Goal: Task Accomplishment & Management: Use online tool/utility

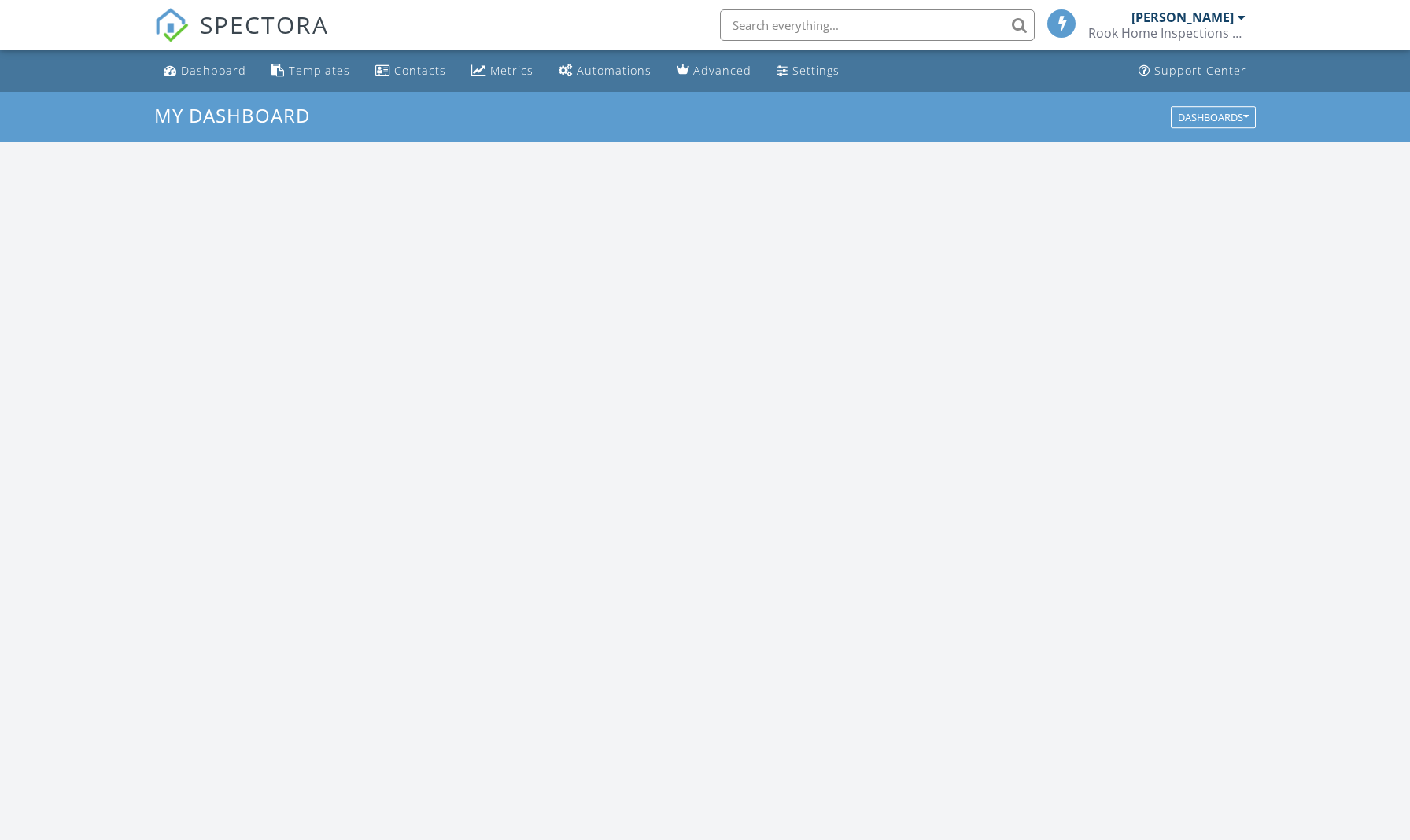
scroll to position [1433, 1411]
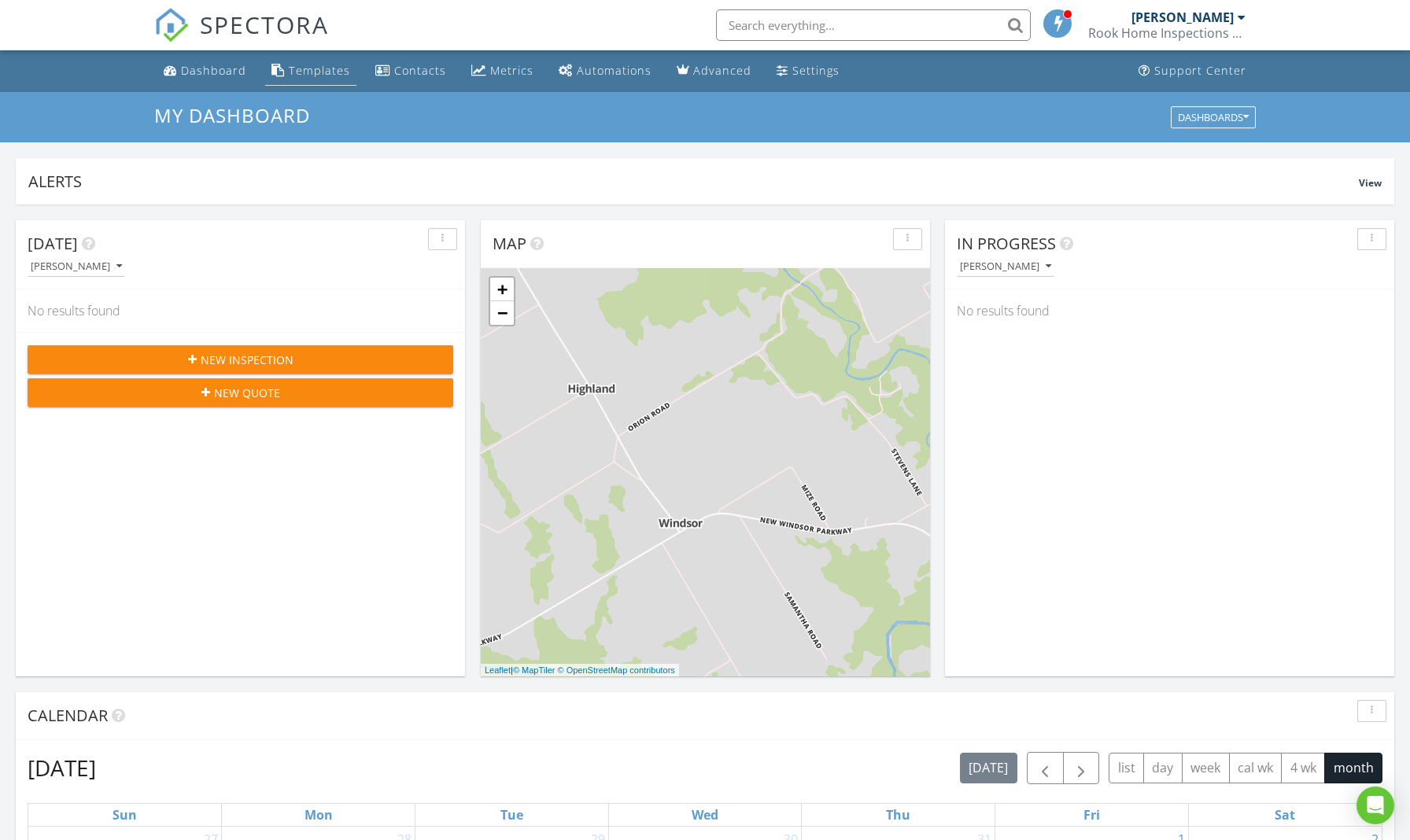
click at [327, 69] on div "Templates" at bounding box center [319, 70] width 61 height 15
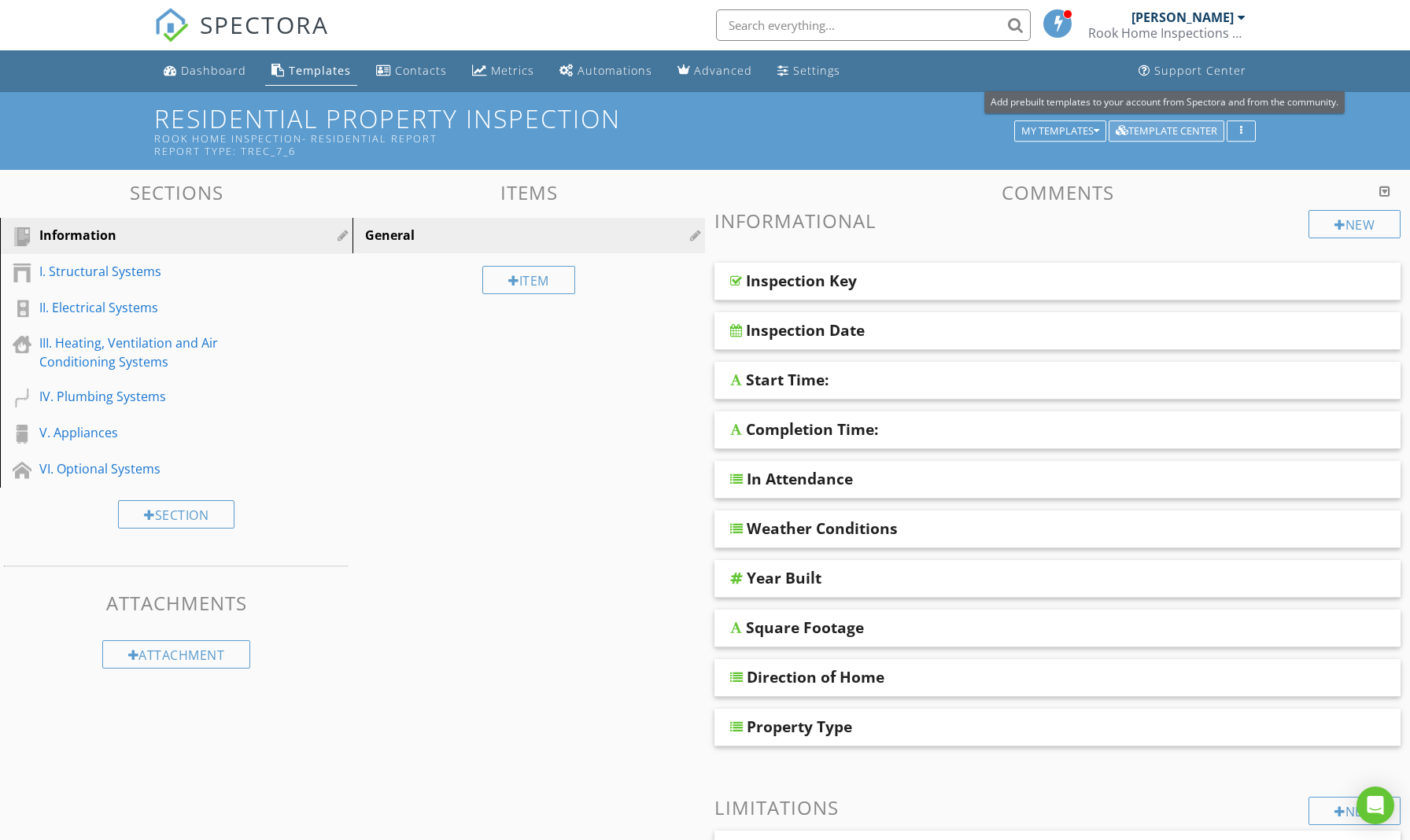
click at [1160, 135] on div "Template Center" at bounding box center [1166, 131] width 101 height 11
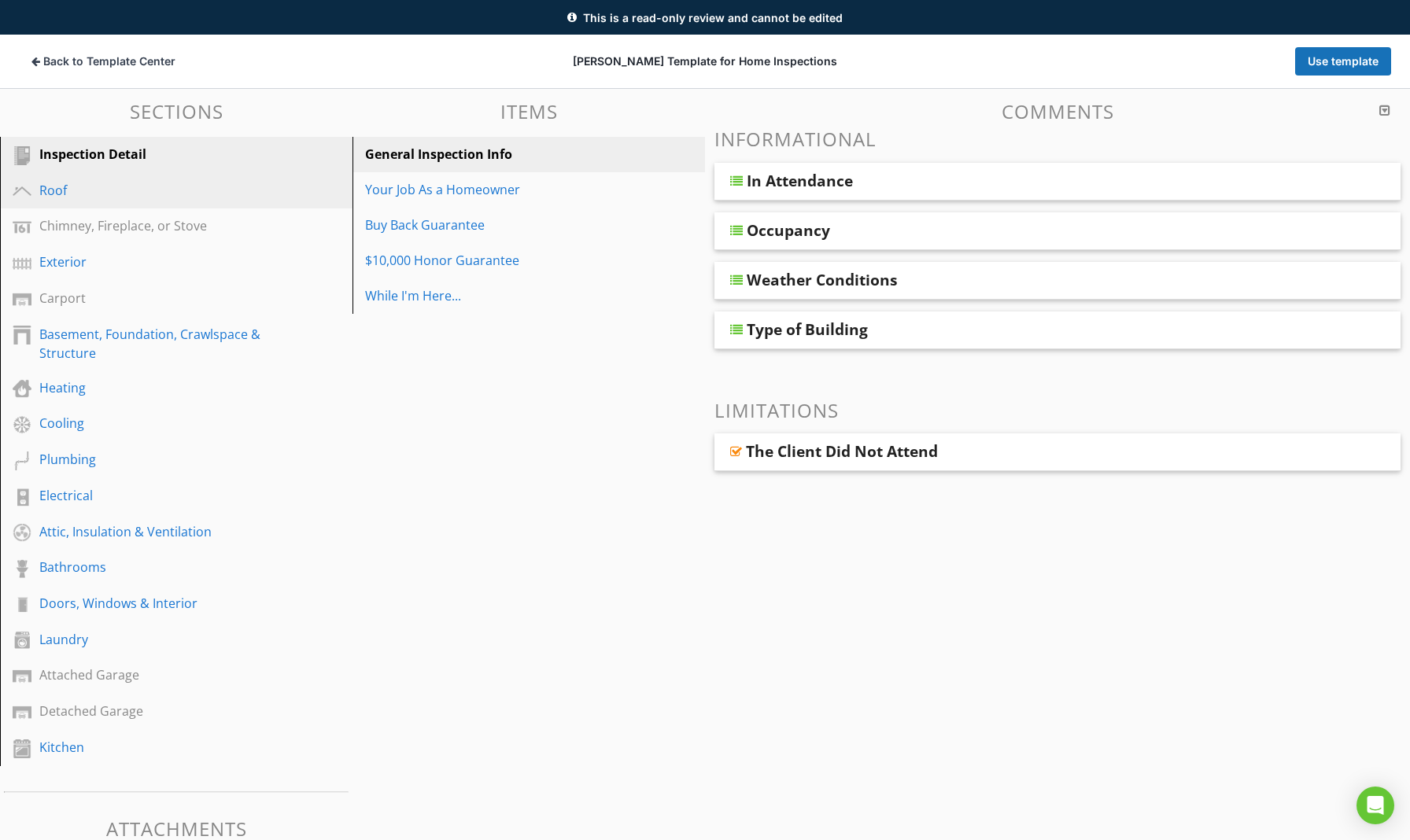
click at [63, 188] on div "Roof" at bounding box center [158, 190] width 238 height 19
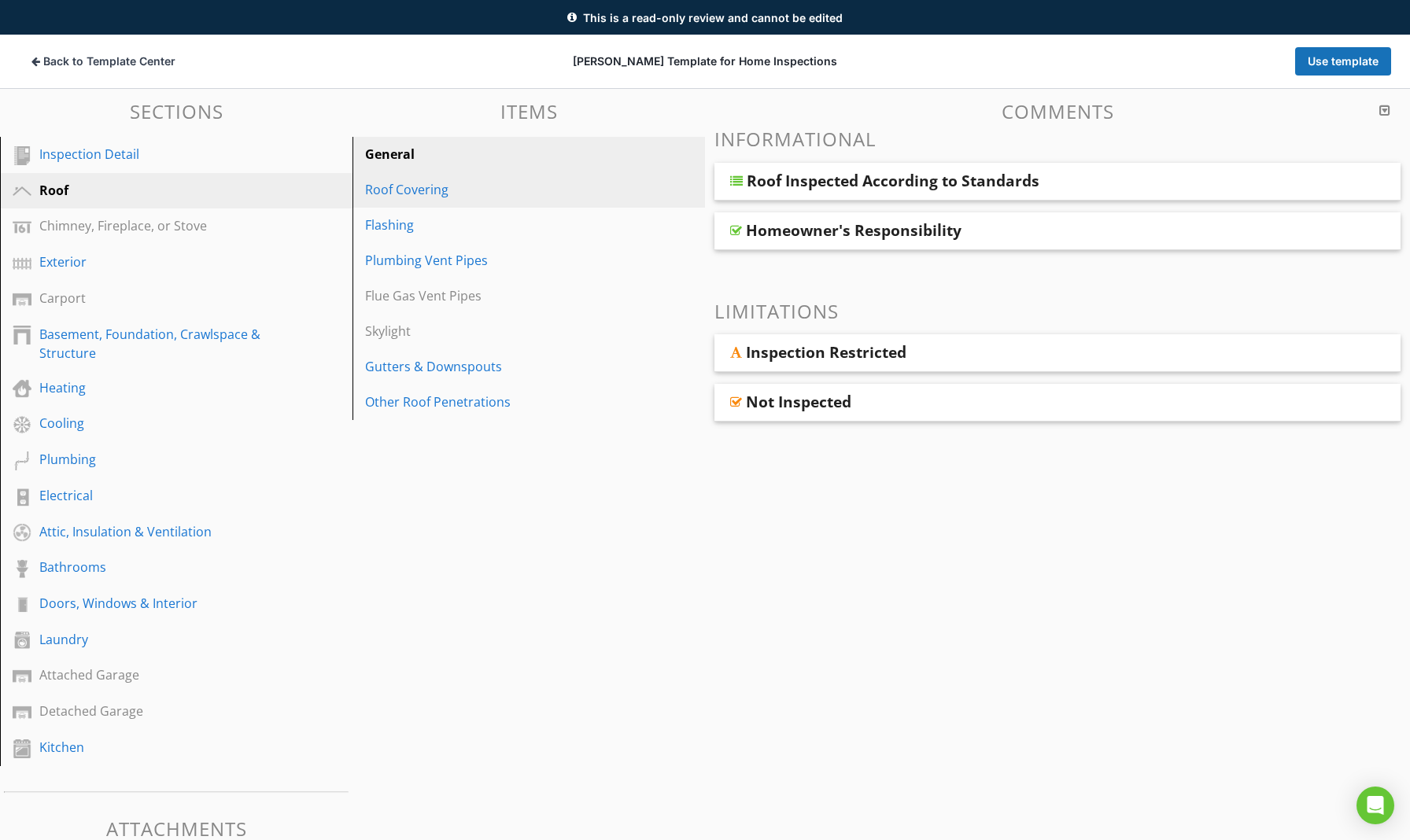
click at [454, 197] on div "Roof Covering" at bounding box center [501, 189] width 273 height 19
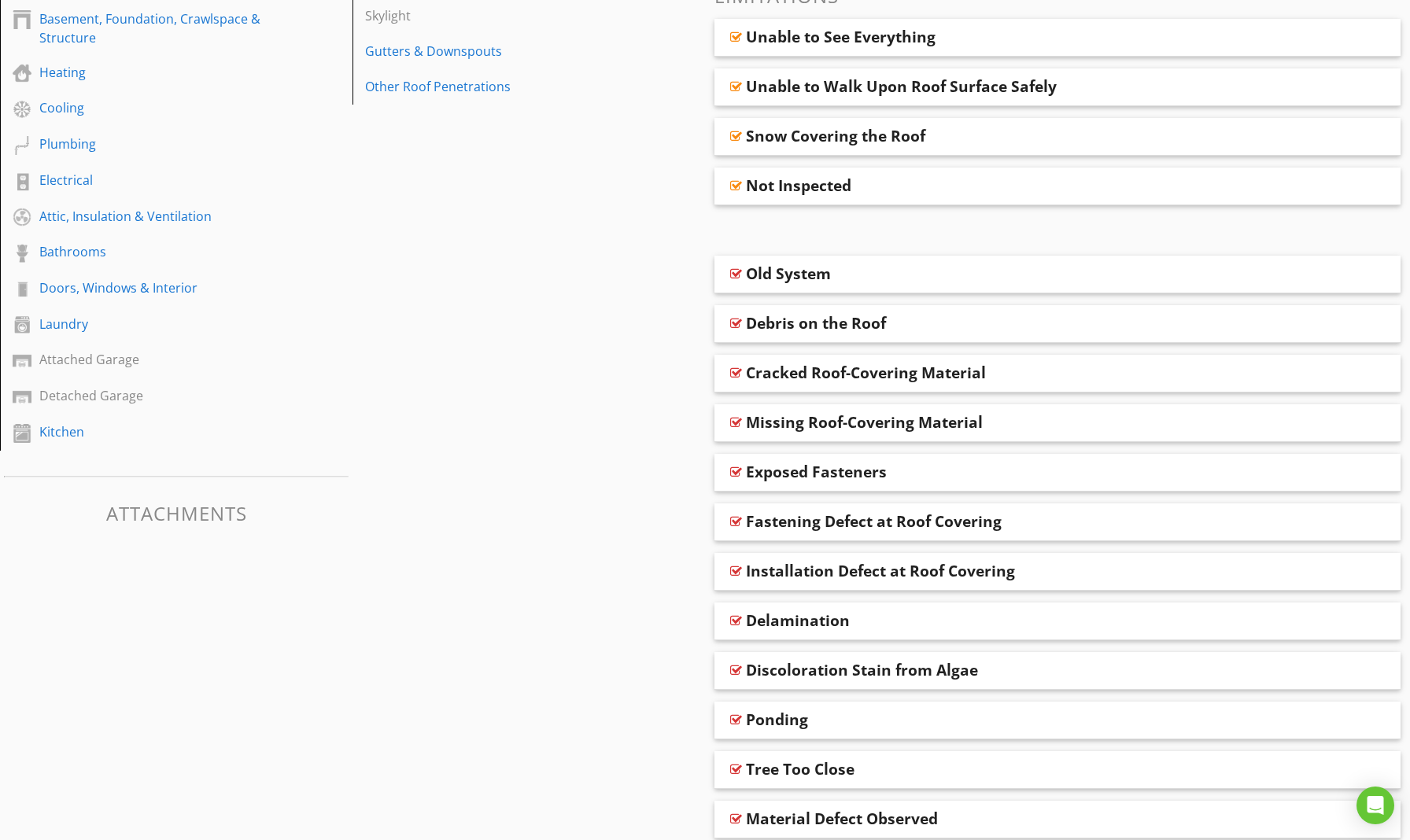
scroll to position [447, 0]
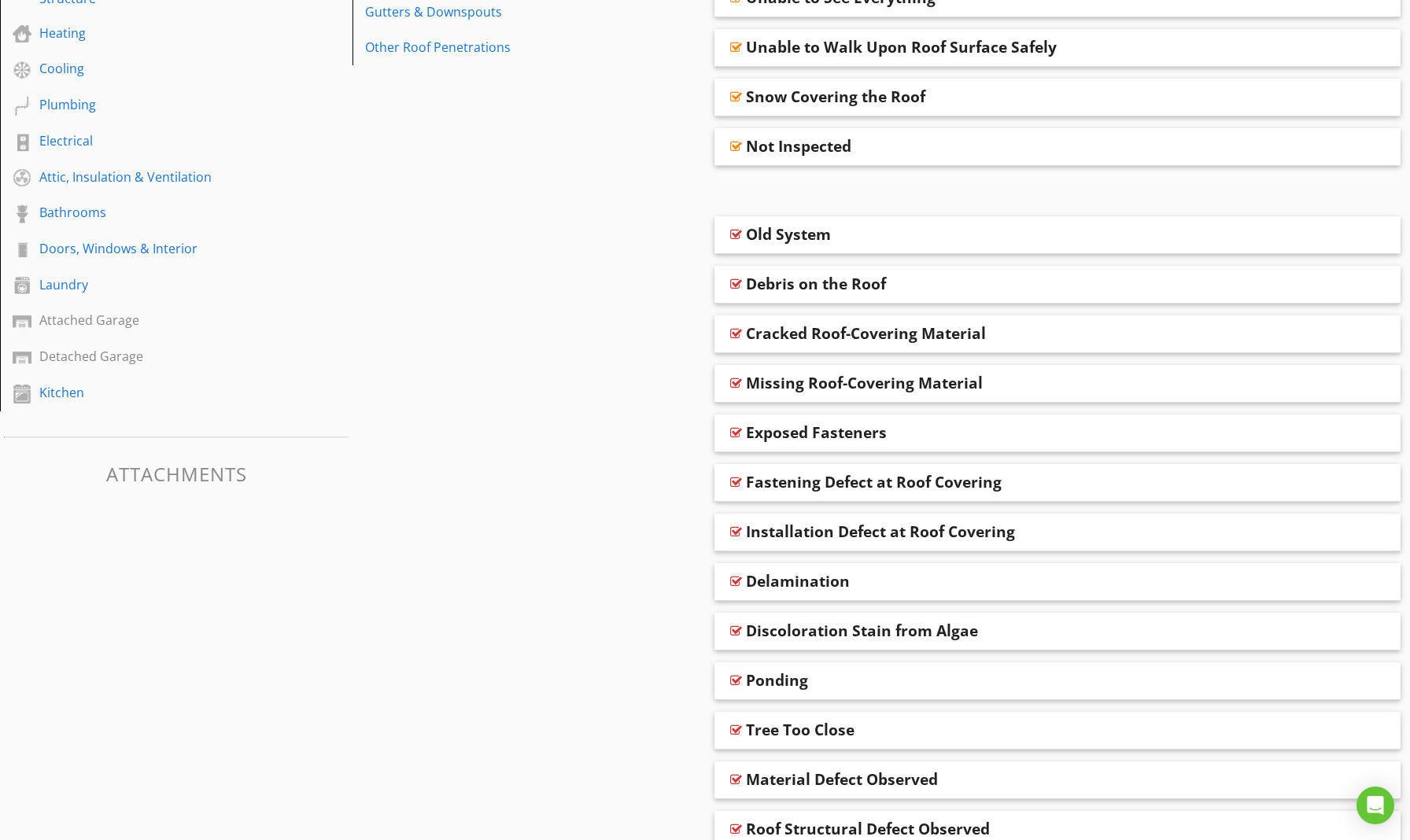
click at [893, 292] on div "Debris on the Roof" at bounding box center [991, 284] width 491 height 19
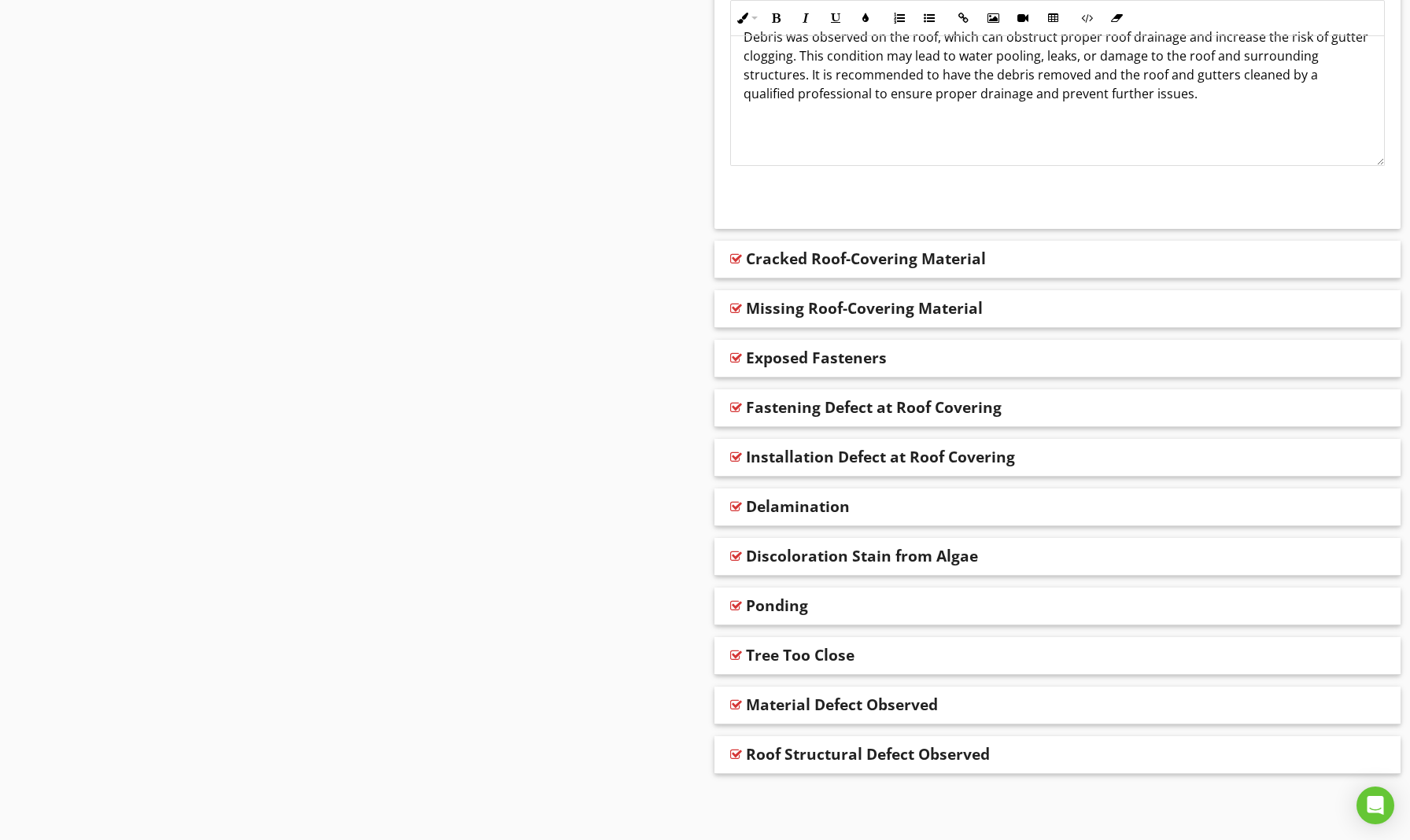
scroll to position [994, 0]
click at [836, 316] on div "Missing Roof-Covering Material" at bounding box center [864, 308] width 237 height 19
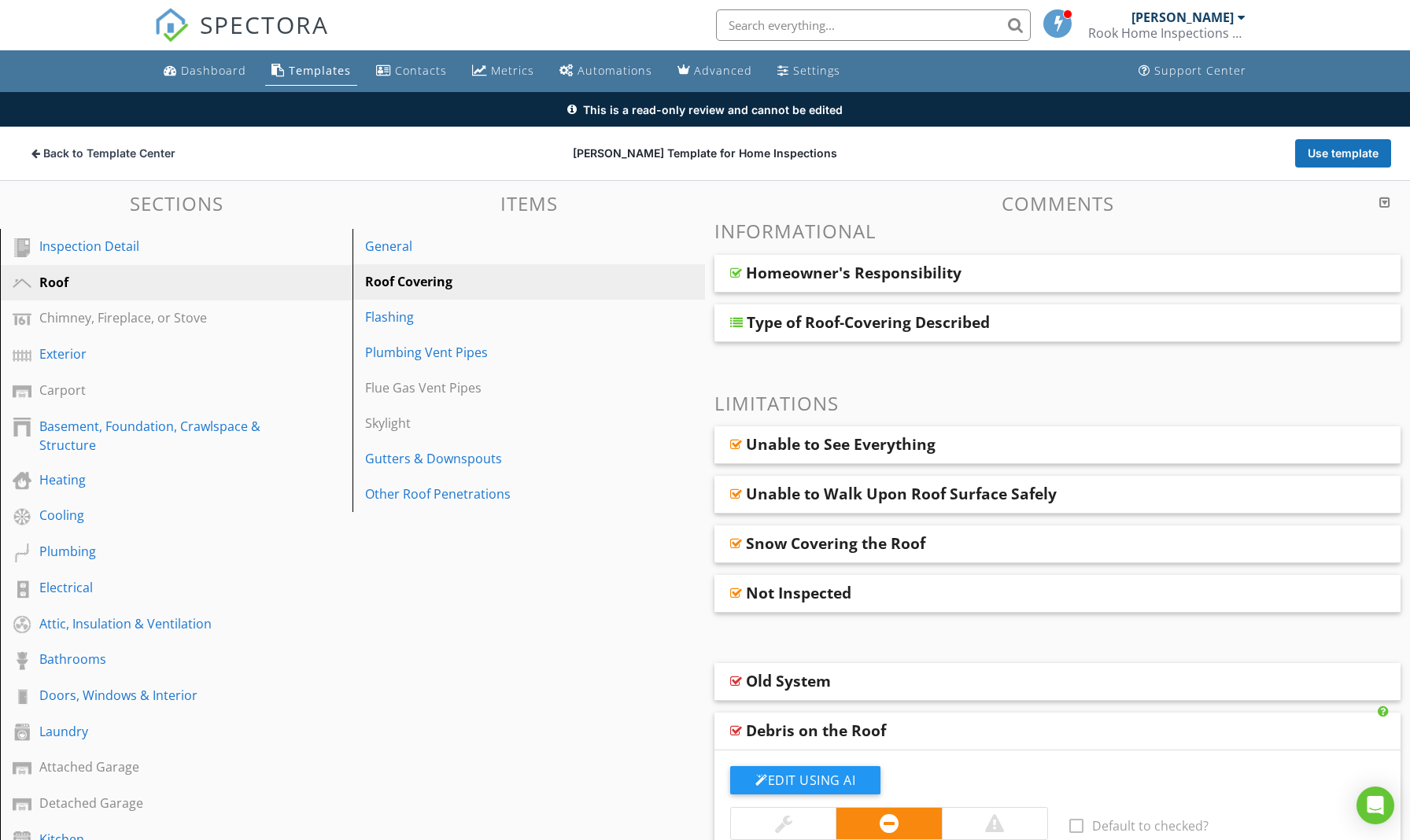
scroll to position [0, 0]
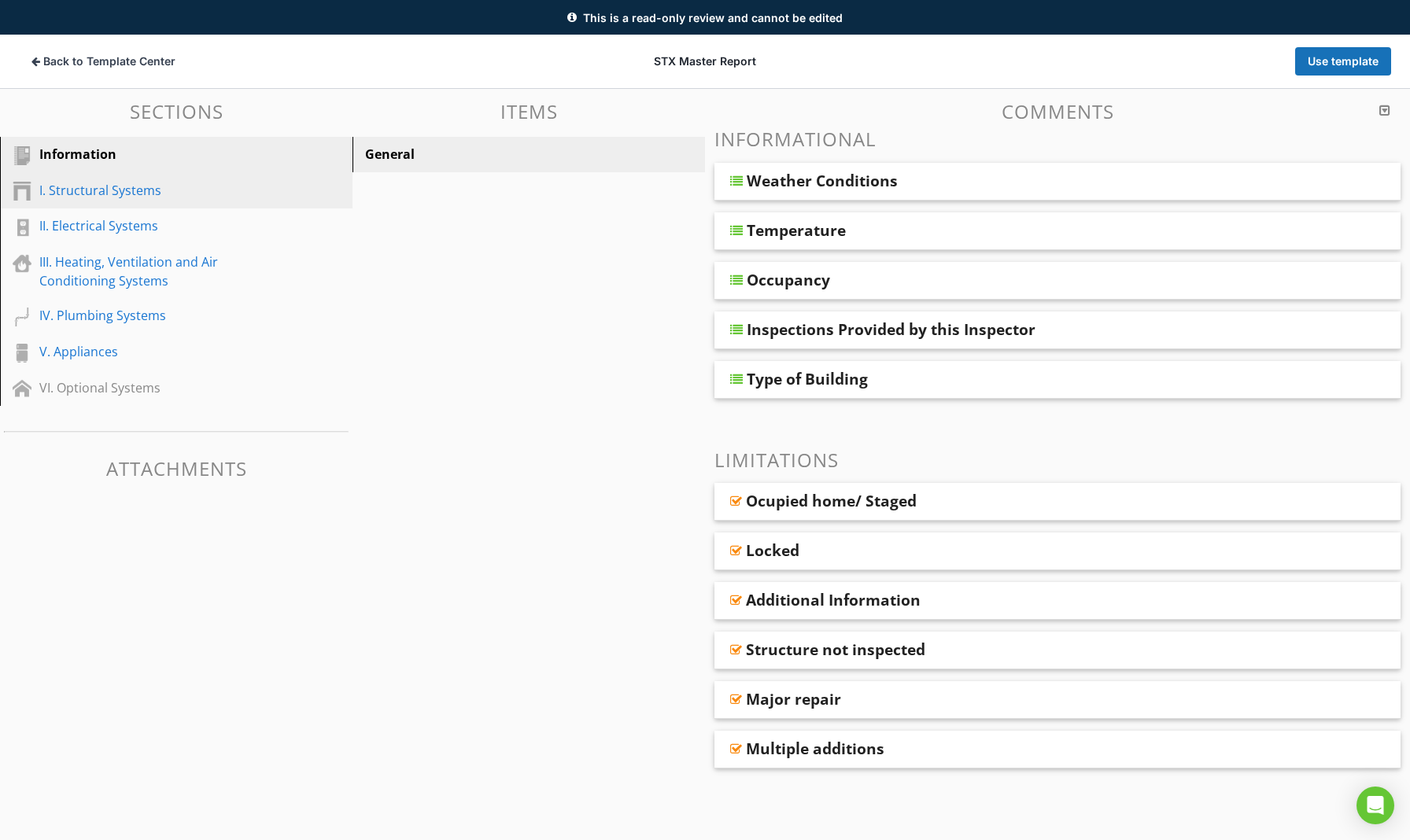
click at [139, 194] on div "I. Structural Systems" at bounding box center [158, 190] width 238 height 19
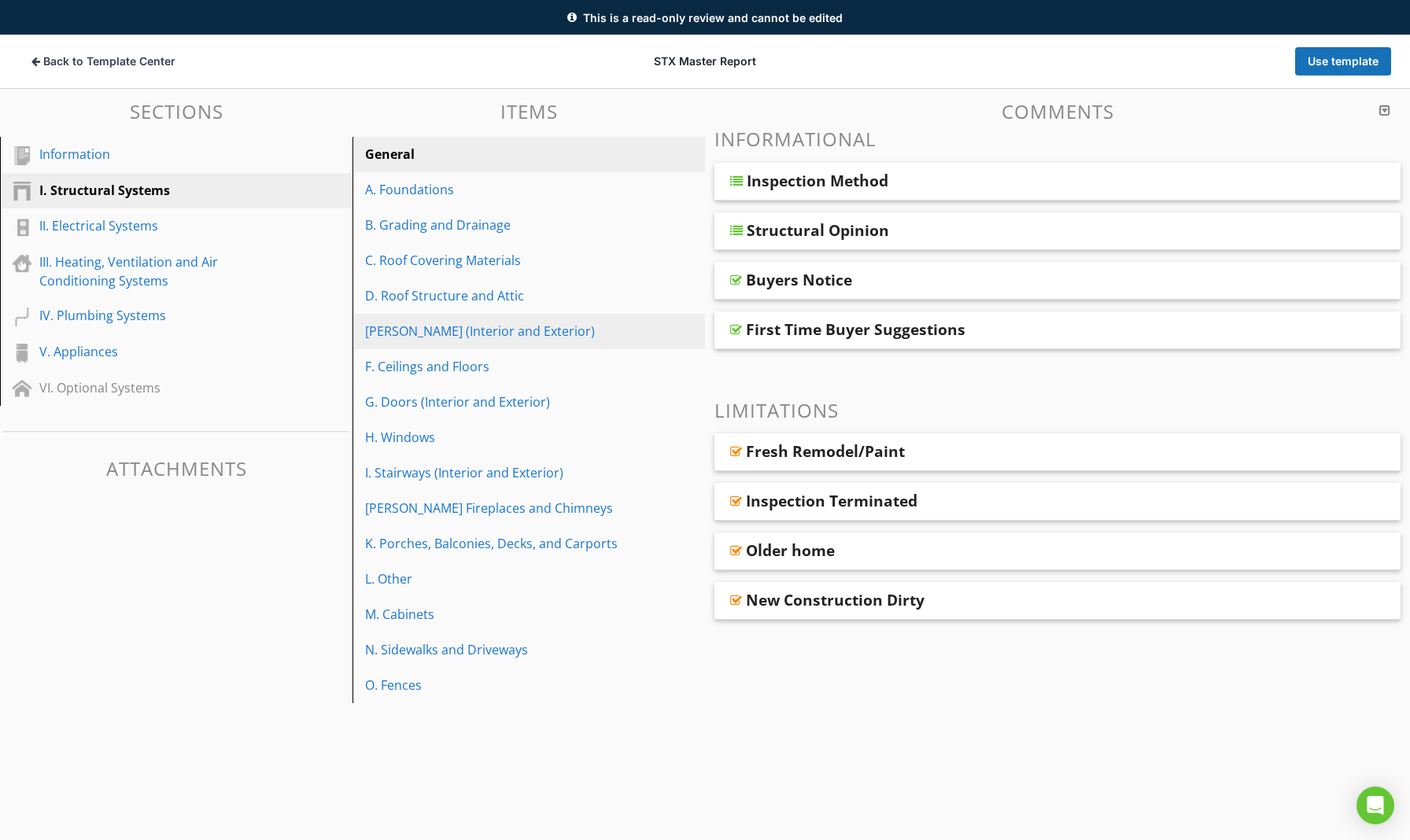
click at [413, 330] on div "E. Walls (Interior and Exterior)" at bounding box center [501, 331] width 273 height 19
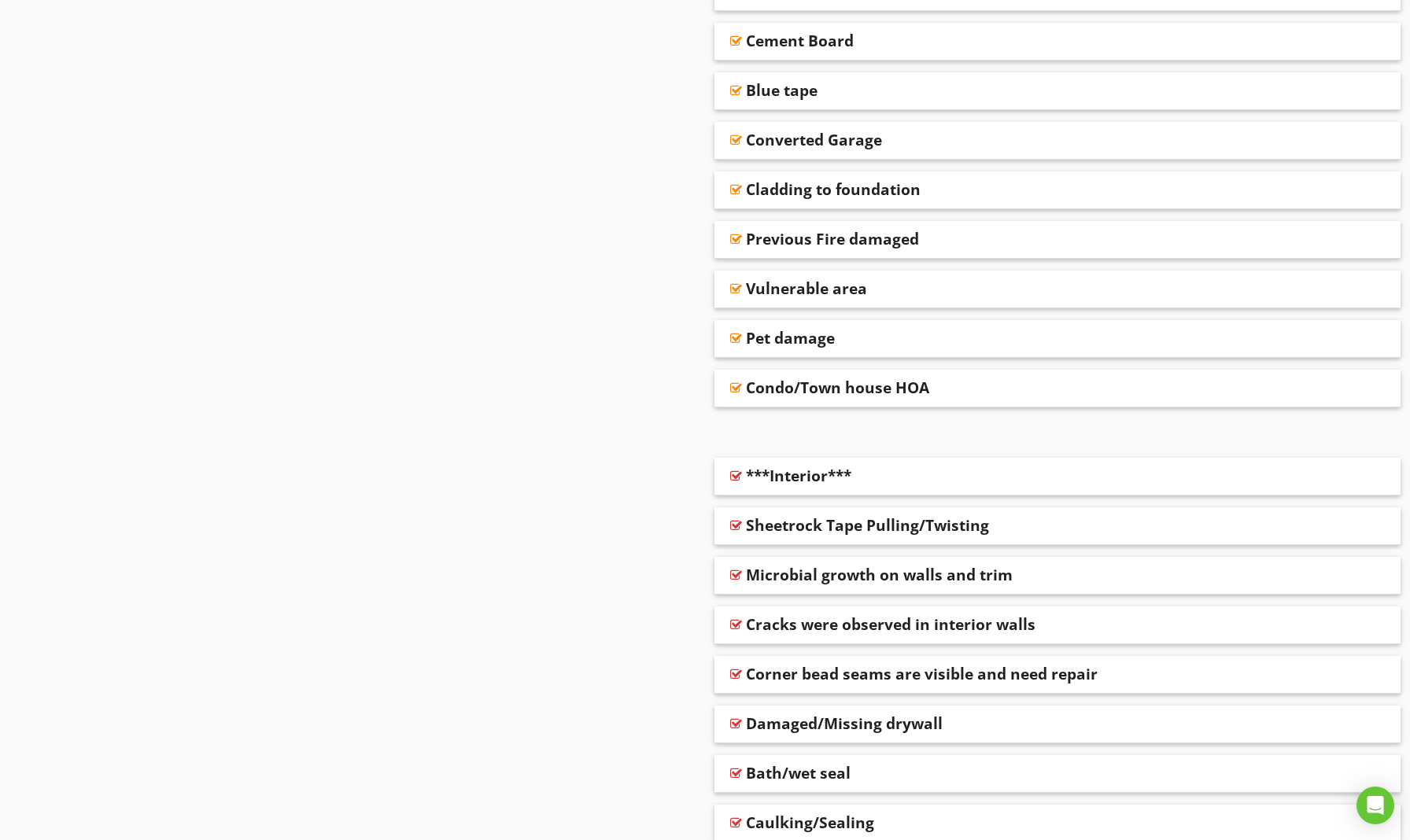
scroll to position [1742, 0]
click at [836, 300] on div "Vulnerable area" at bounding box center [1057, 289] width 686 height 38
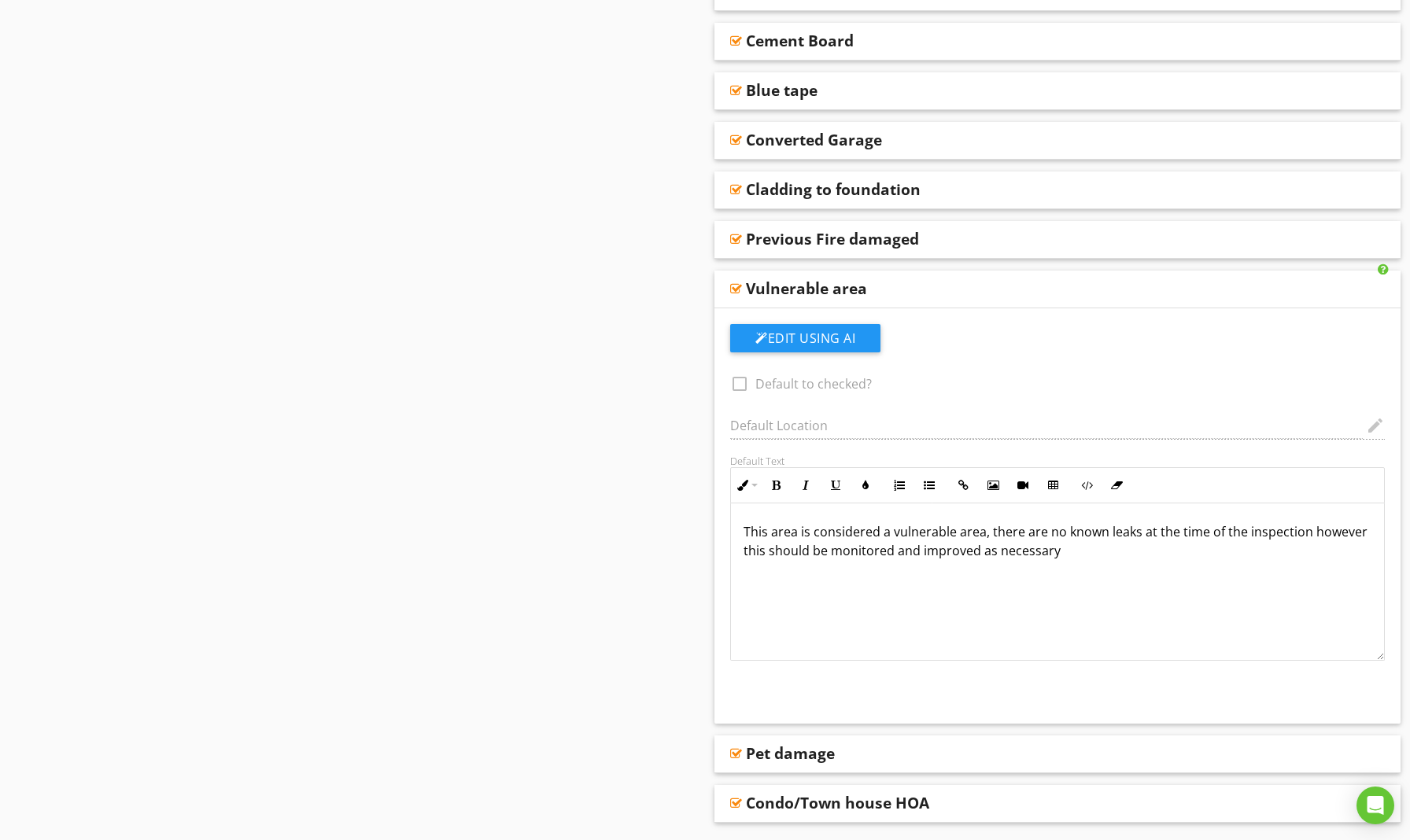
click at [840, 299] on div "Vulnerable area" at bounding box center [806, 289] width 121 height 19
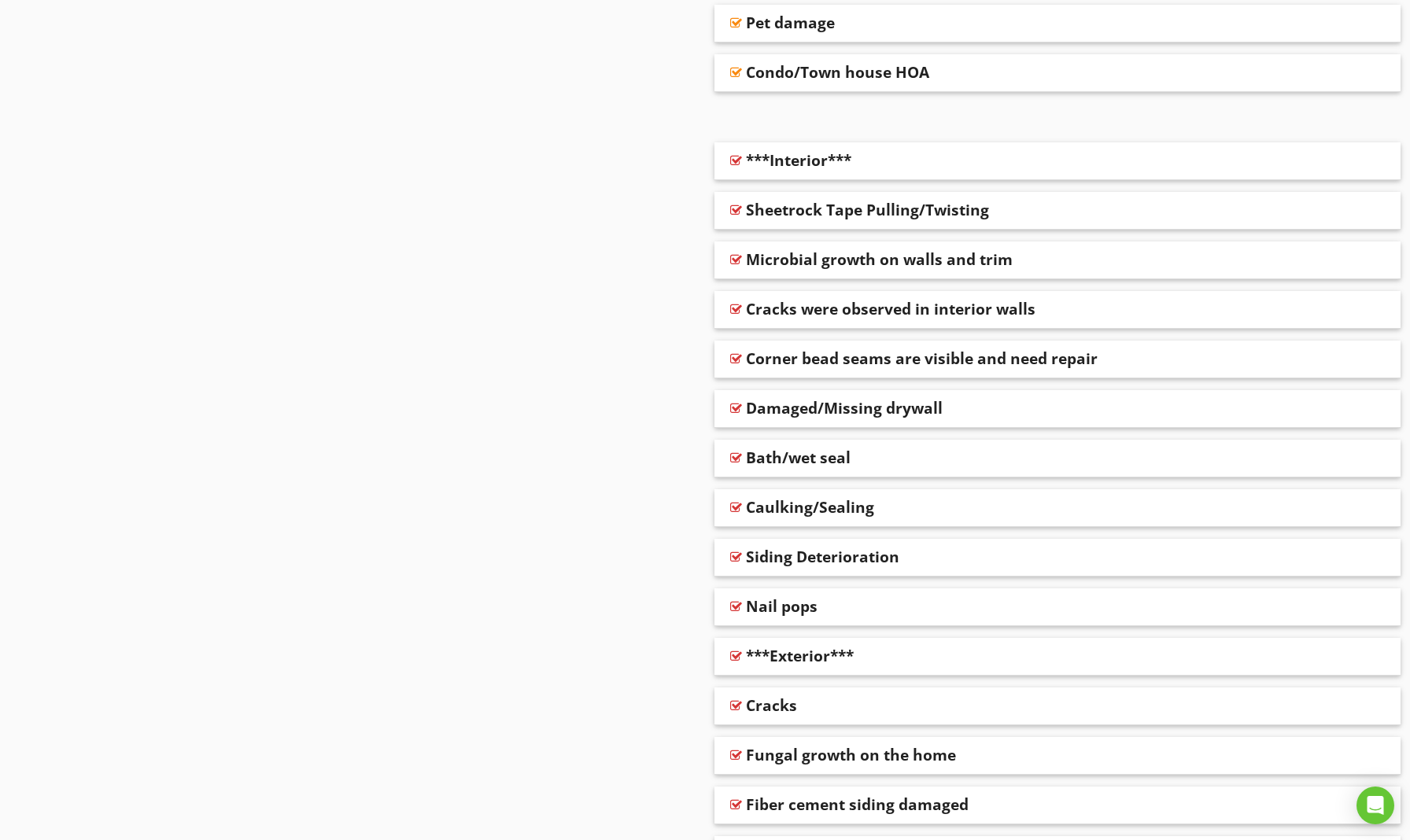
scroll to position [2055, 0]
click at [972, 314] on div "Cracks were observed in interior walls" at bounding box center [890, 311] width 289 height 19
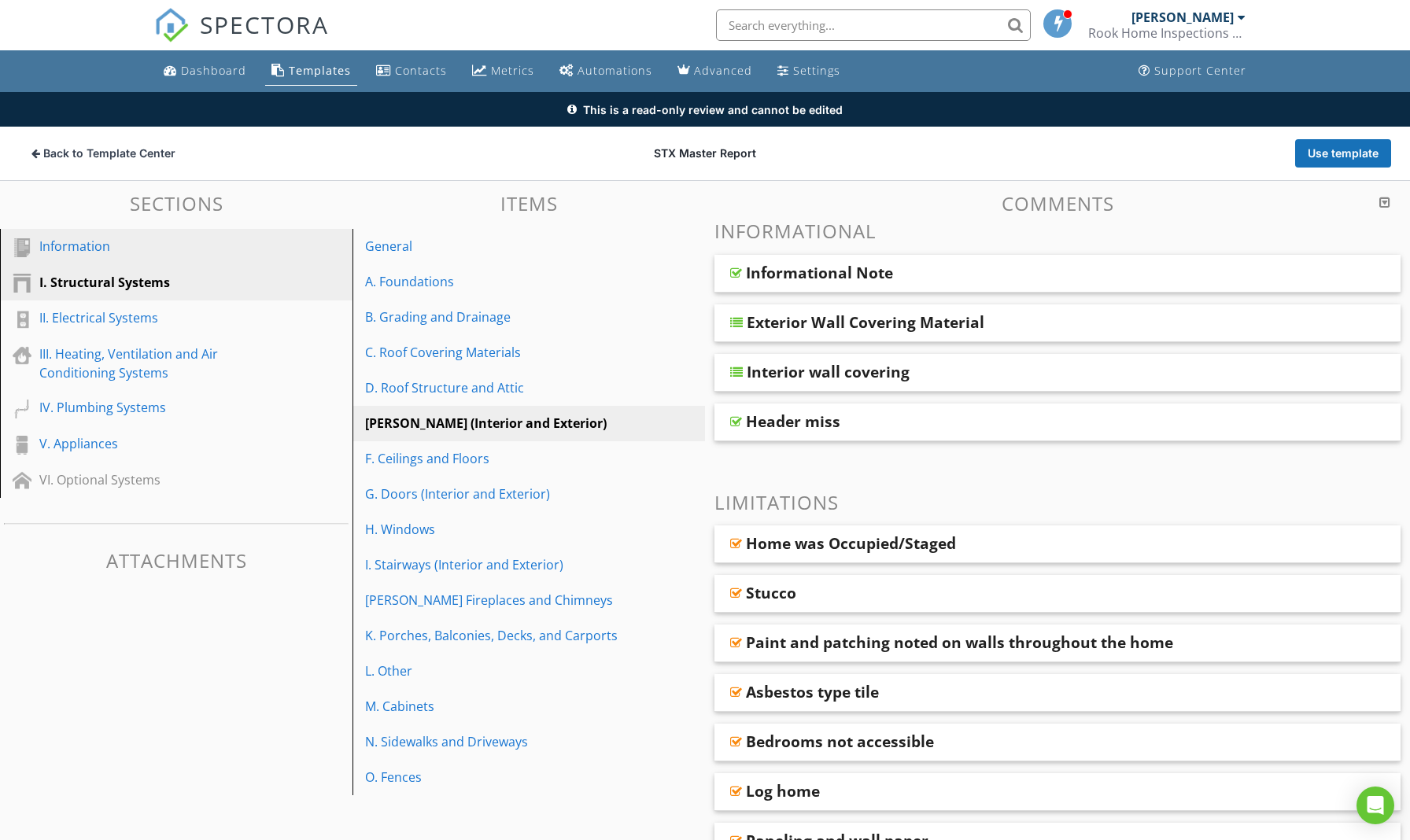
scroll to position [0, 0]
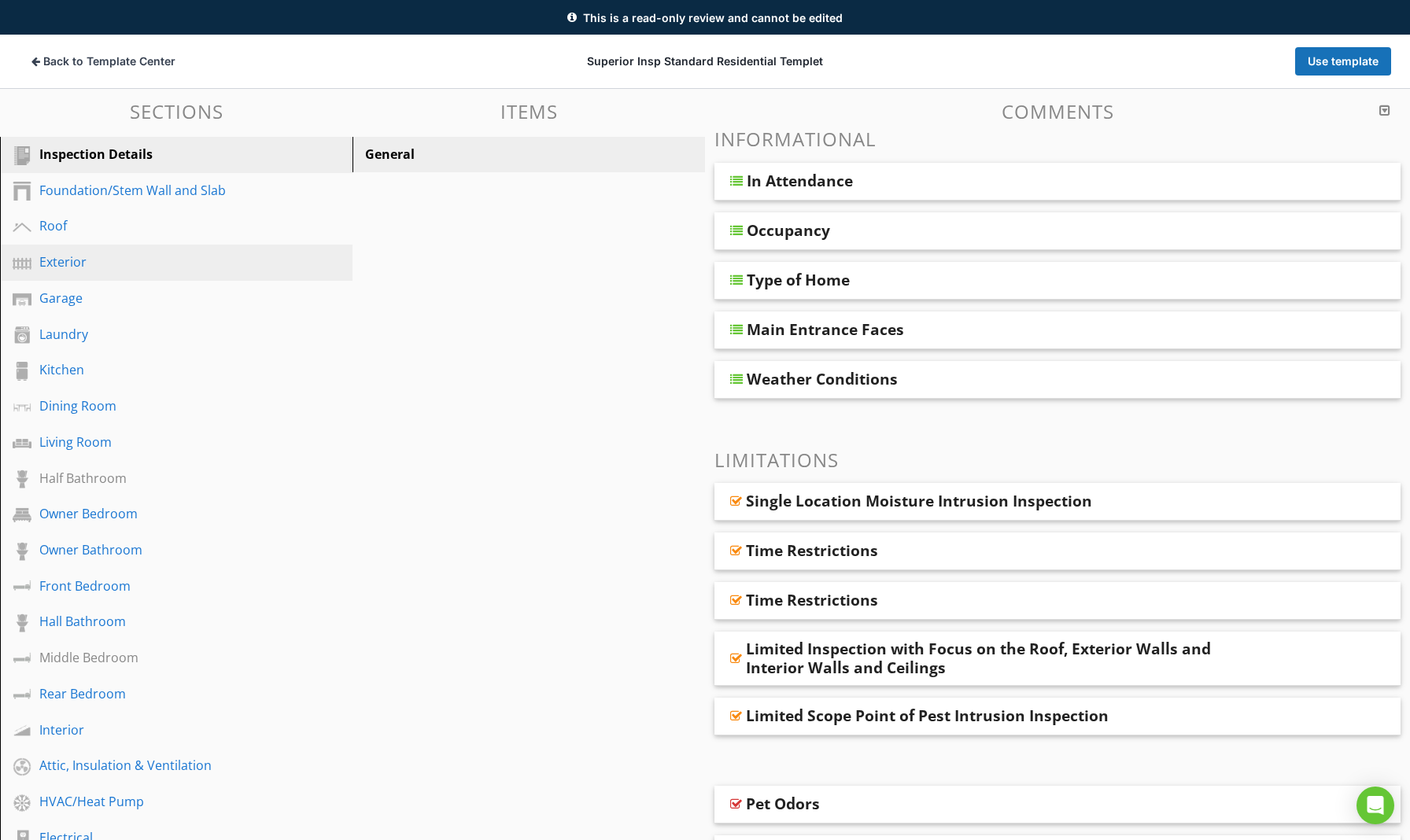
click at [65, 264] on div "Exterior" at bounding box center [158, 262] width 238 height 19
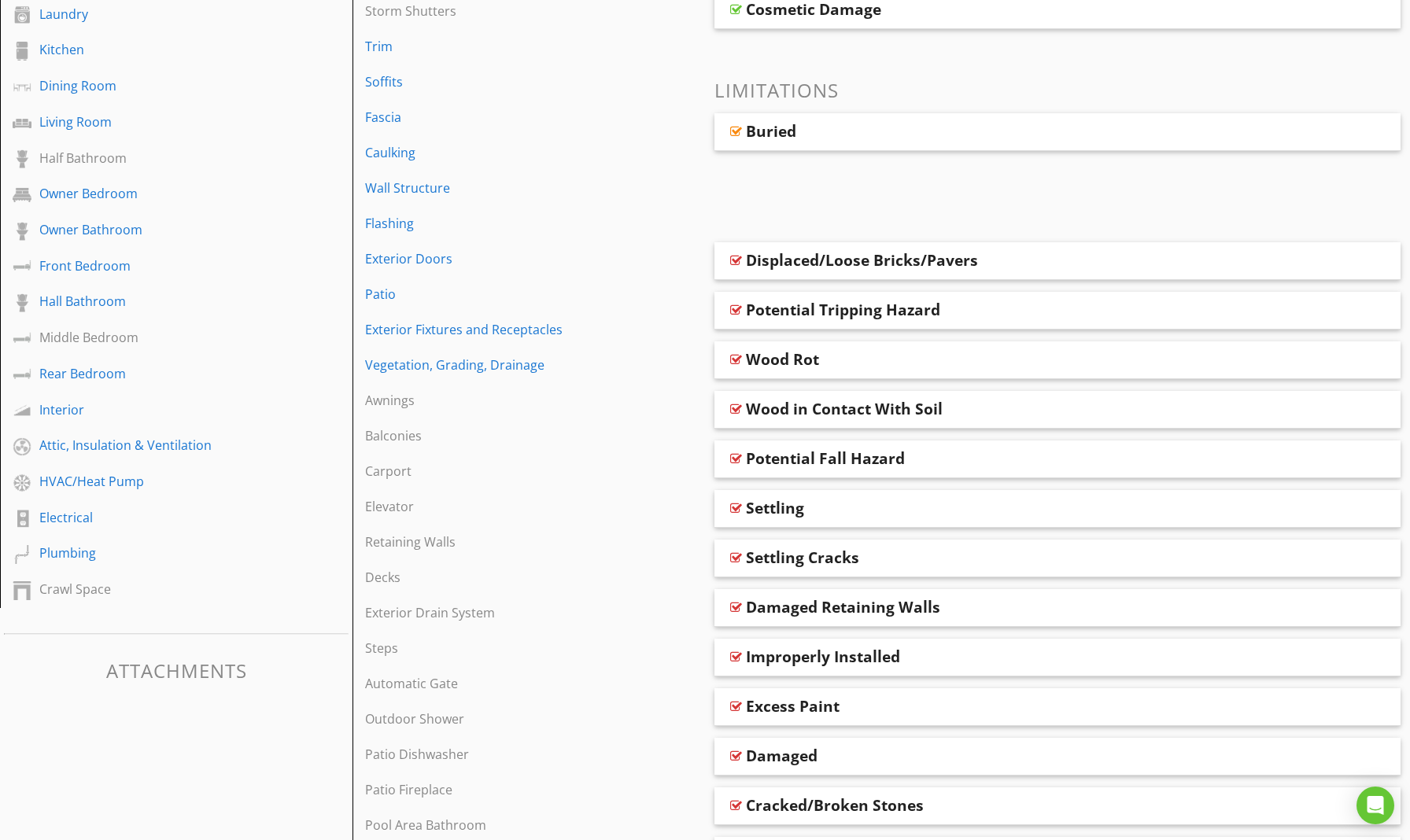
scroll to position [411, 0]
click at [894, 324] on div "Potential Tripping Hazard" at bounding box center [1057, 312] width 686 height 38
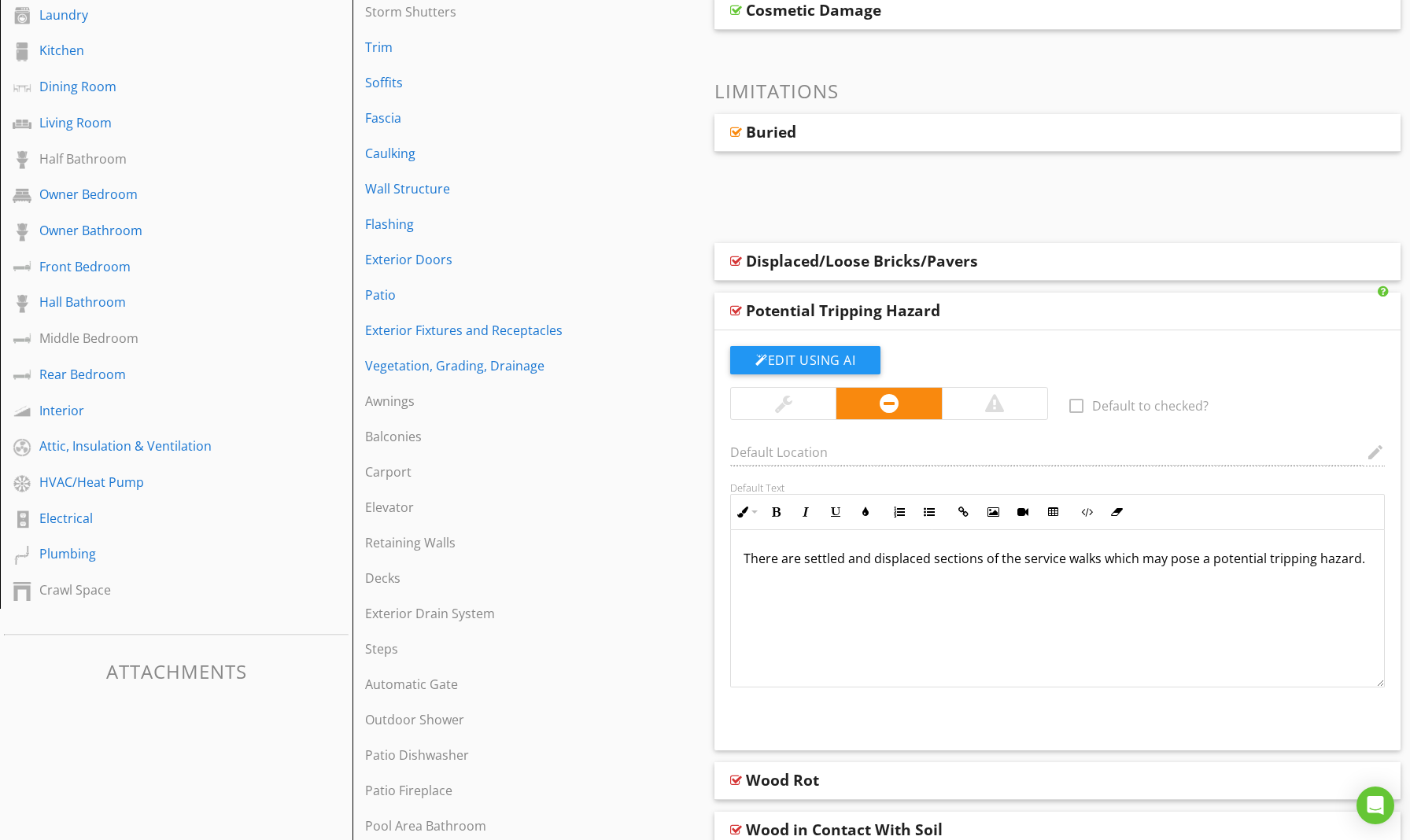
click at [956, 264] on div "Displaced/Loose Bricks/Pavers" at bounding box center [862, 261] width 232 height 19
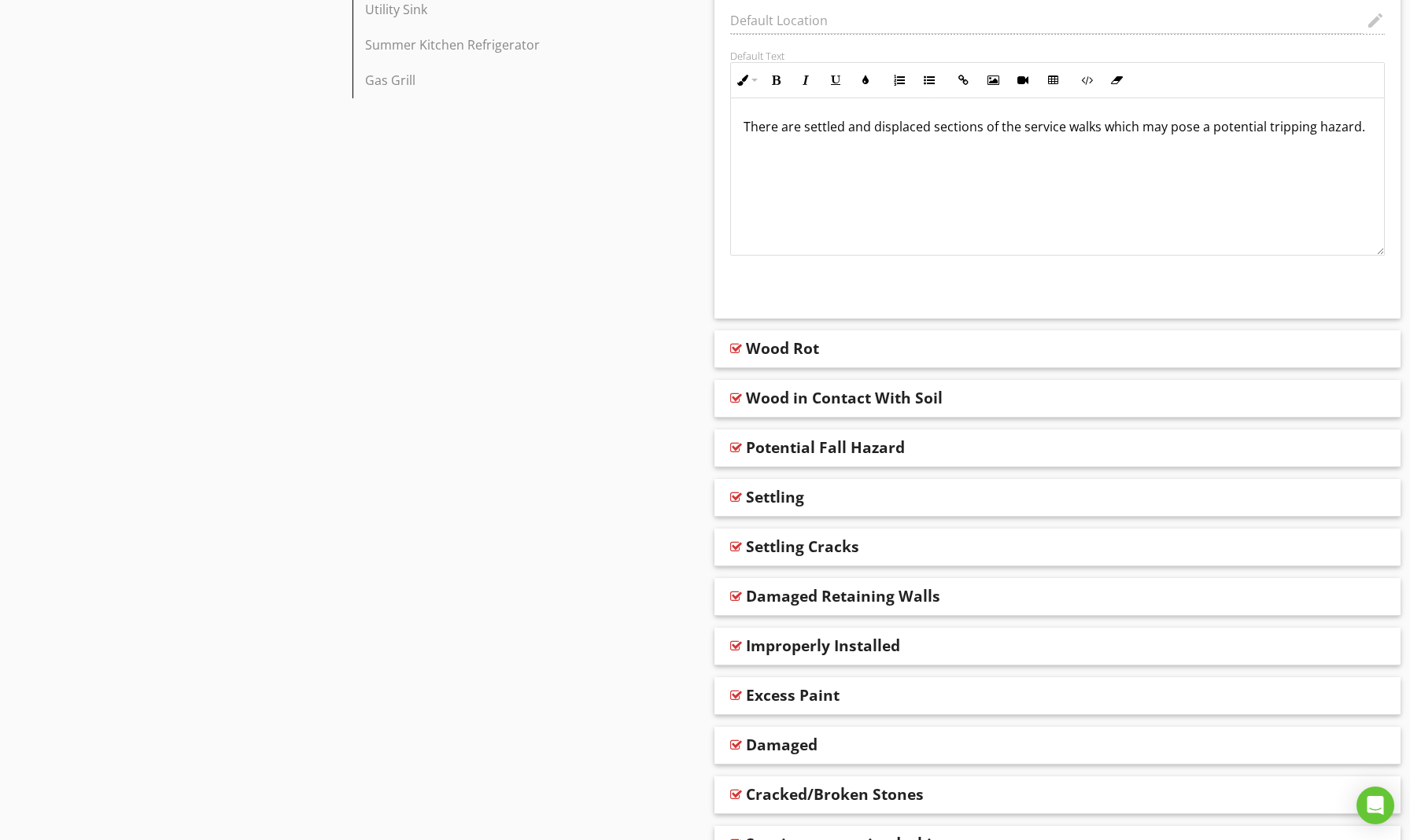
scroll to position [1267, 0]
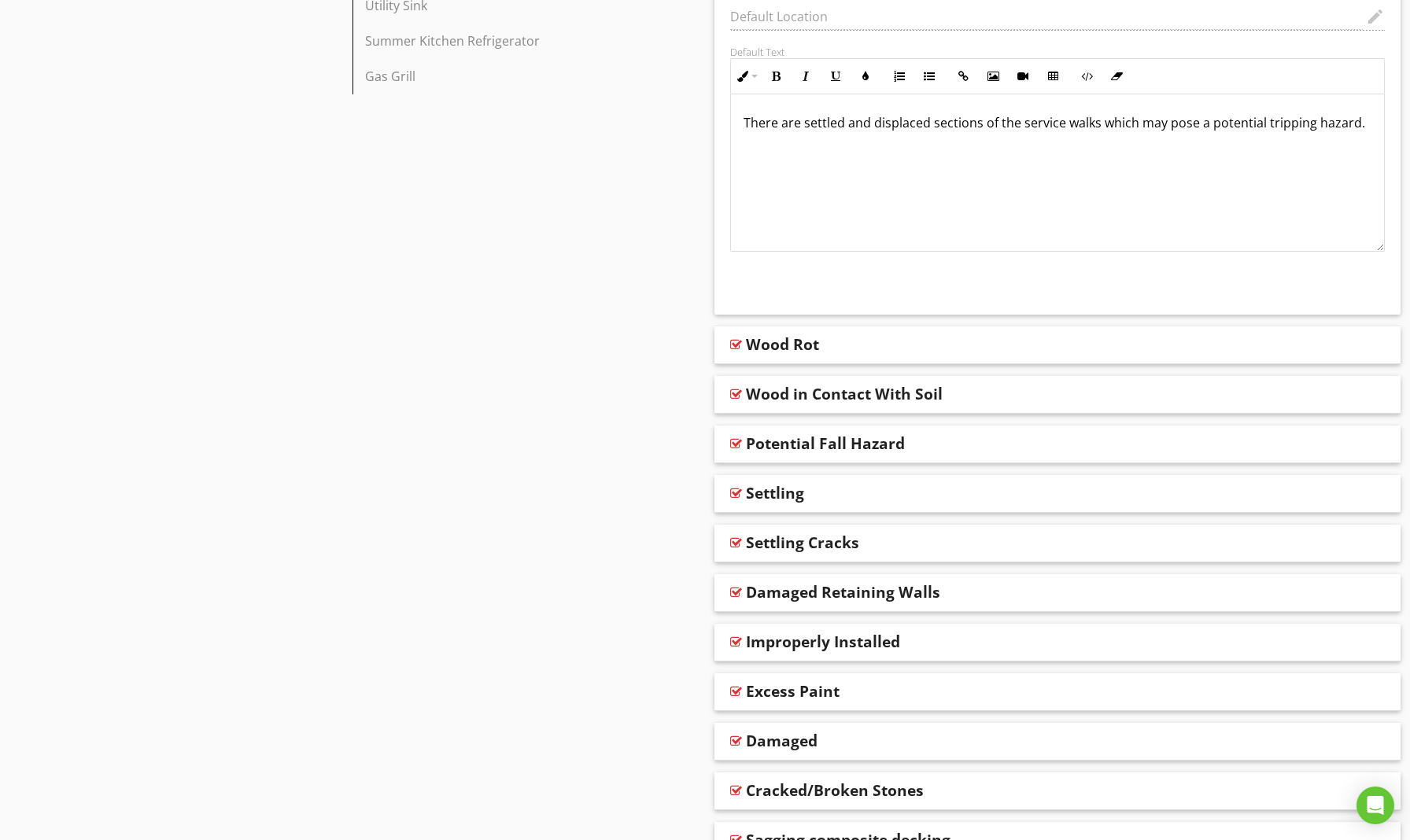
click at [831, 346] on div "Wood Rot" at bounding box center [991, 344] width 491 height 19
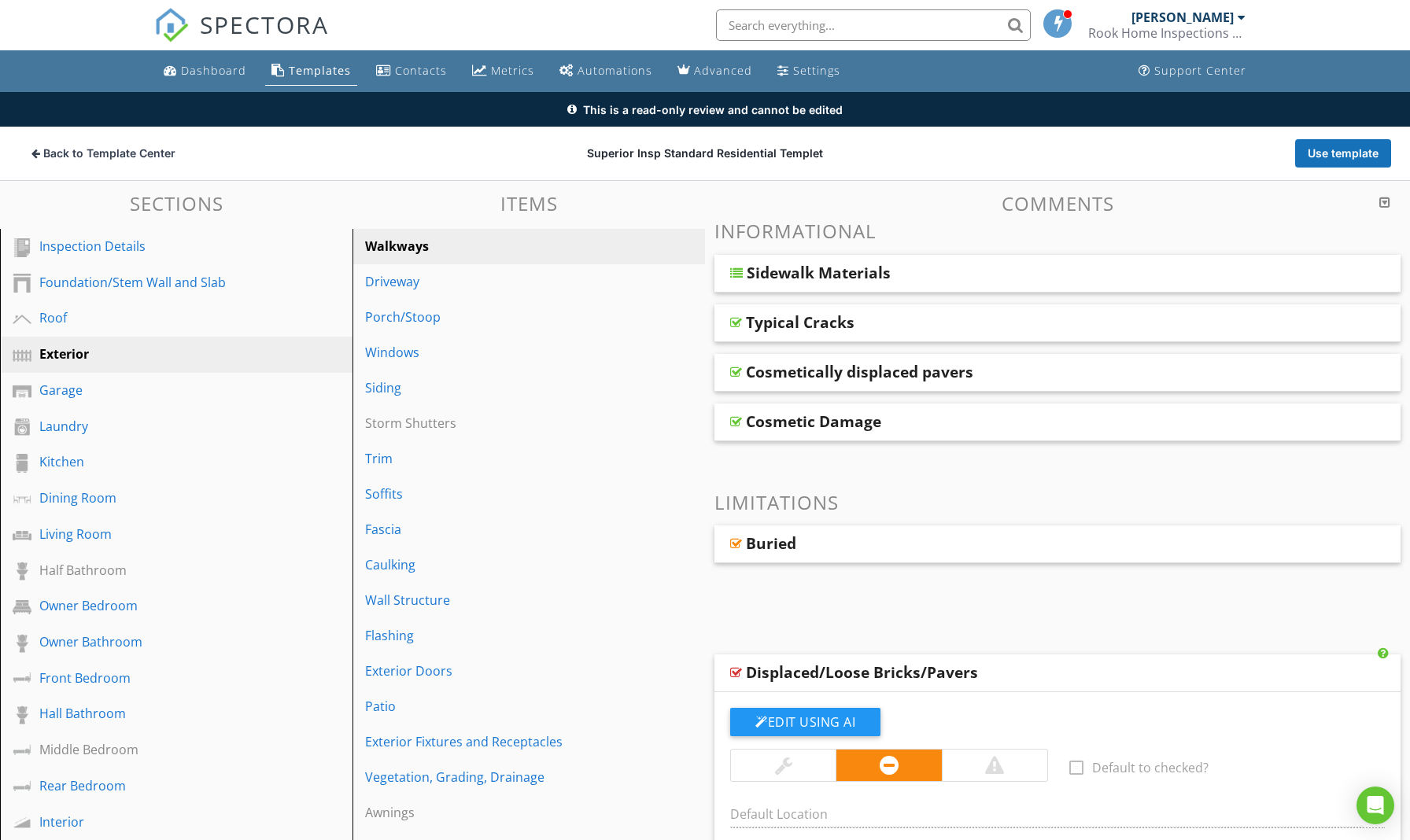
scroll to position [0, 0]
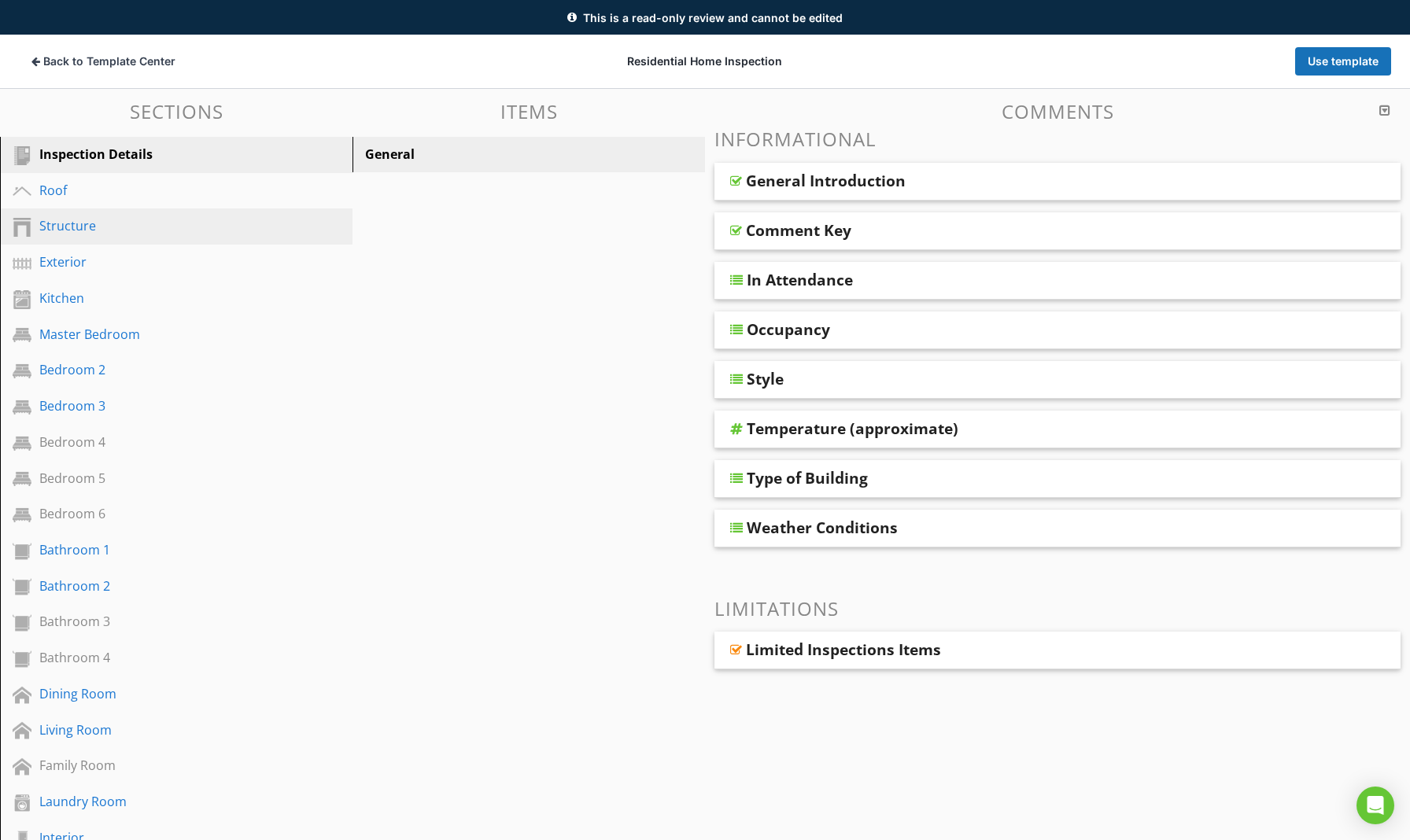
click at [68, 223] on div "Structure" at bounding box center [158, 226] width 238 height 19
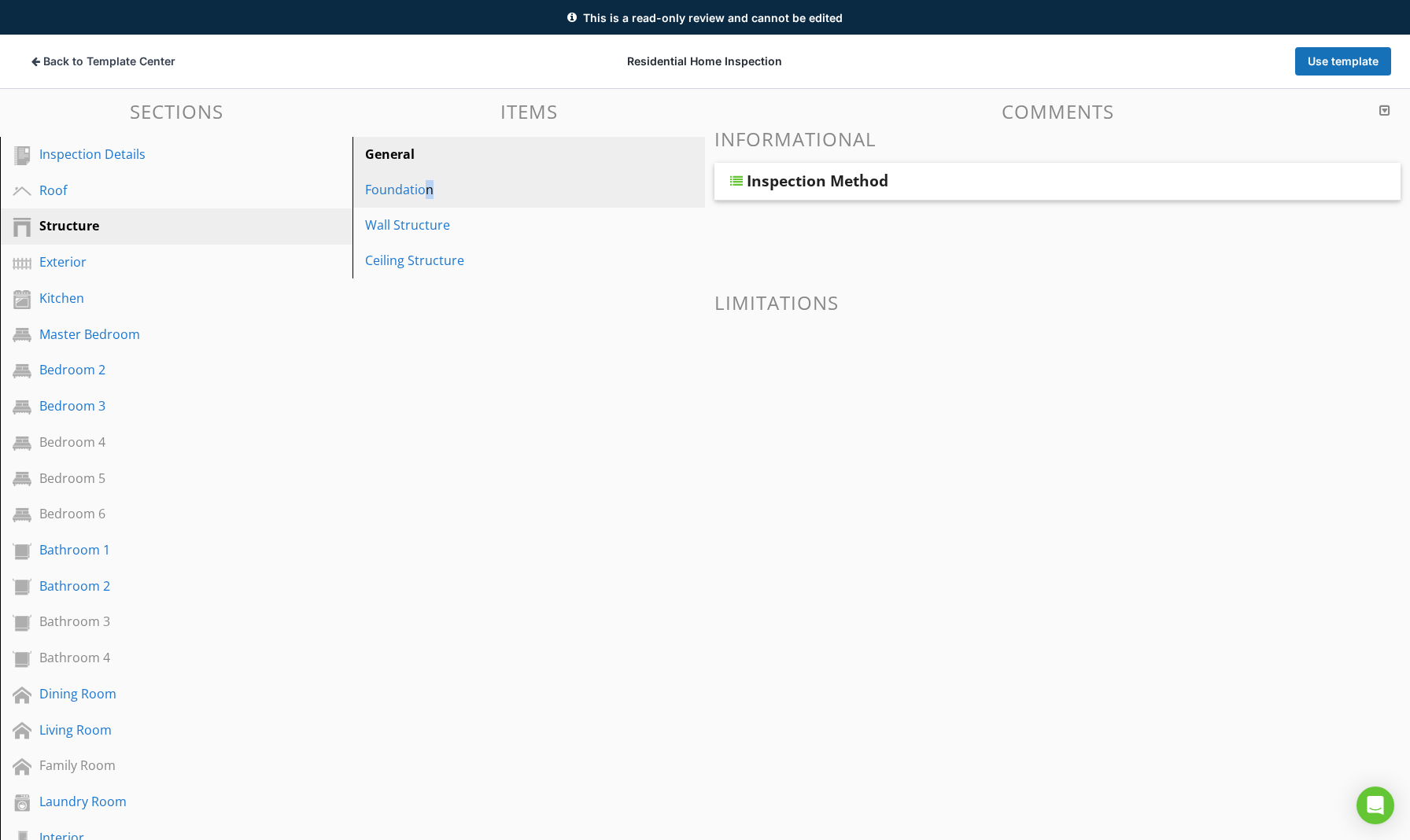
click at [428, 188] on div "Foundation" at bounding box center [501, 189] width 273 height 19
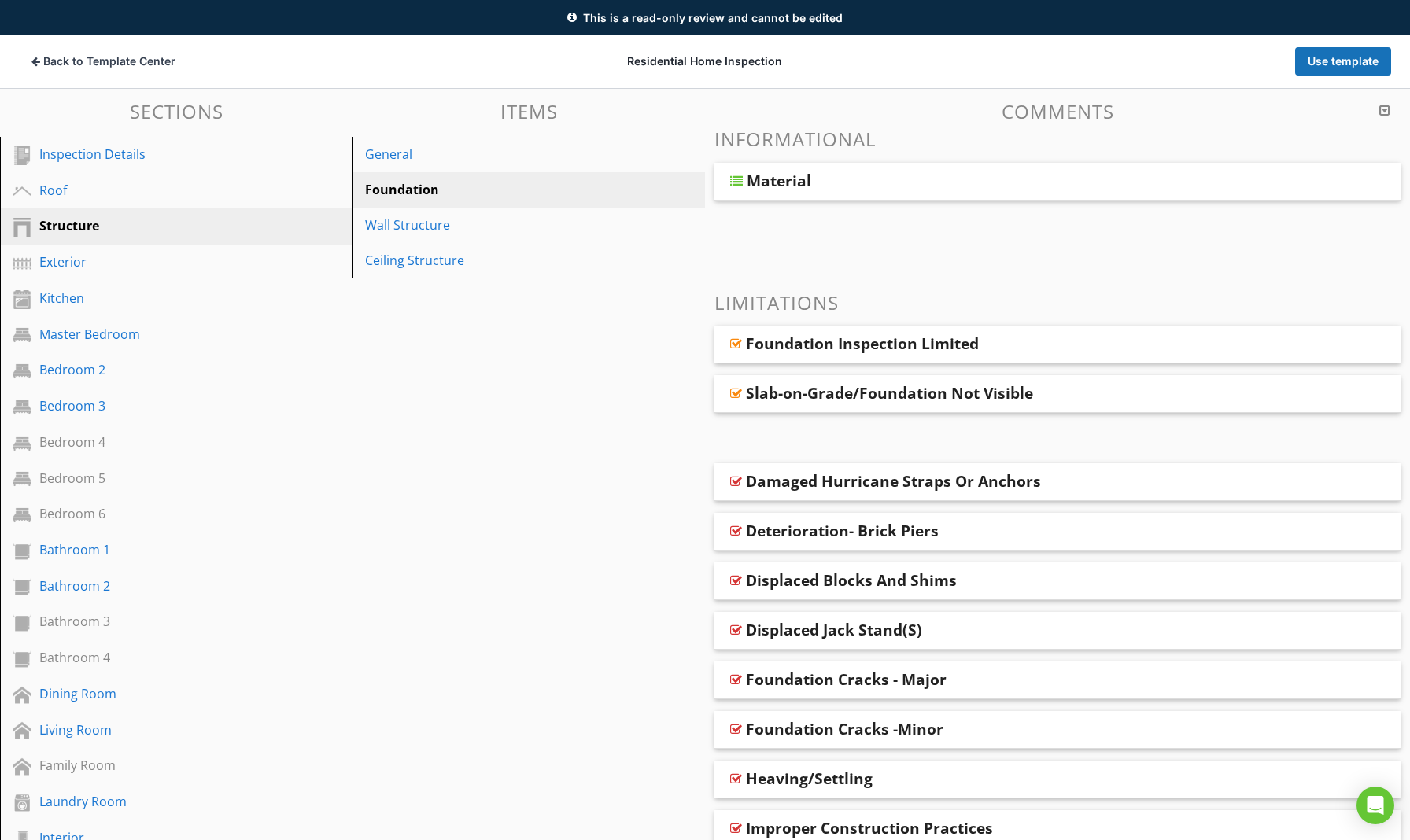
click at [873, 490] on div "Damaged Hurricane Straps Or Anchors" at bounding box center [893, 481] width 295 height 19
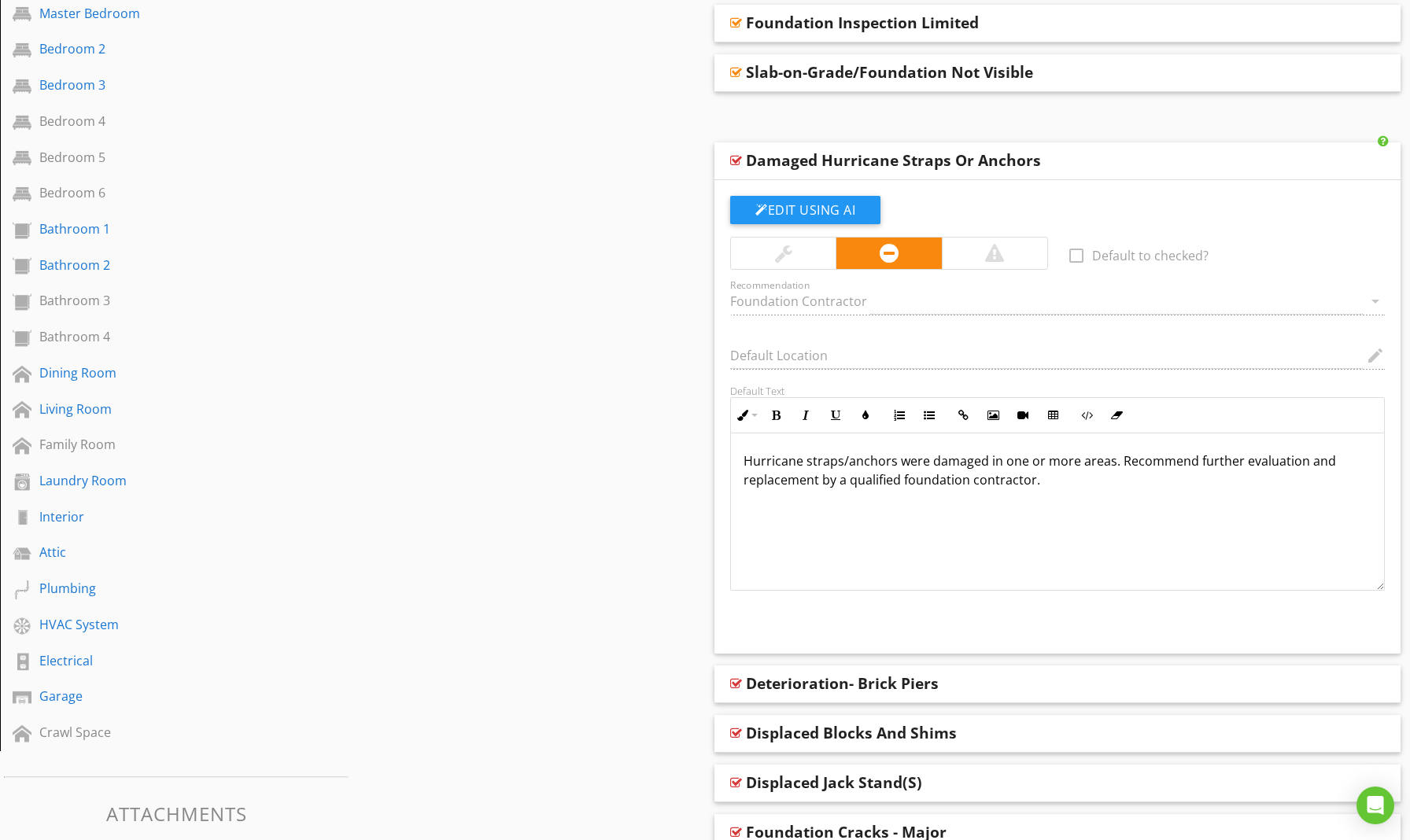
scroll to position [1, 0]
click at [829, 692] on div "Deterioration- Brick Piers" at bounding box center [842, 683] width 192 height 19
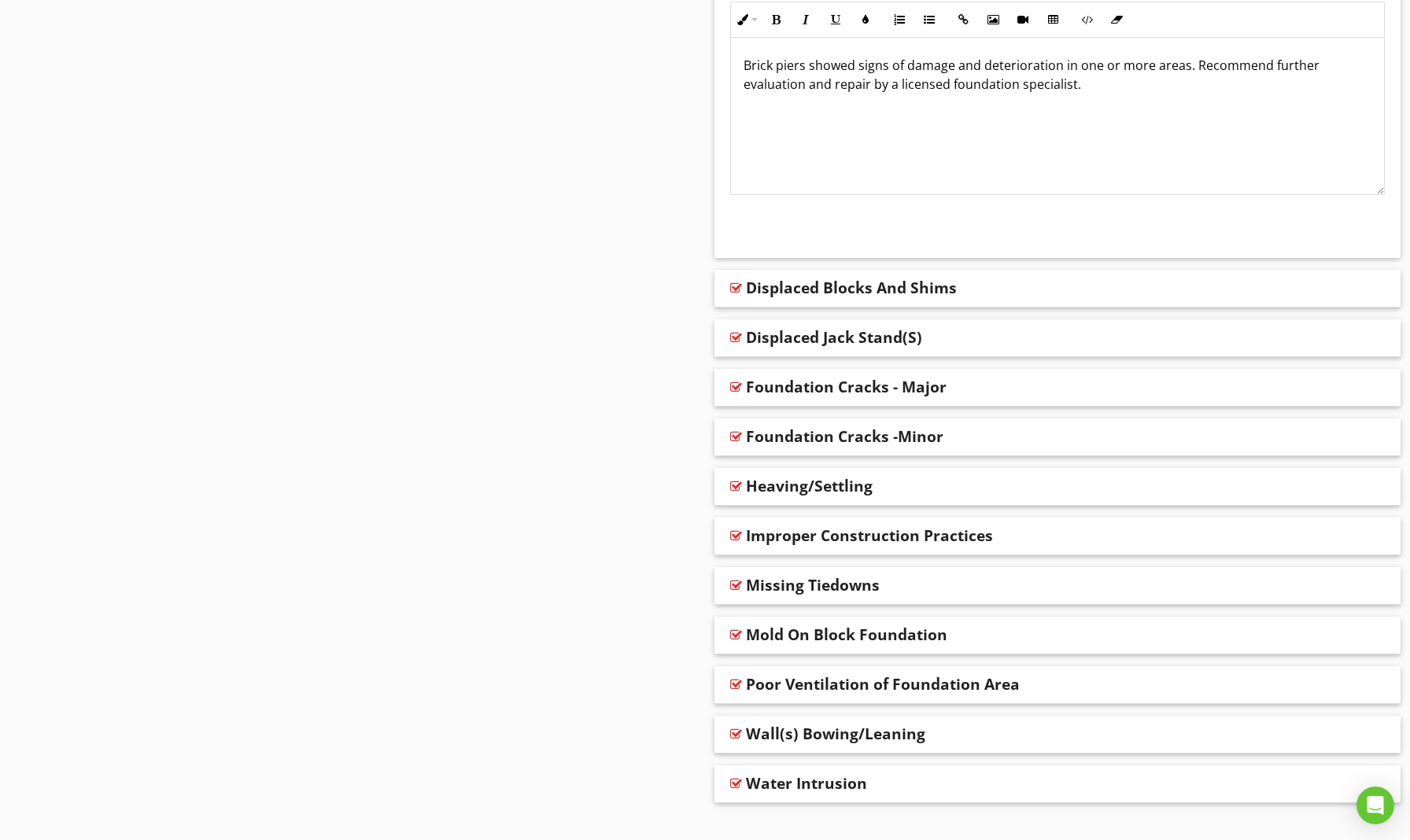
scroll to position [1338, 0]
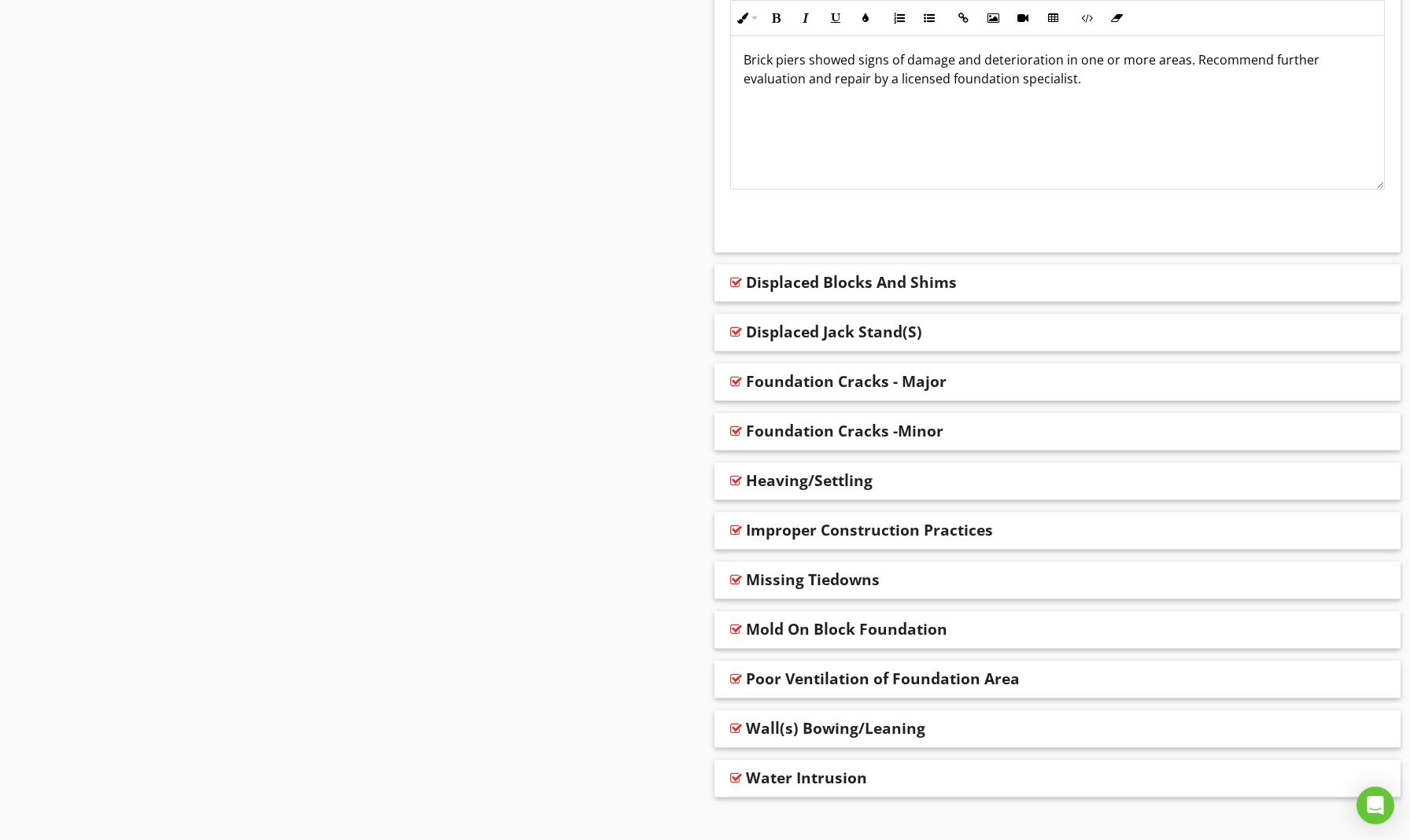
click at [827, 528] on div "Improper Construction Practices" at bounding box center [869, 530] width 247 height 19
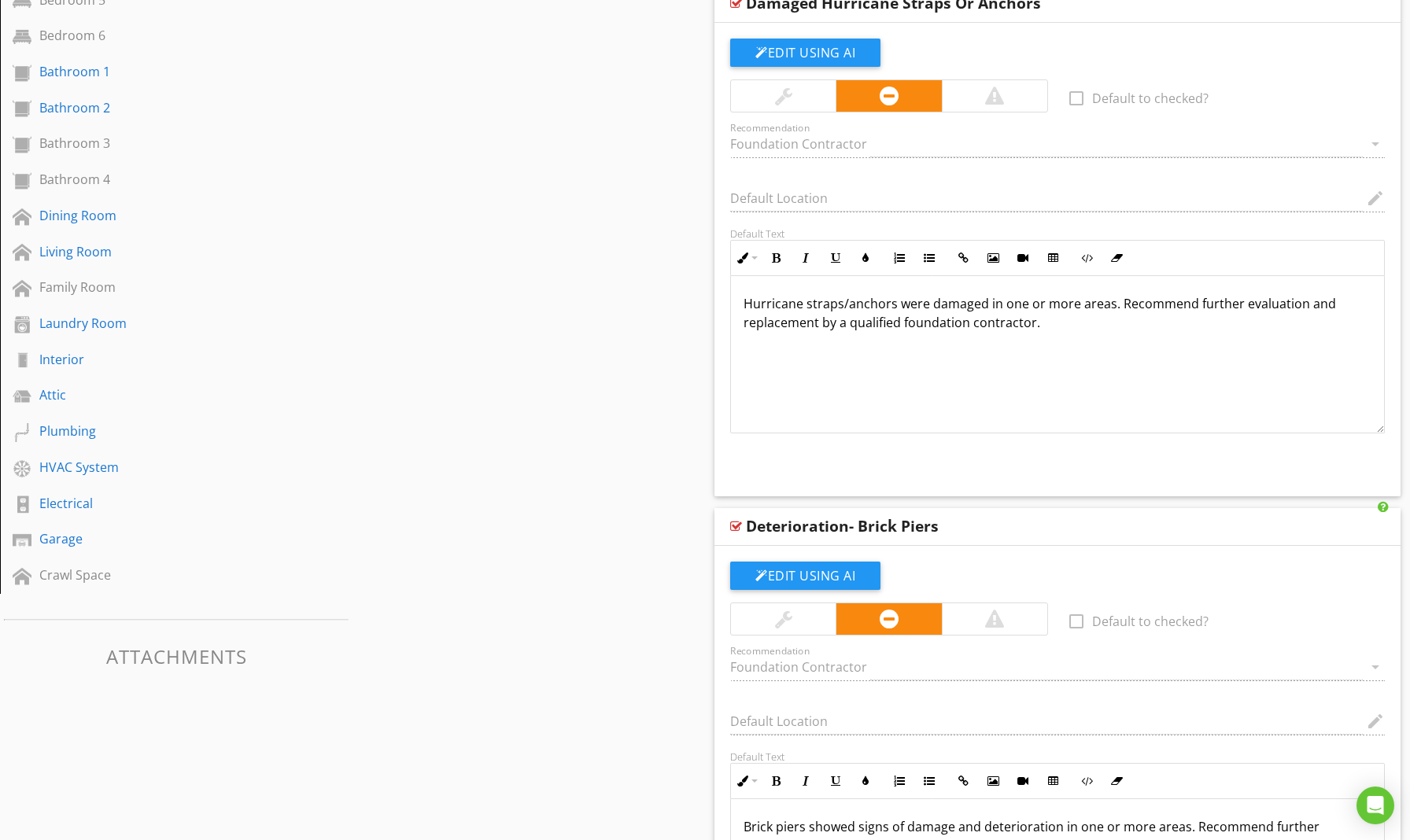
scroll to position [566, 0]
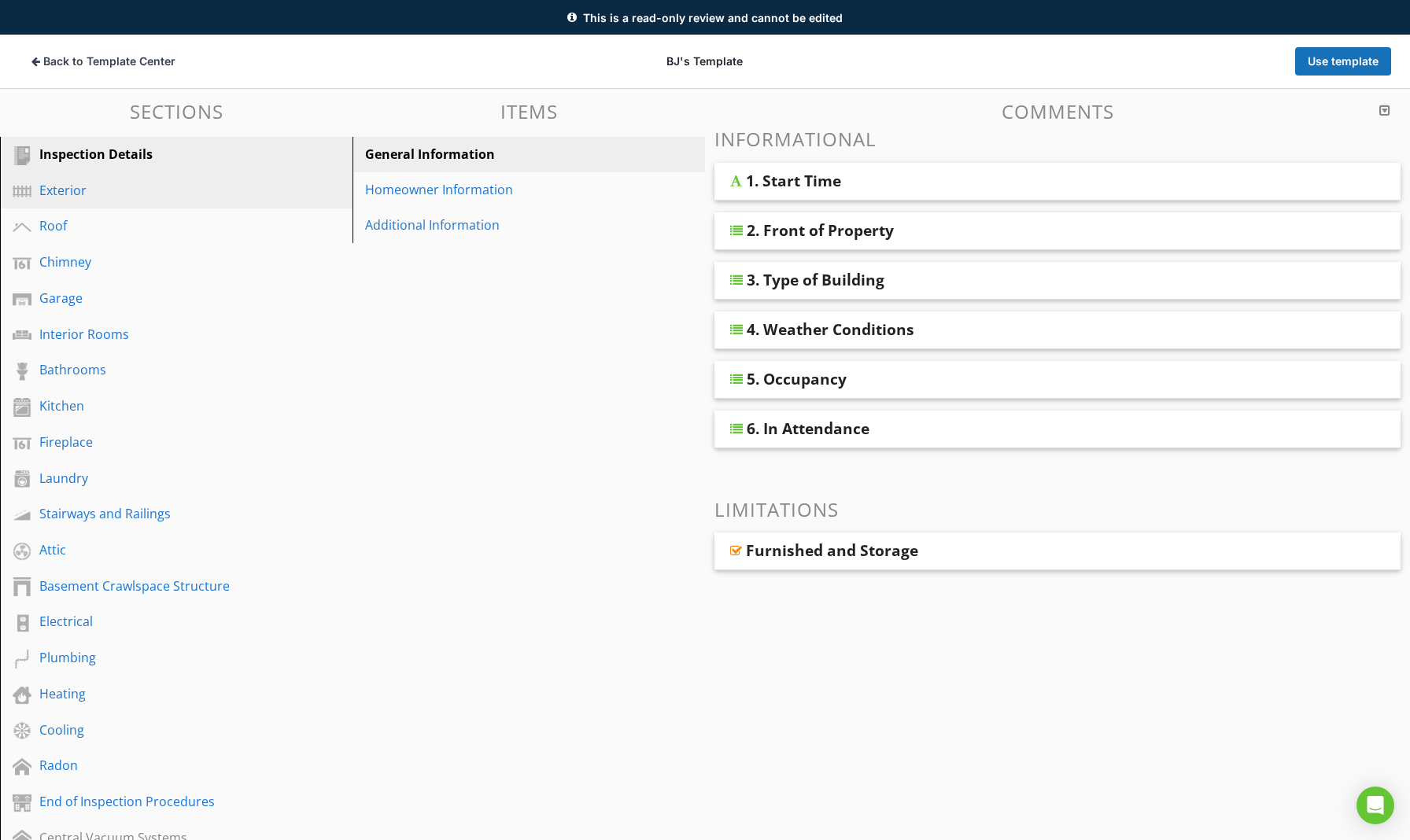
click at [62, 192] on div "Exterior" at bounding box center [158, 190] width 238 height 19
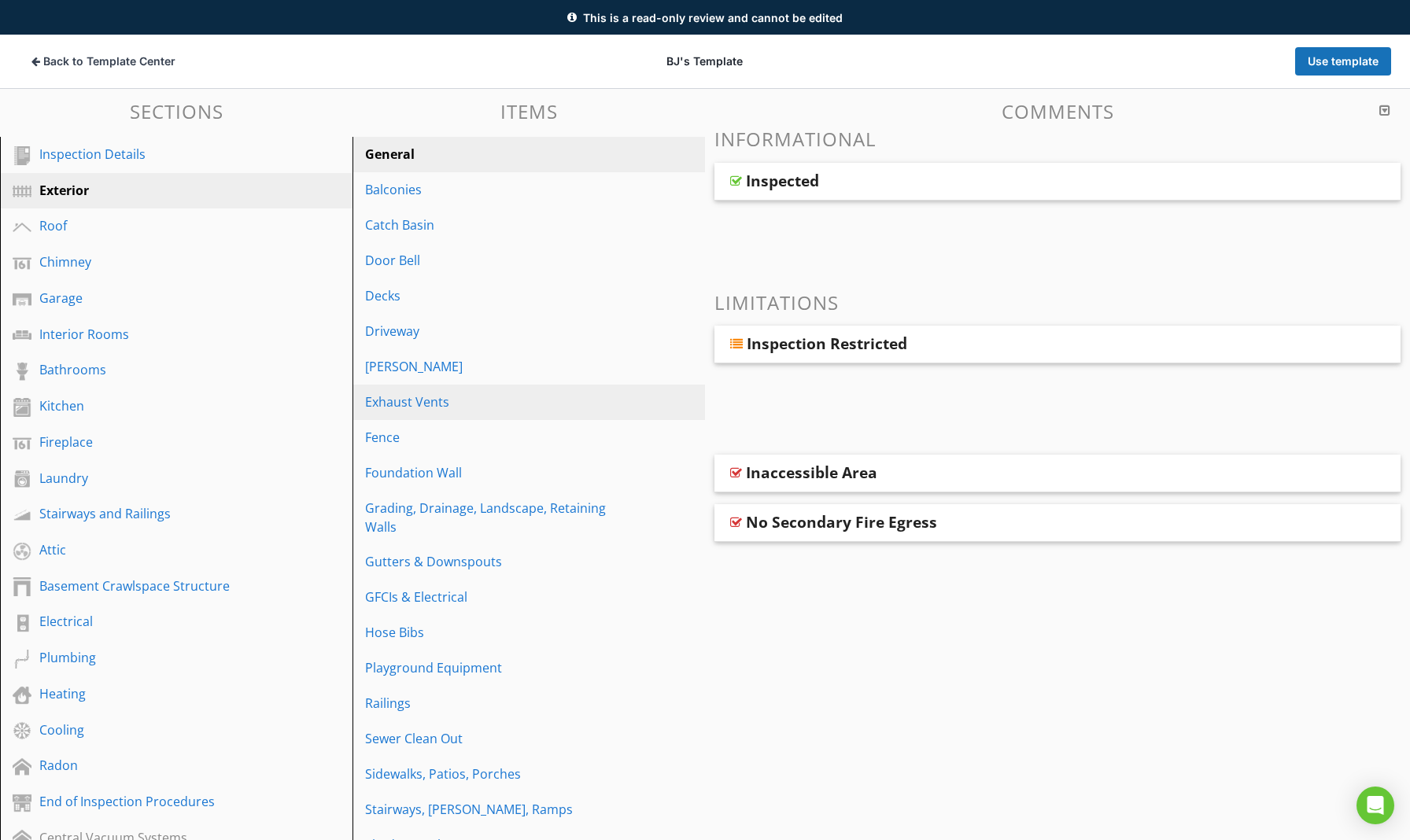
click at [415, 410] on div "Exhaust Vents" at bounding box center [501, 401] width 273 height 19
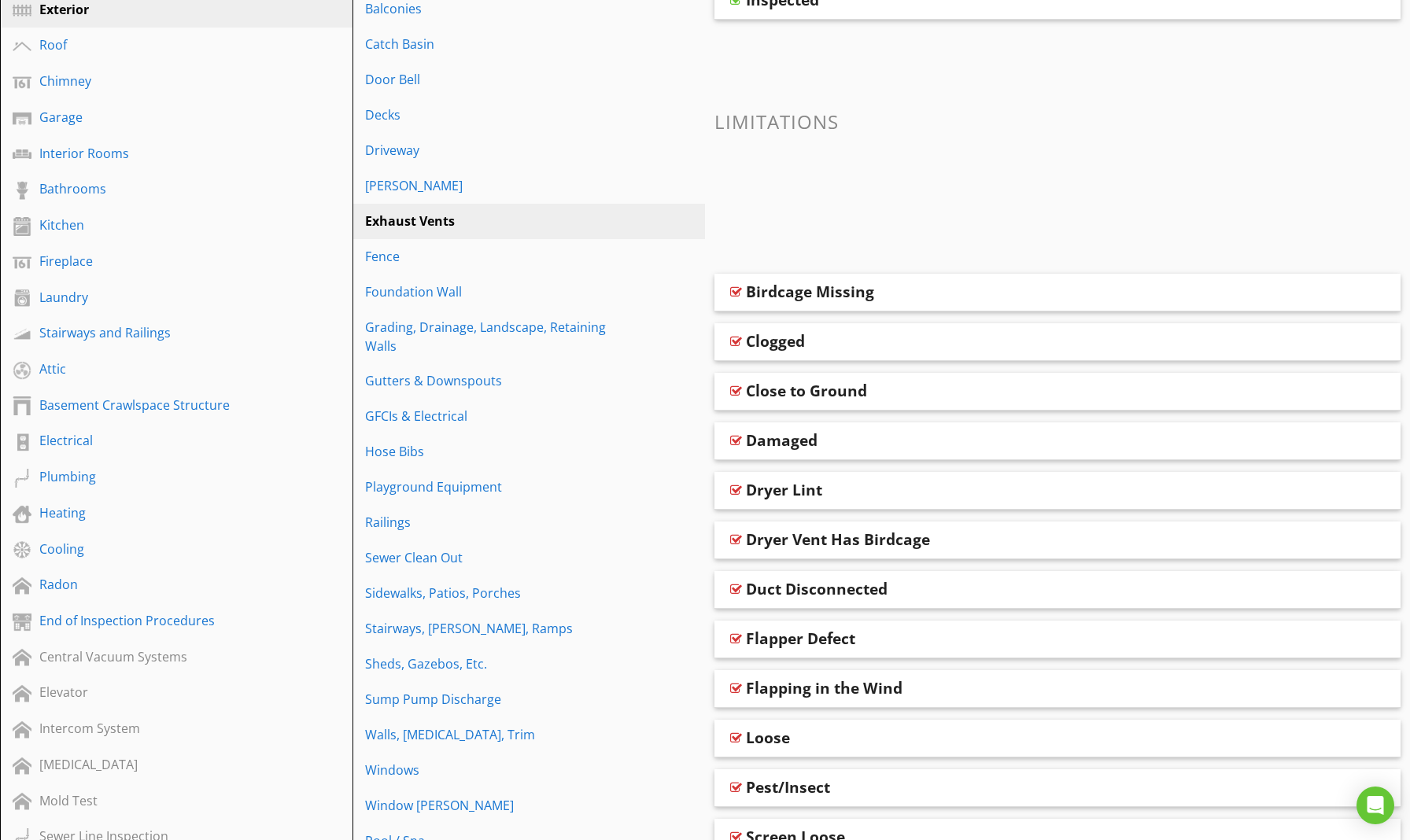
scroll to position [275, 0]
click at [809, 440] on div "Damaged" at bounding box center [781, 438] width 71 height 19
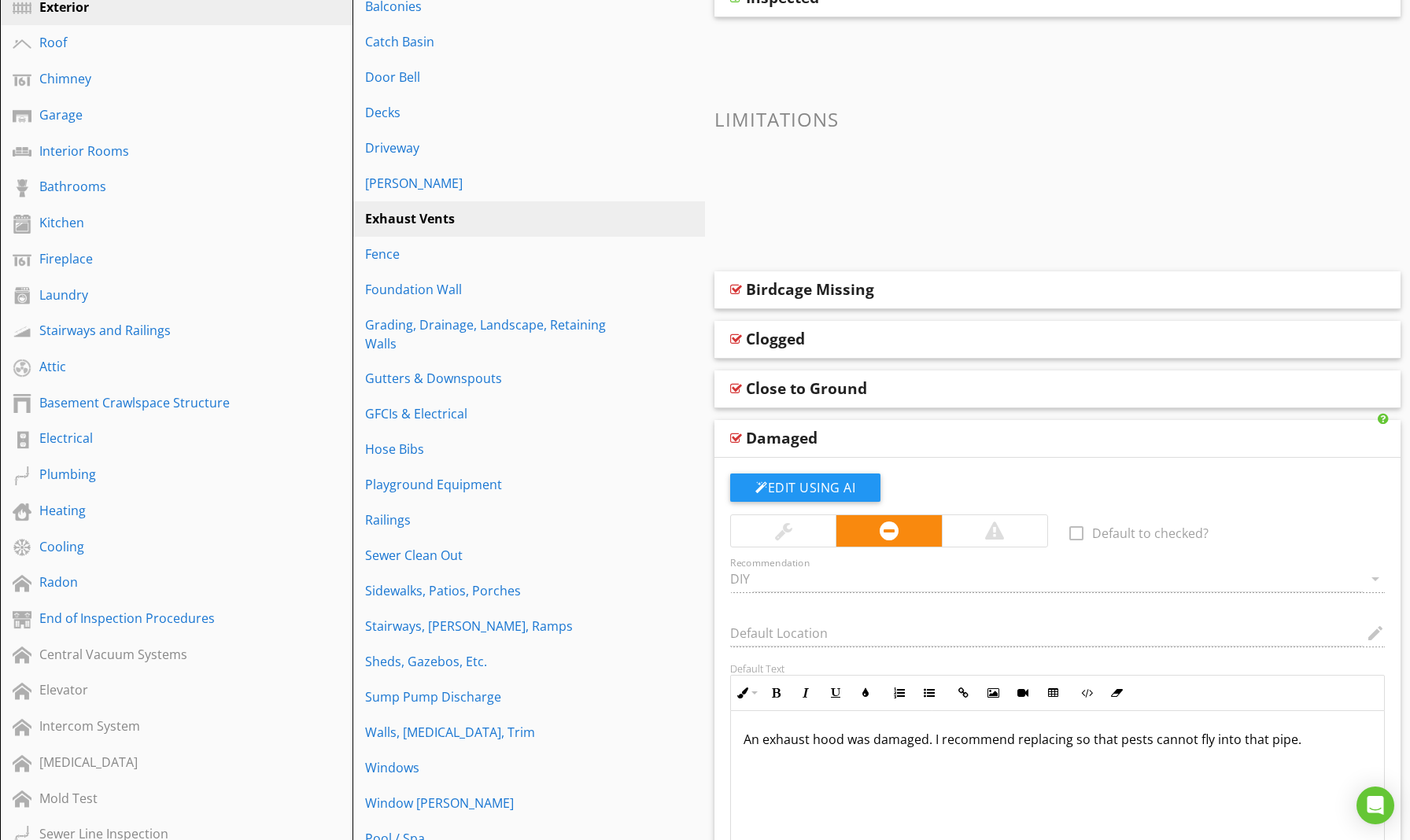
click at [810, 386] on div "Close to Ground" at bounding box center [806, 388] width 121 height 19
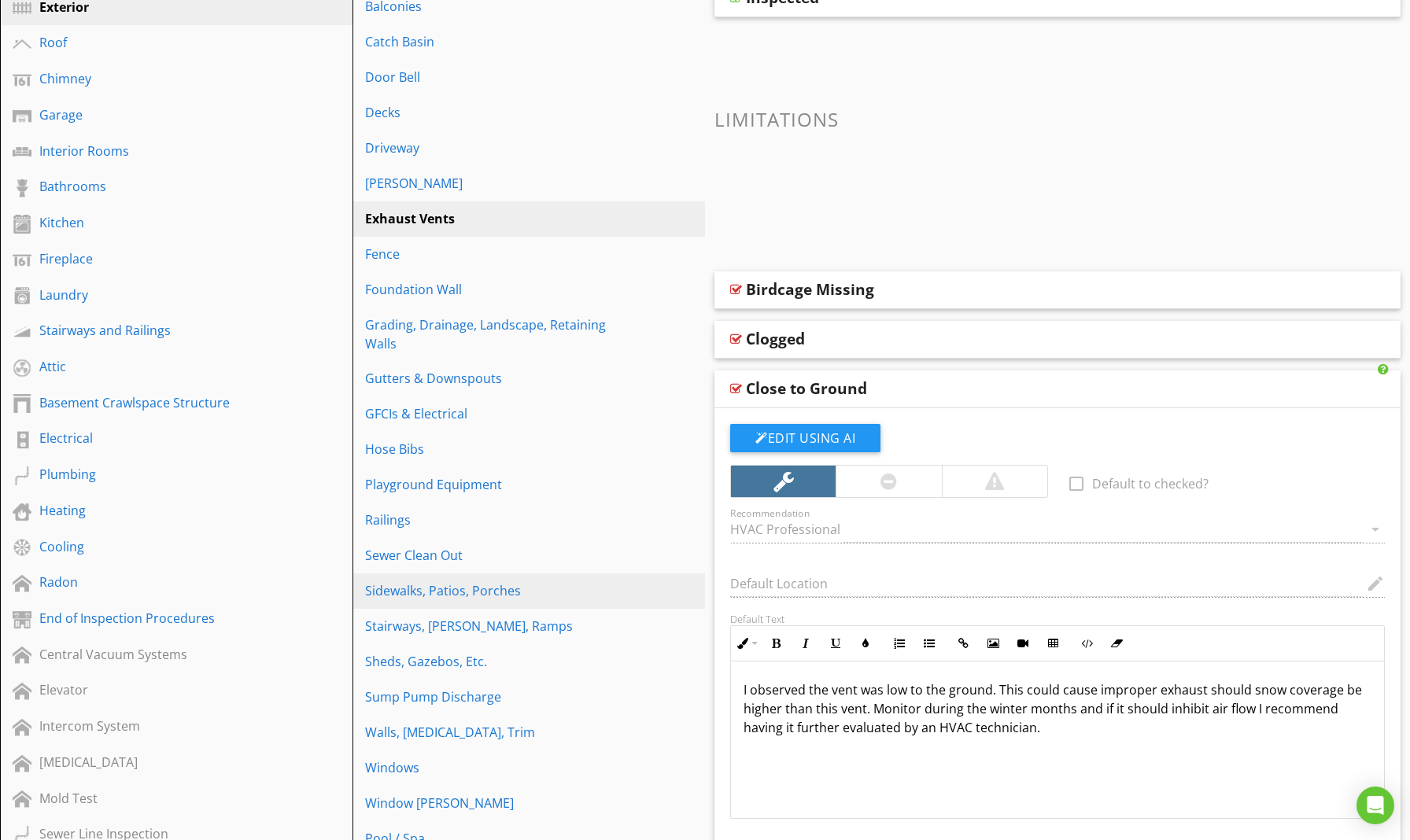
click at [430, 581] on div "Sidewalks, Patios, Porches" at bounding box center [501, 590] width 273 height 19
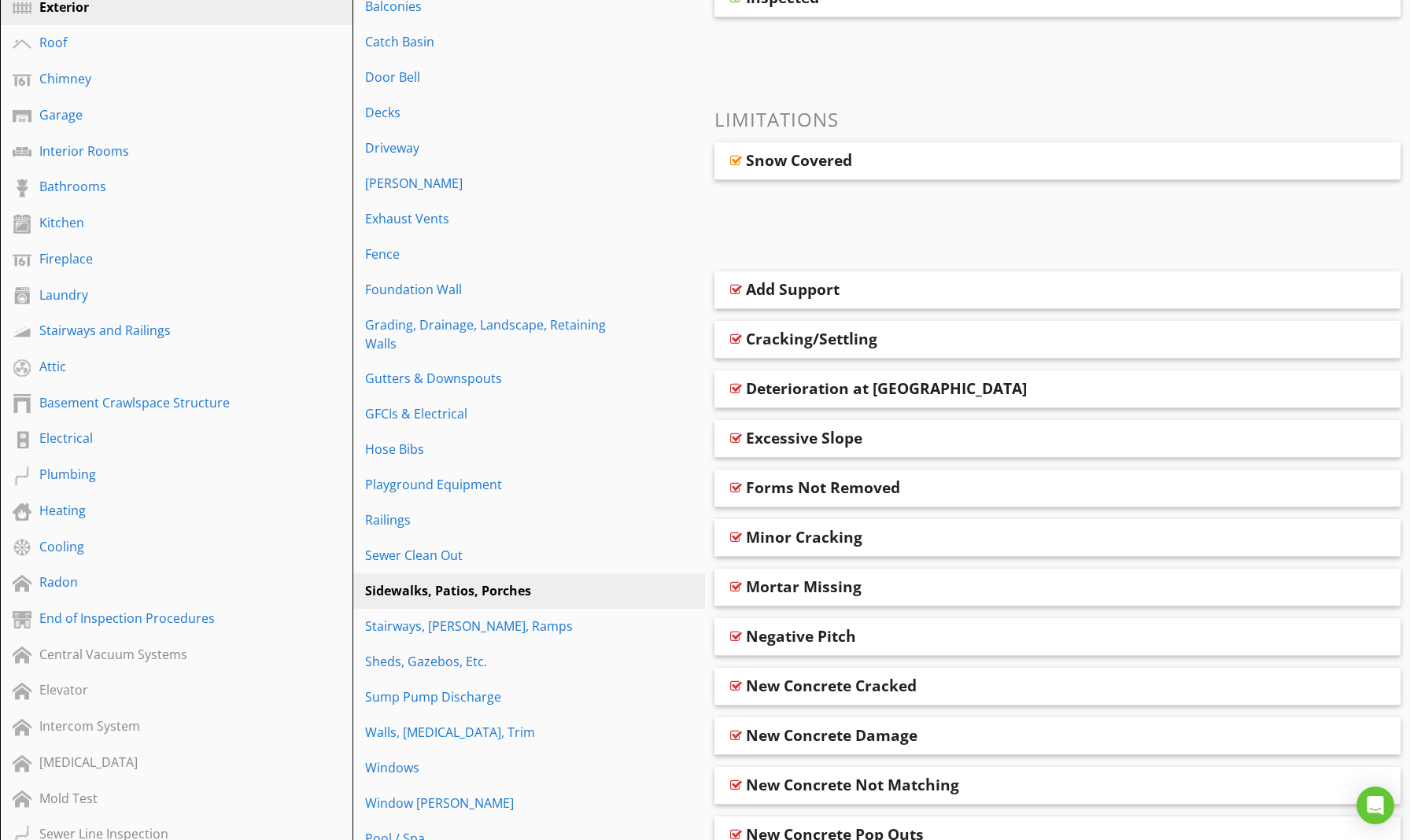
click at [782, 591] on div "Mortar Missing" at bounding box center [803, 586] width 115 height 19
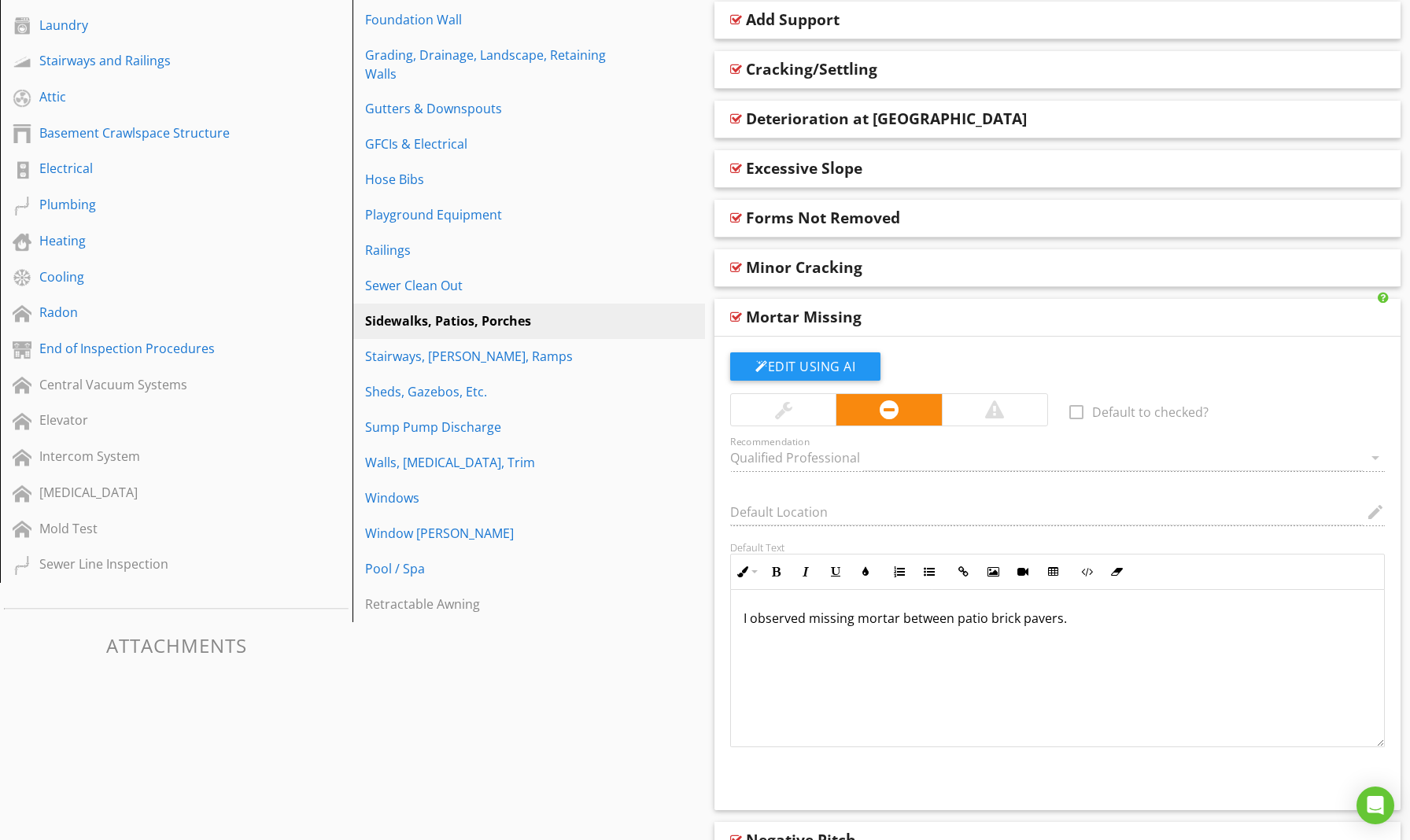
scroll to position [565, 0]
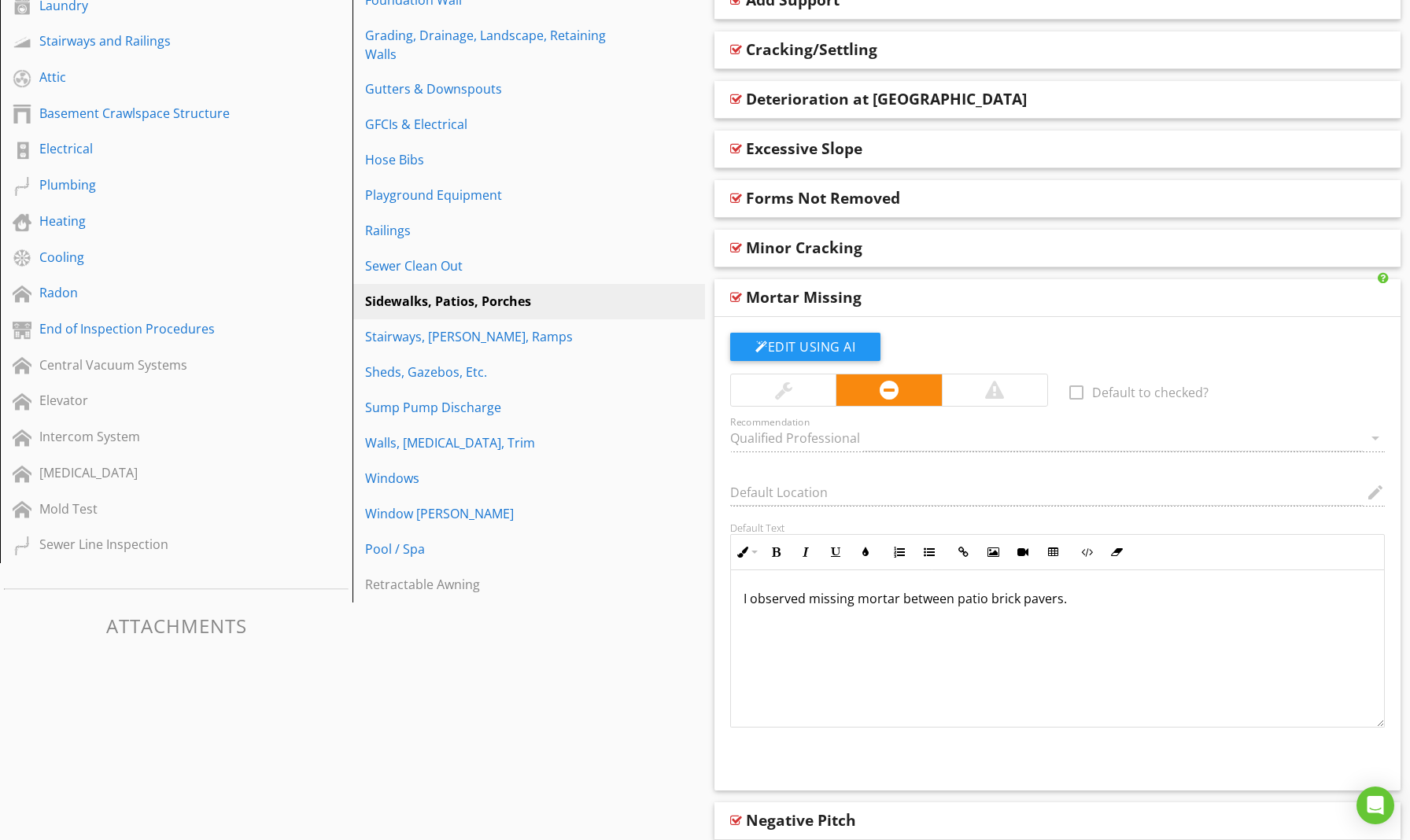
click at [862, 263] on div "Minor Cracking" at bounding box center [1057, 249] width 686 height 38
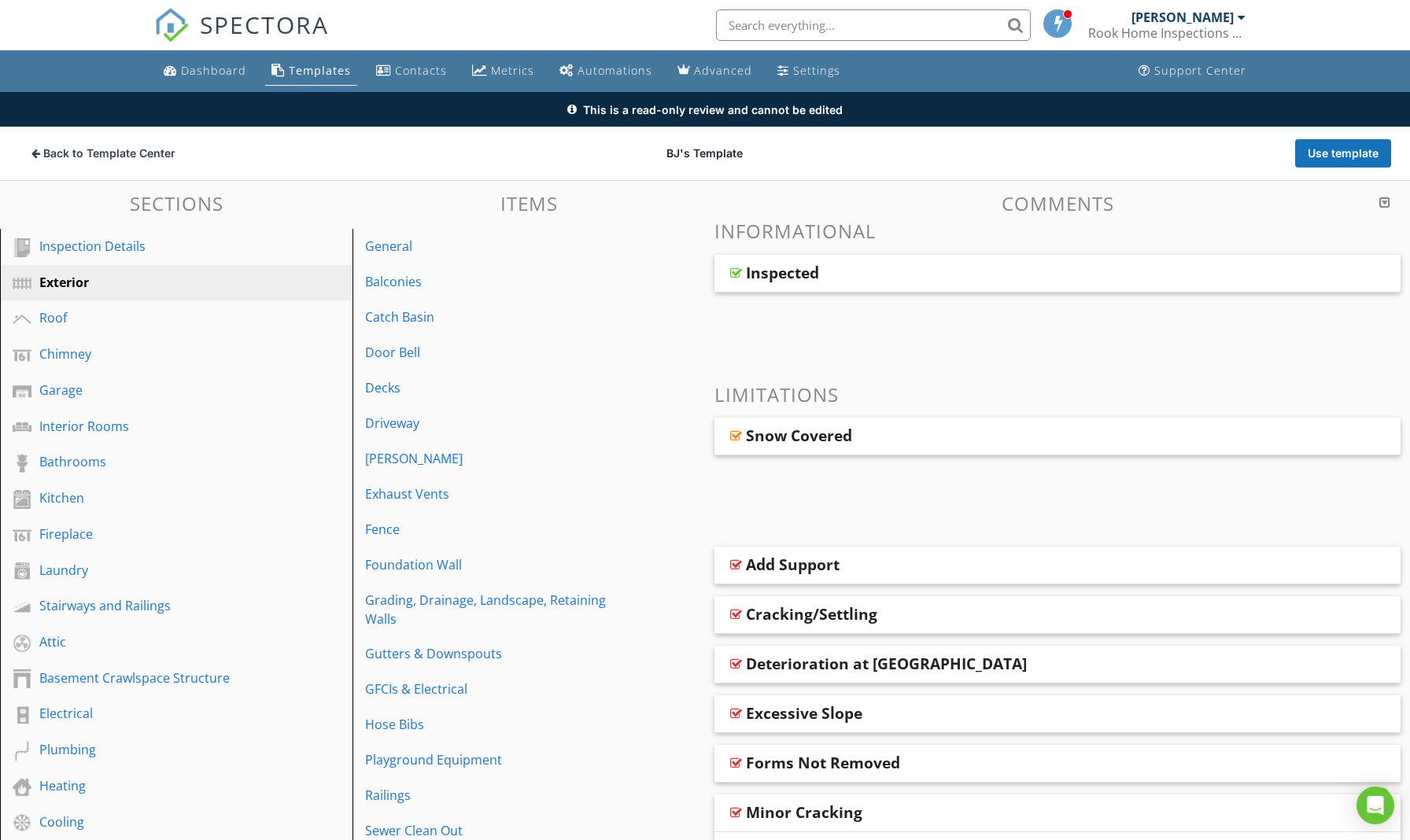
scroll to position [0, 0]
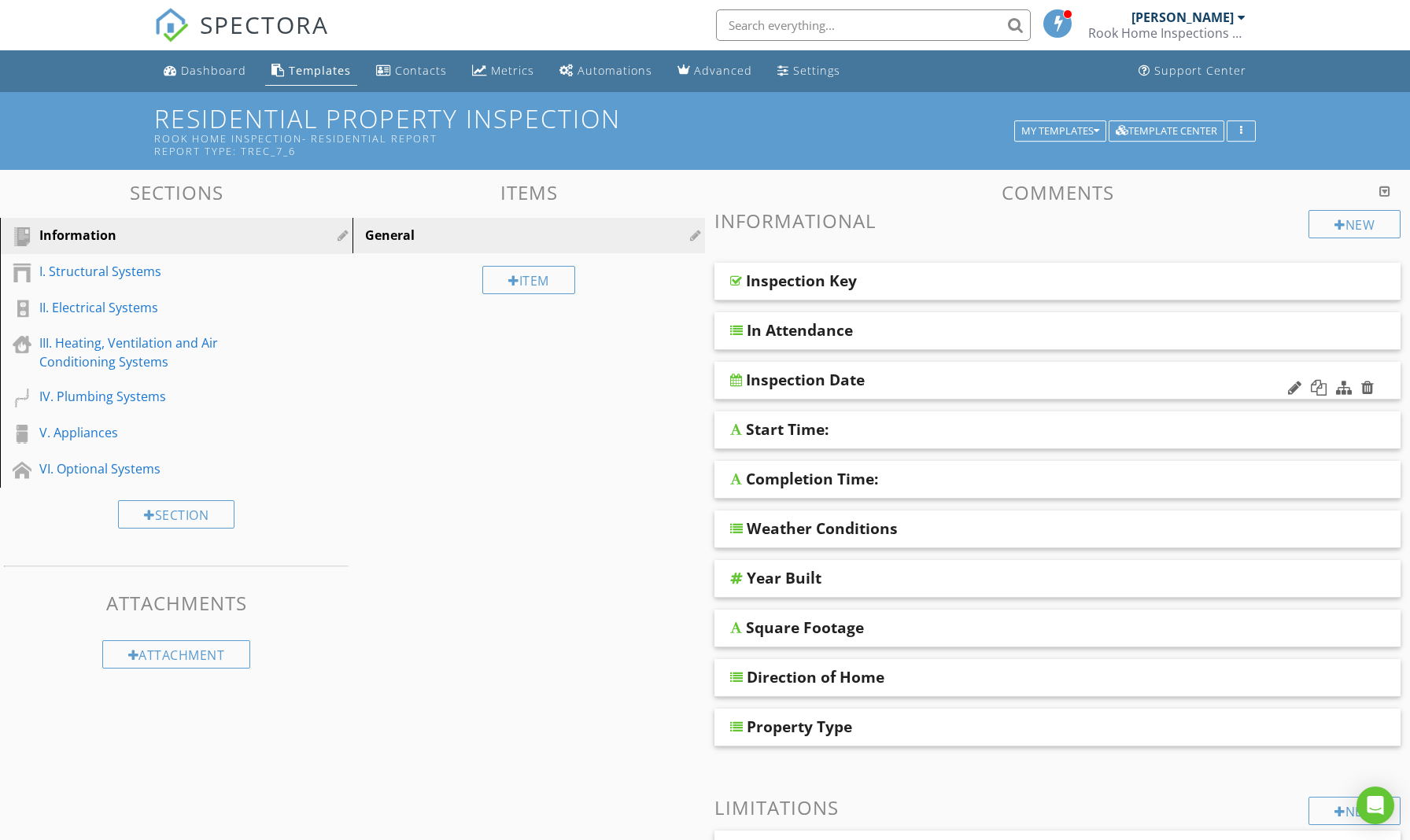
drag, startPoint x: 839, startPoint y: 584, endPoint x: 864, endPoint y: 391, distance: 194.6
click at [864, 391] on span "Inspection Key In Attendance Inspection Date Start Time: Completion Time: Weath…" at bounding box center [1057, 504] width 686 height 483
click at [576, 625] on div "Sections Information I. Structural Systems II. Electrical Systems III. Heating,…" at bounding box center [705, 619] width 1410 height 897
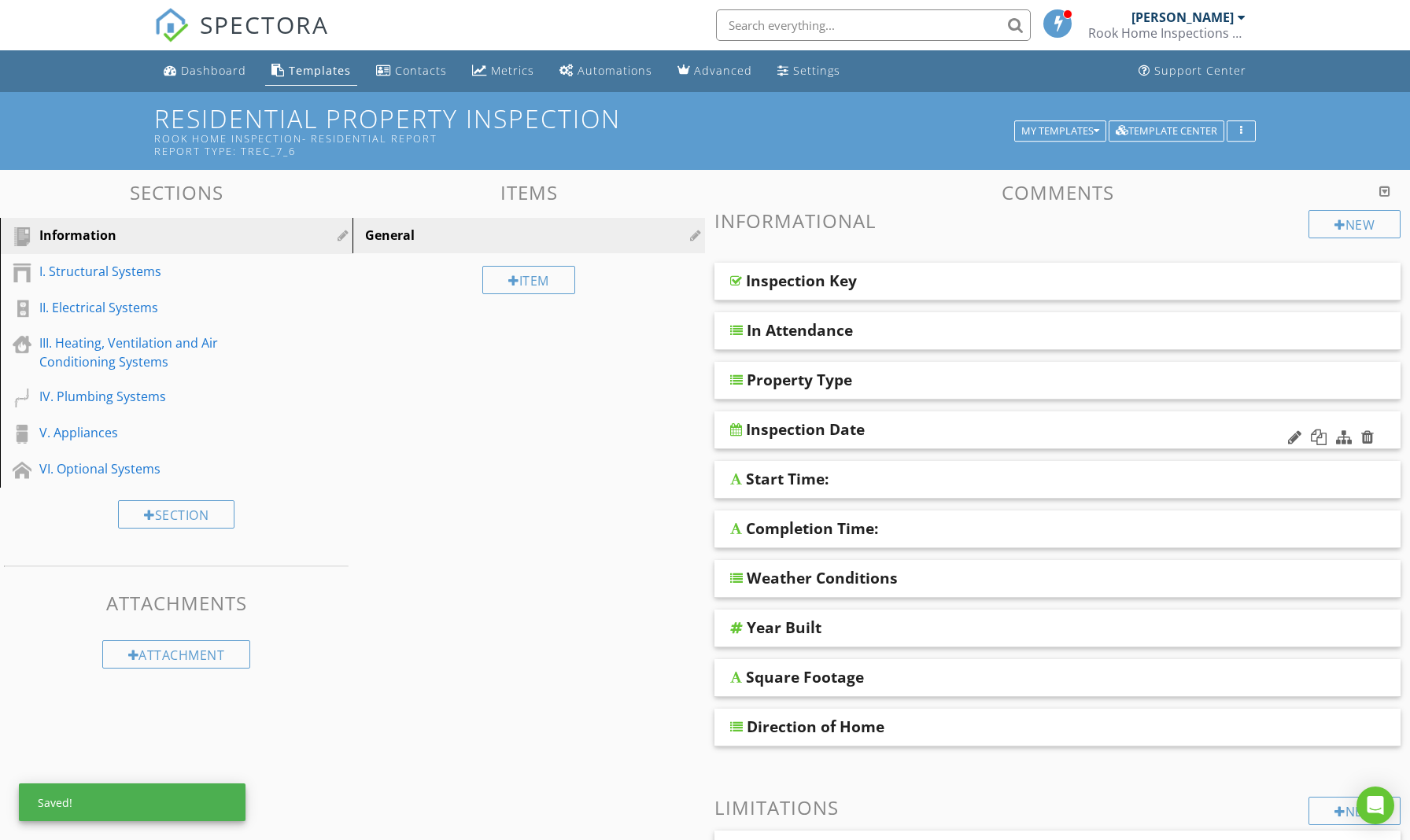
drag, startPoint x: 891, startPoint y: 730, endPoint x: 839, endPoint y: 439, distance: 295.6
click at [839, 439] on span "Inspection Key In Attendance Property Type Inspection Date Start Time: Completi…" at bounding box center [1057, 504] width 686 height 483
click at [523, 658] on div "Sections Information I. Structural Systems II. Electrical Systems III. Heating,…" at bounding box center [705, 619] width 1410 height 897
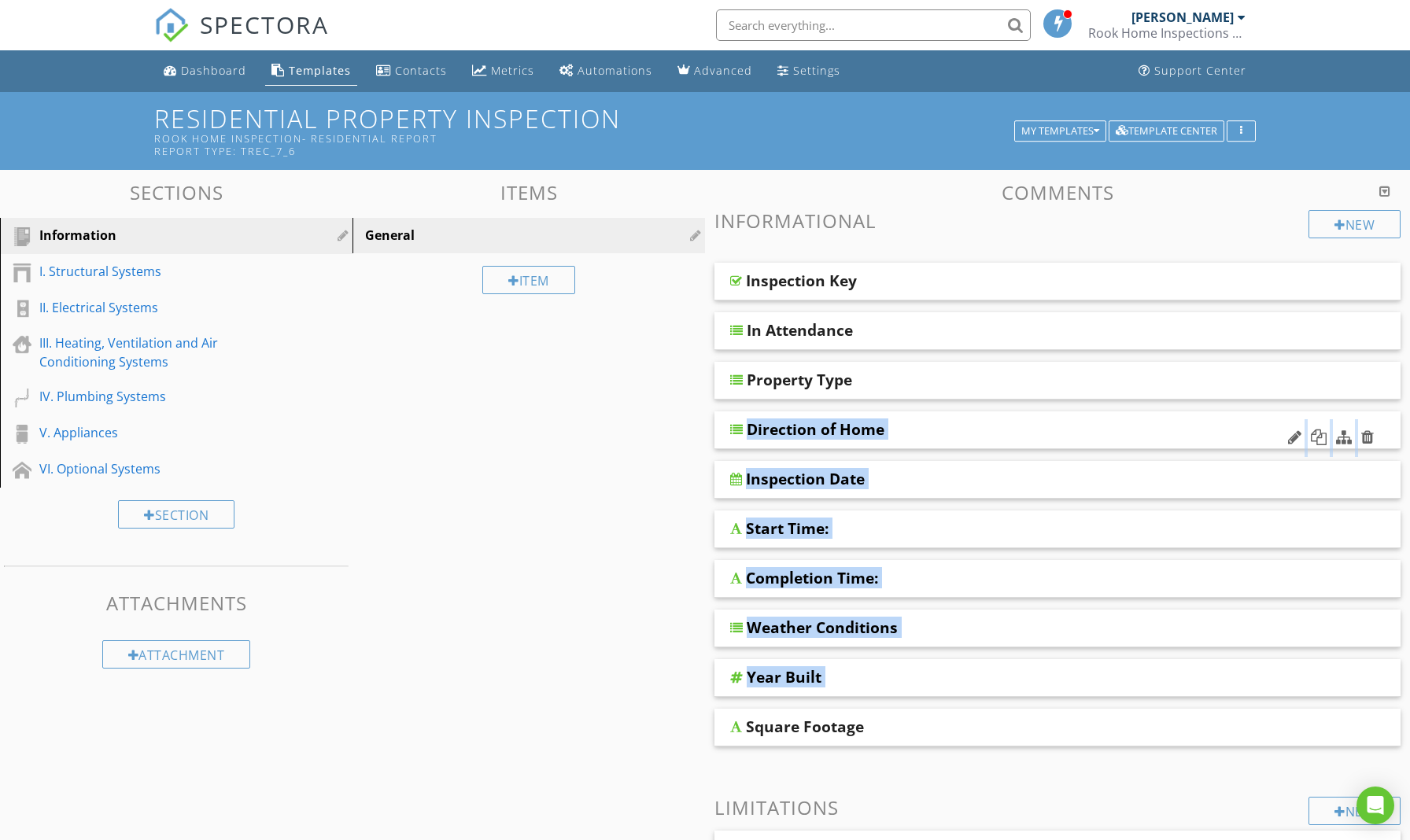
drag, startPoint x: 732, startPoint y: 730, endPoint x: 723, endPoint y: 430, distance: 300.1
click at [723, 430] on span "Inspection Key In Attendance Property Type Direction of Home Inspection Date St…" at bounding box center [1057, 504] width 686 height 483
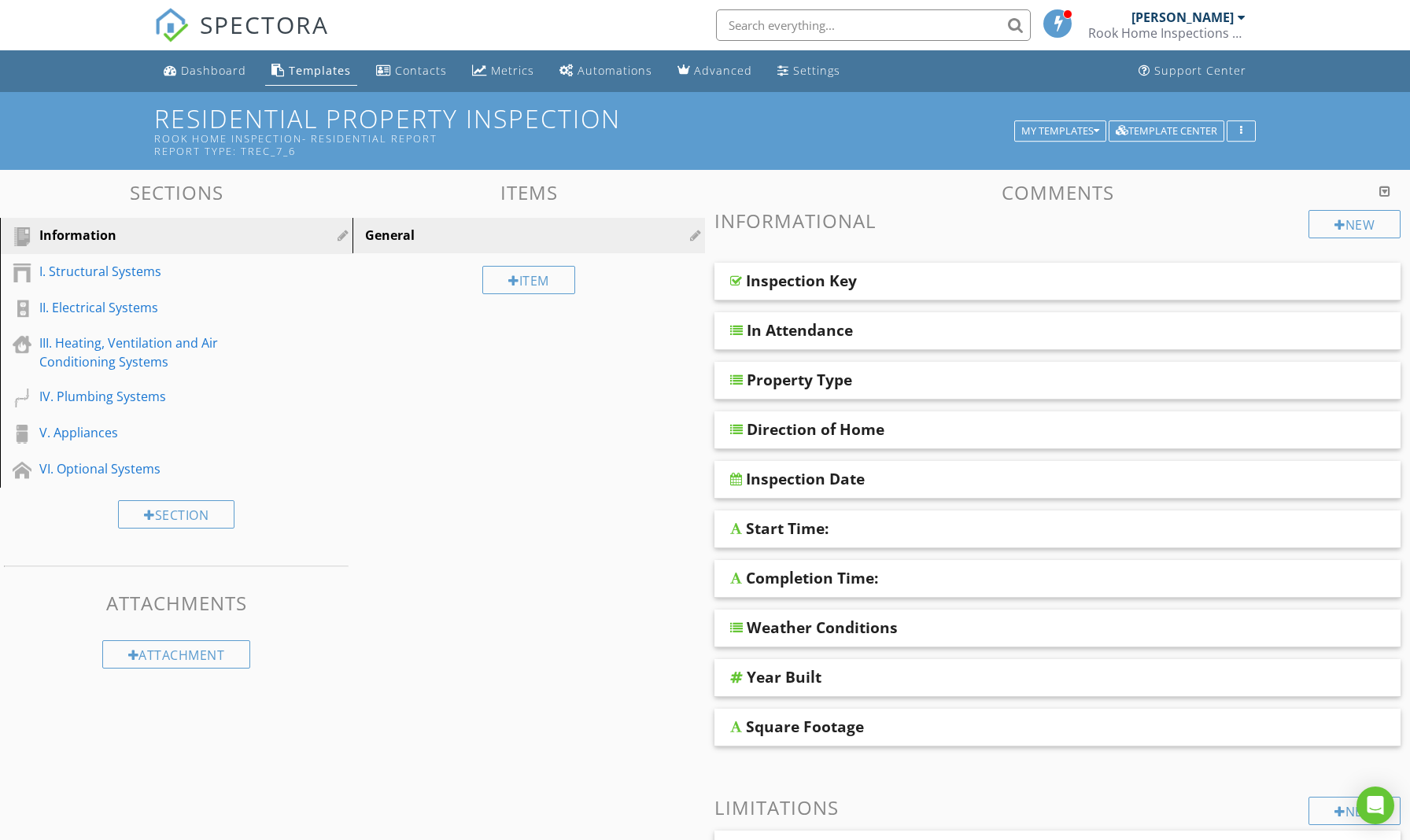
click at [657, 499] on div "Sections Information I. Structural Systems II. Electrical Systems III. Heating,…" at bounding box center [705, 619] width 1410 height 897
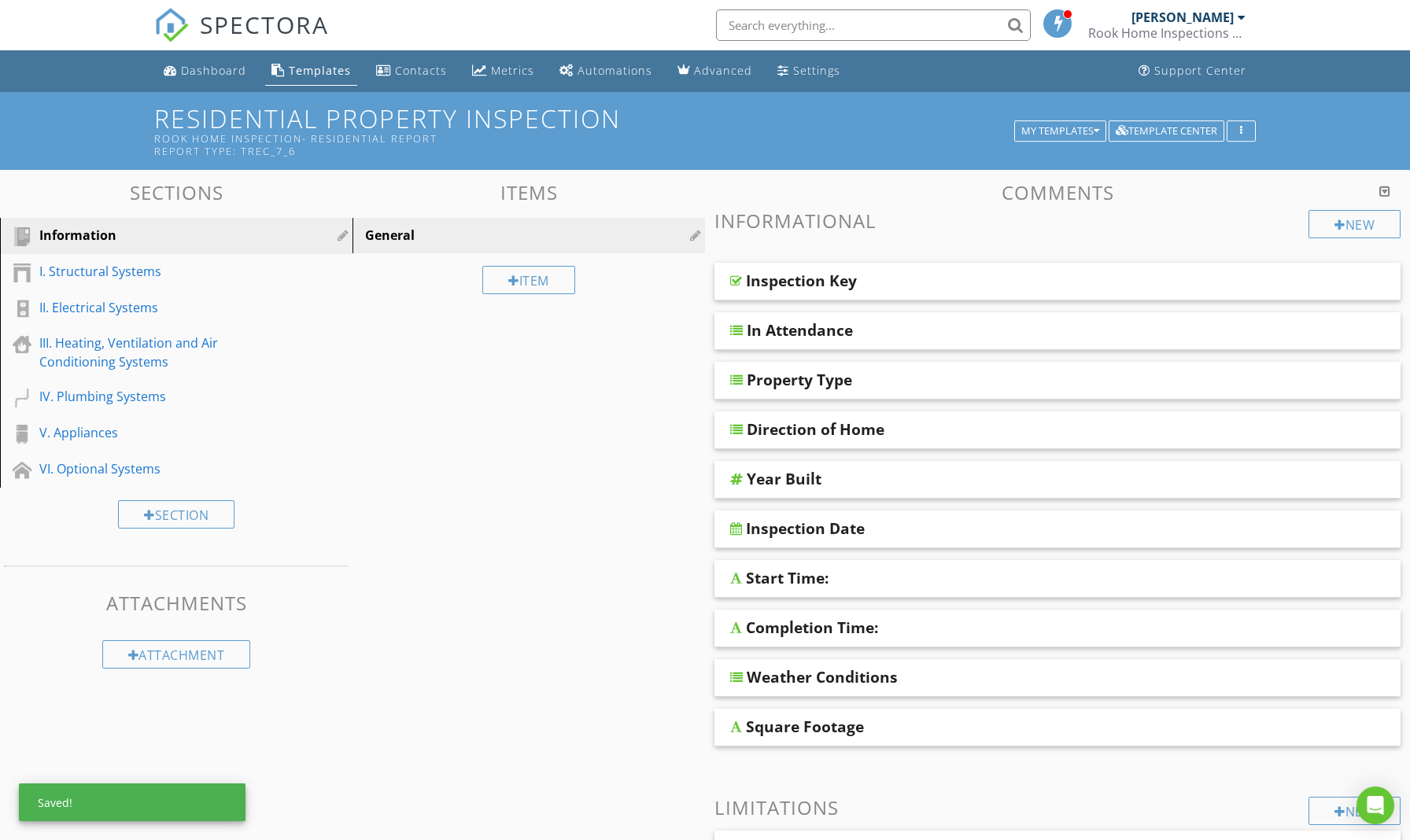
click at [655, 650] on div "Sections Information I. Structural Systems II. Electrical Systems III. Heating,…" at bounding box center [705, 619] width 1410 height 897
click at [631, 651] on div "Sections Information I. Structural Systems II. Electrical Systems III. Heating,…" at bounding box center [705, 619] width 1410 height 897
click at [601, 667] on div "Sections Information I. Structural Systems II. Electrical Systems III. Heating,…" at bounding box center [705, 619] width 1410 height 897
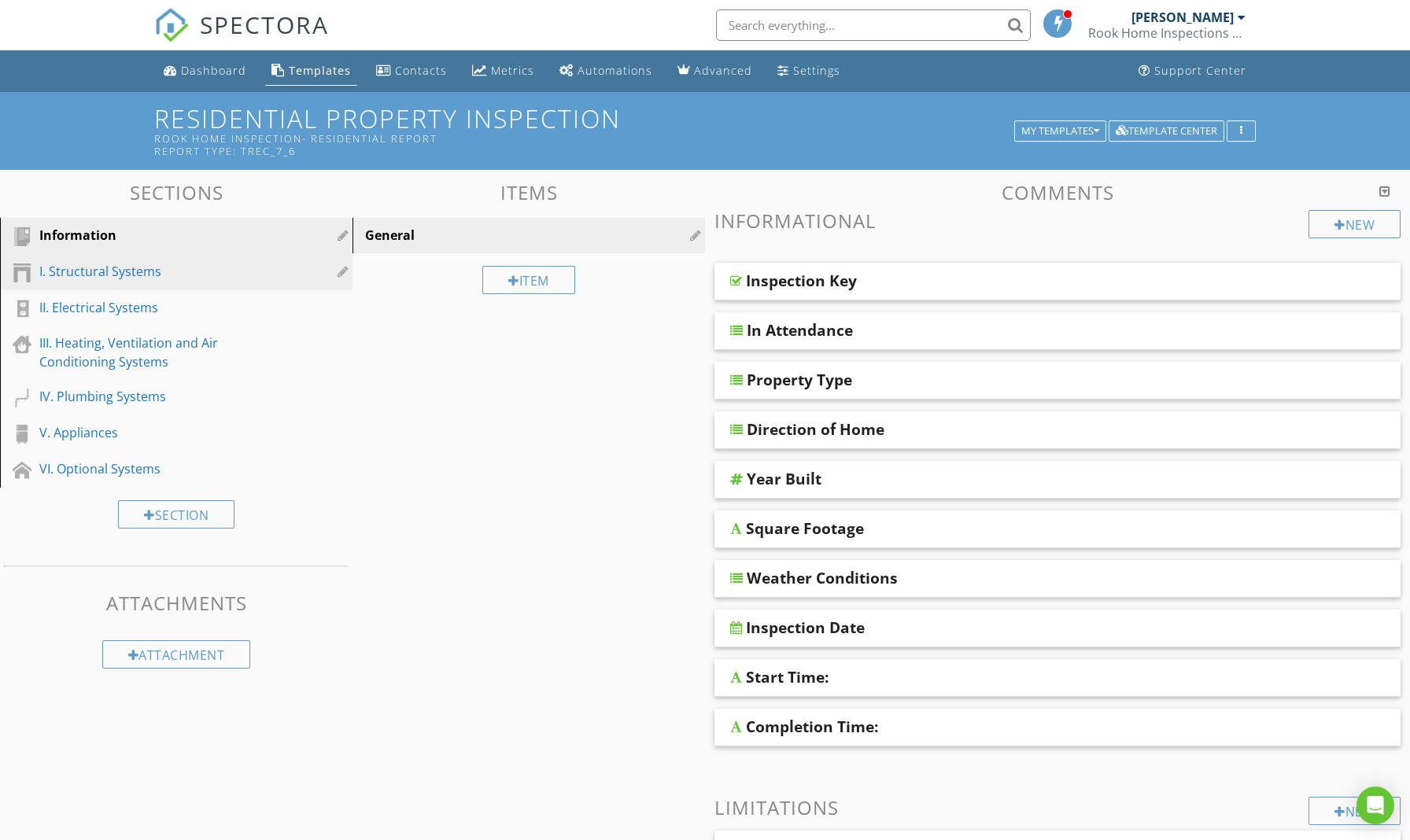
click at [121, 269] on div "I. Structural Systems" at bounding box center [158, 271] width 238 height 19
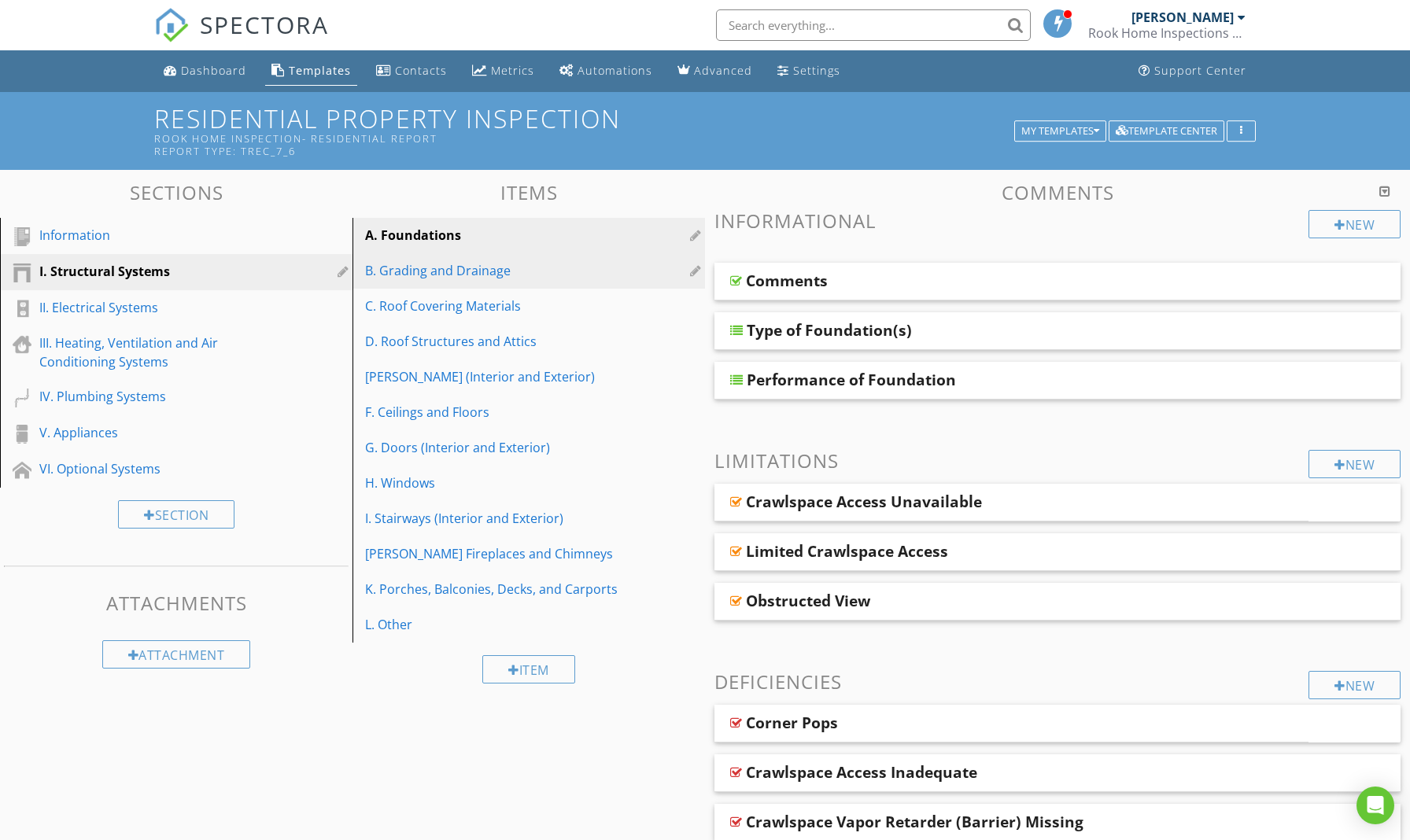
click at [435, 274] on div "B. Grading and Drainage" at bounding box center [501, 270] width 273 height 19
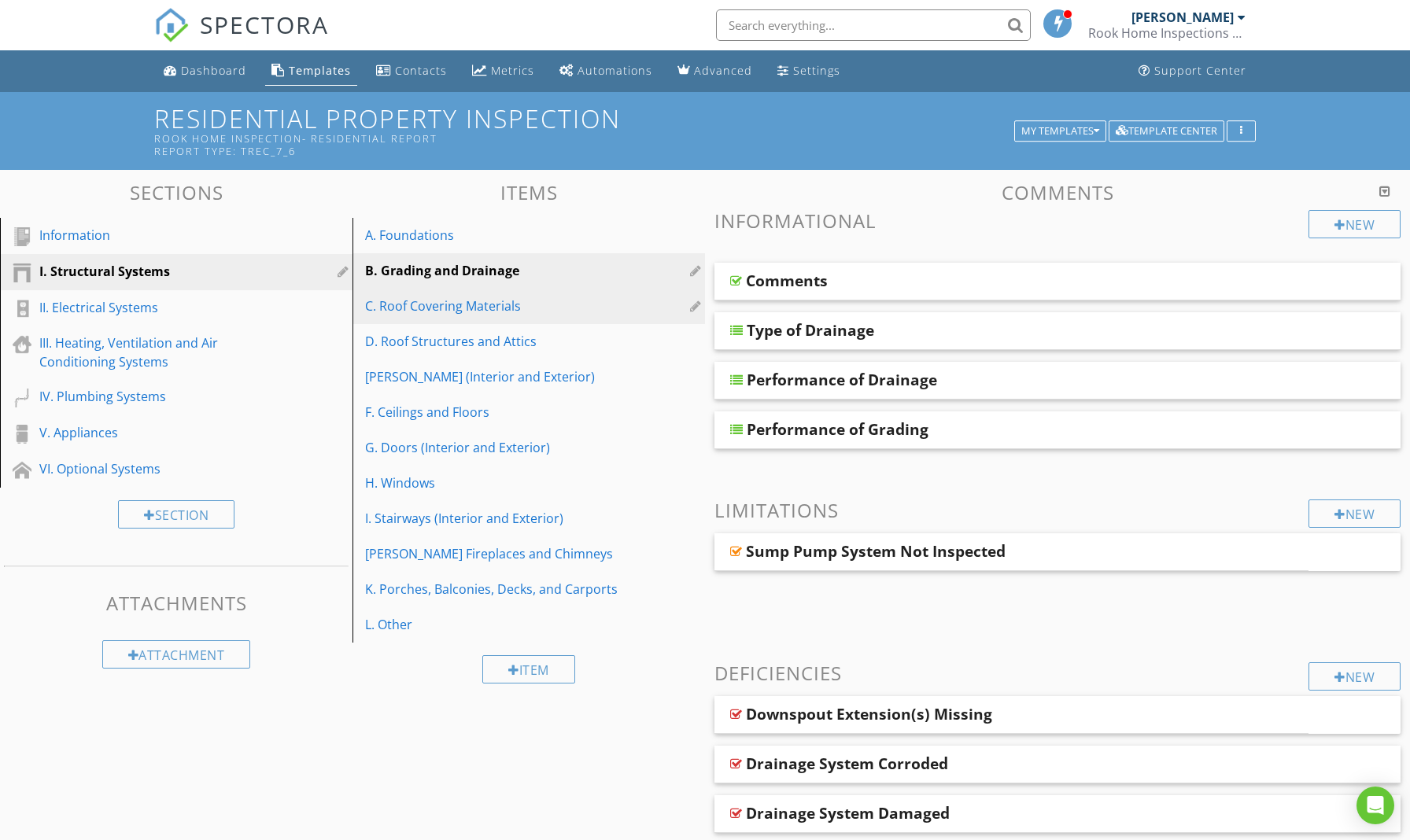
click at [490, 305] on div "C. Roof Covering Materials" at bounding box center [501, 306] width 273 height 19
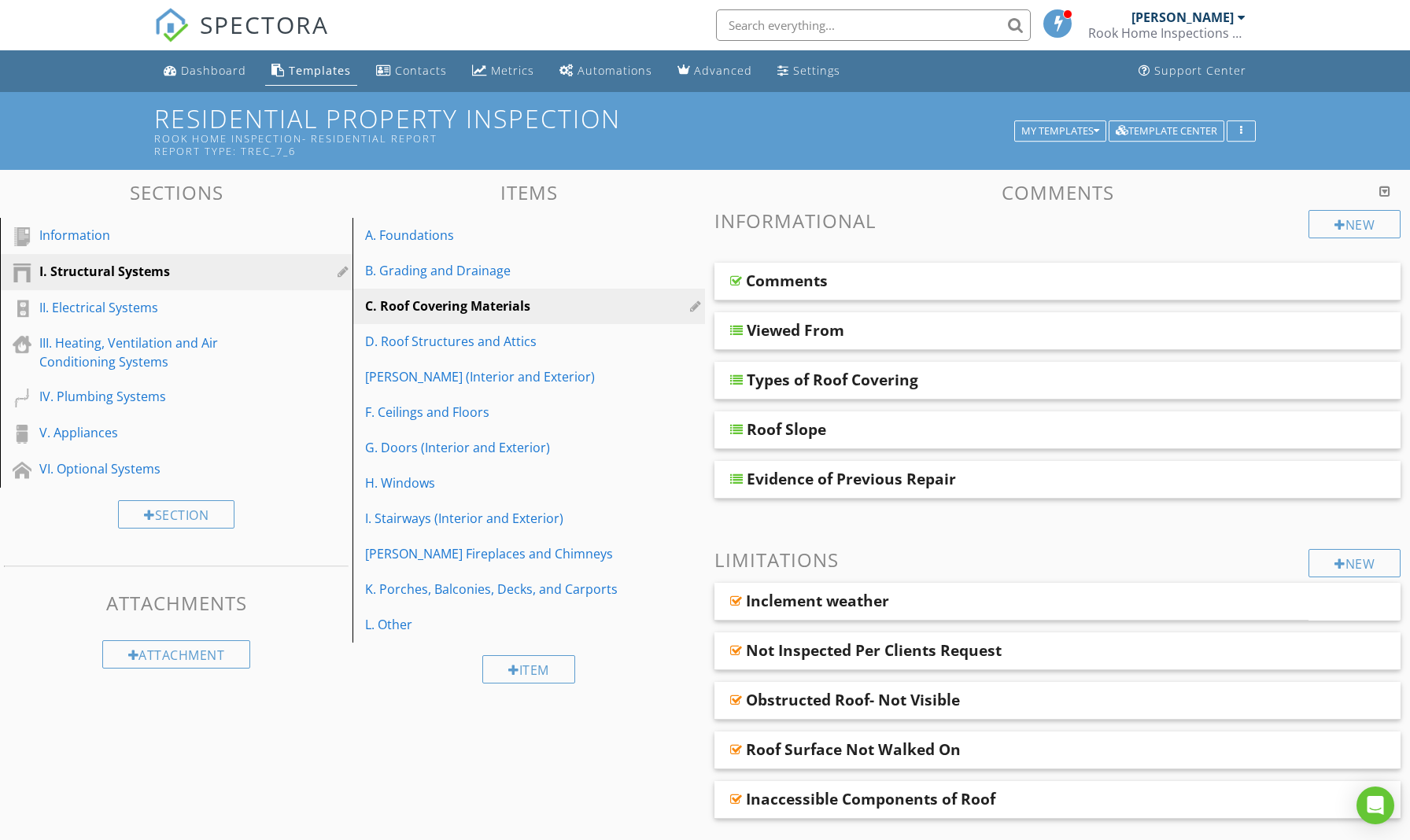
drag, startPoint x: 737, startPoint y: 430, endPoint x: 748, endPoint y: 358, distance: 72.8
click at [748, 358] on span "Comments Types of Roof Covering Viewed From Roof Slope Evidence of Previous Rep…" at bounding box center [1057, 381] width 686 height 236
click at [918, 220] on h3 "Informational" at bounding box center [1057, 221] width 686 height 22
click at [740, 436] on div "Roof Slope" at bounding box center [1057, 430] width 686 height 38
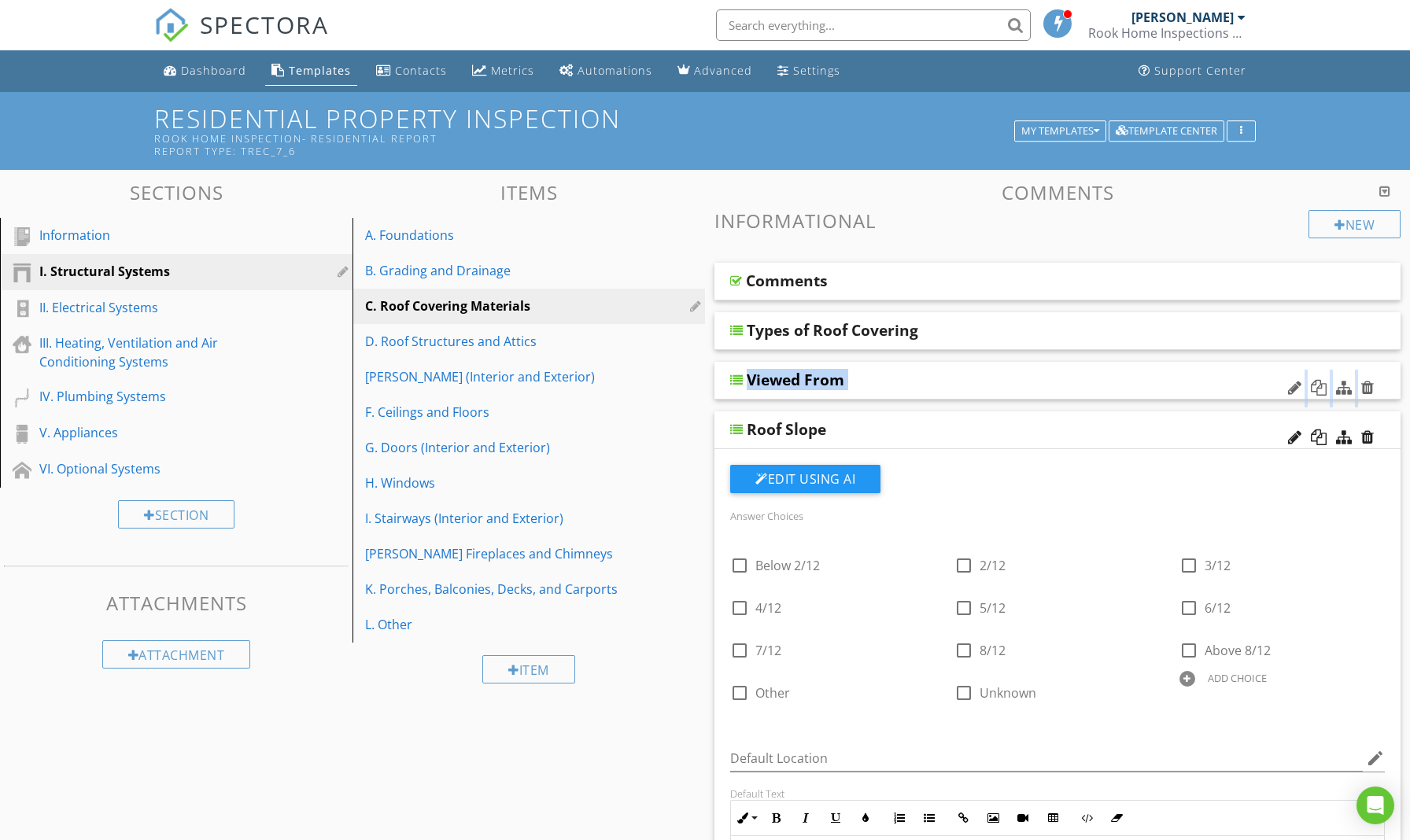
drag, startPoint x: 740, startPoint y: 436, endPoint x: 740, endPoint y: 379, distance: 57.0
click at [740, 379] on span "Comments Types of Roof Covering Viewed From Roof Slope Edit Using AI Answer Cho…" at bounding box center [1057, 712] width 686 height 899
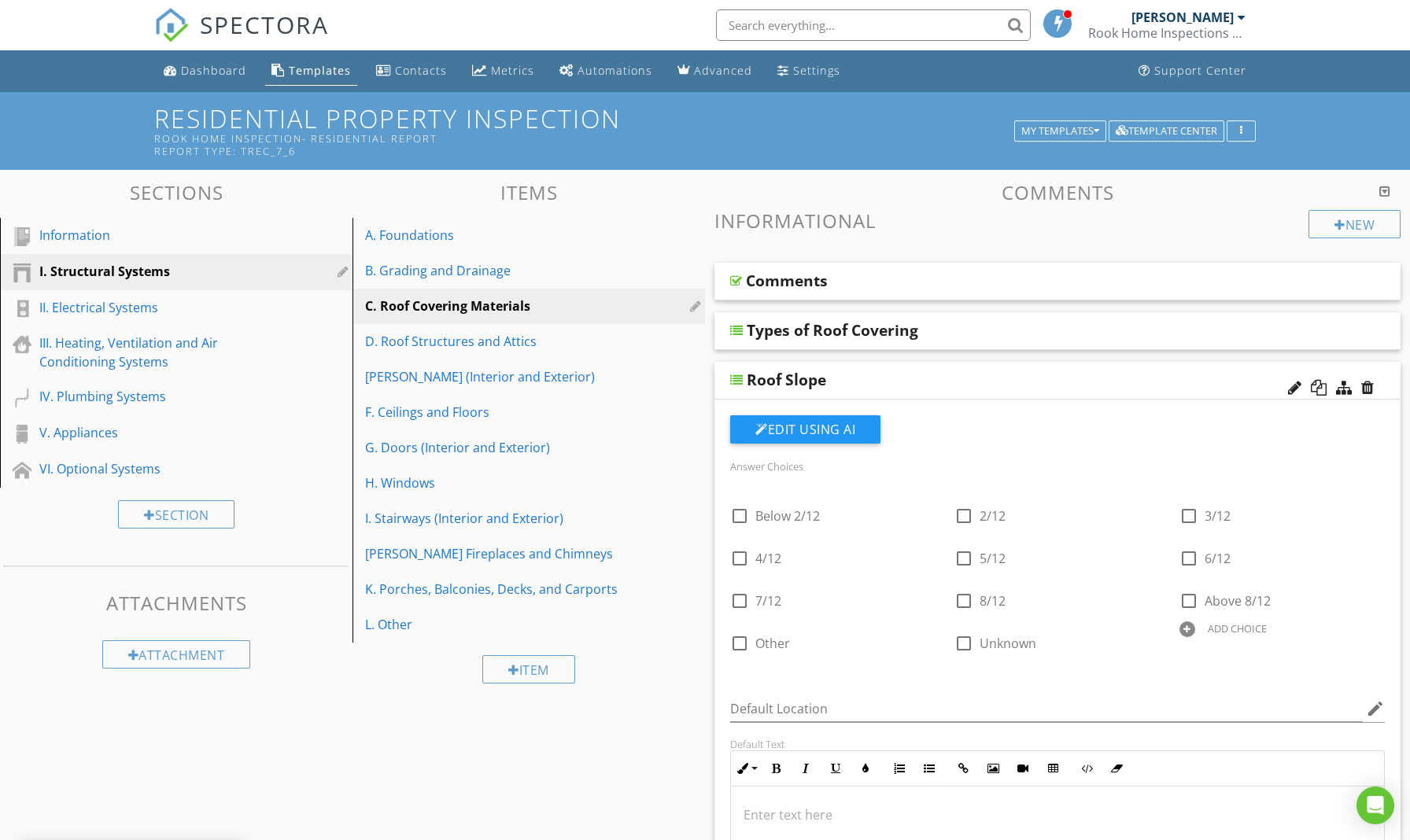
click at [906, 380] on div "Roof Slope" at bounding box center [992, 380] width 491 height 19
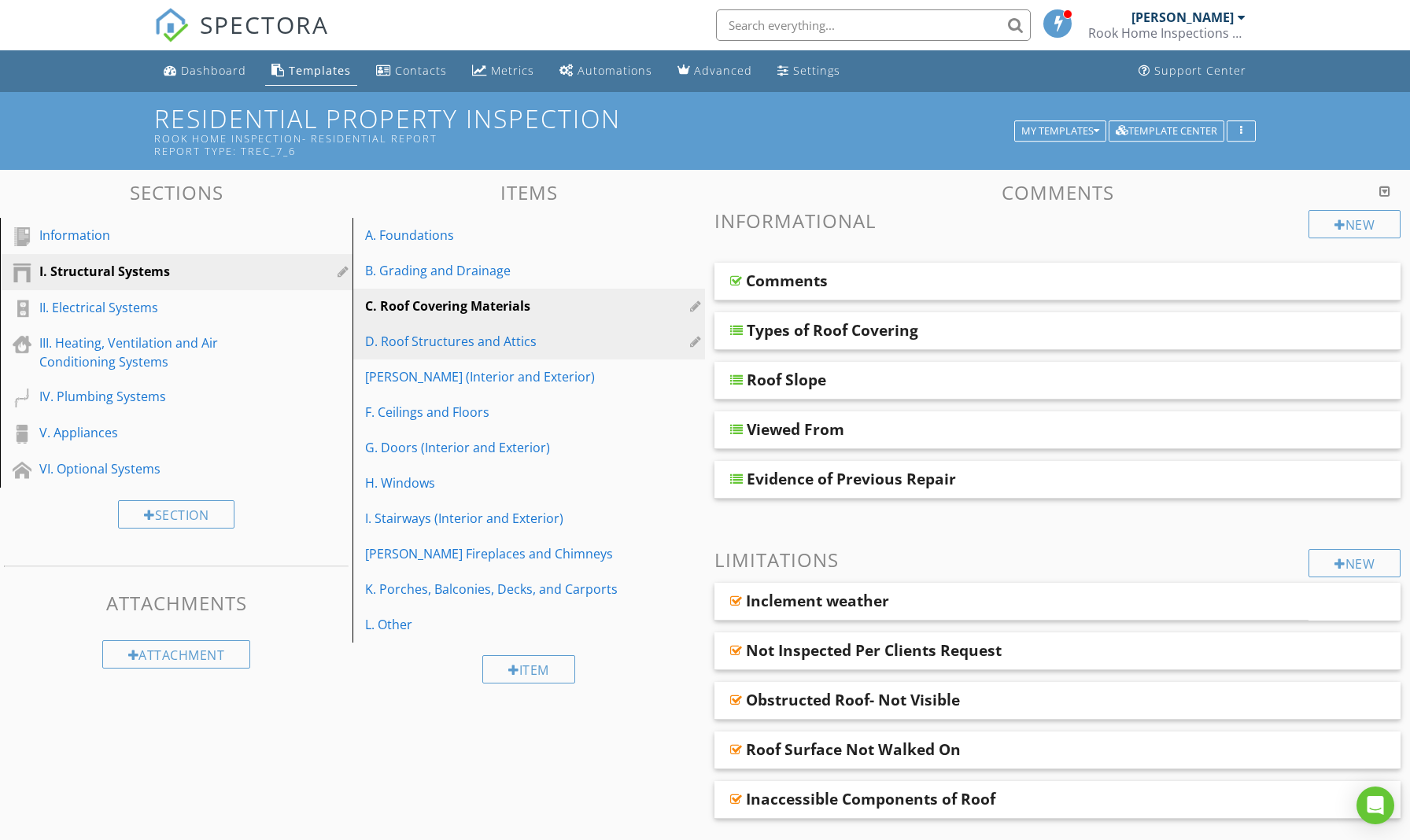
click at [480, 342] on div "D. Roof Structures and Attics" at bounding box center [501, 341] width 273 height 19
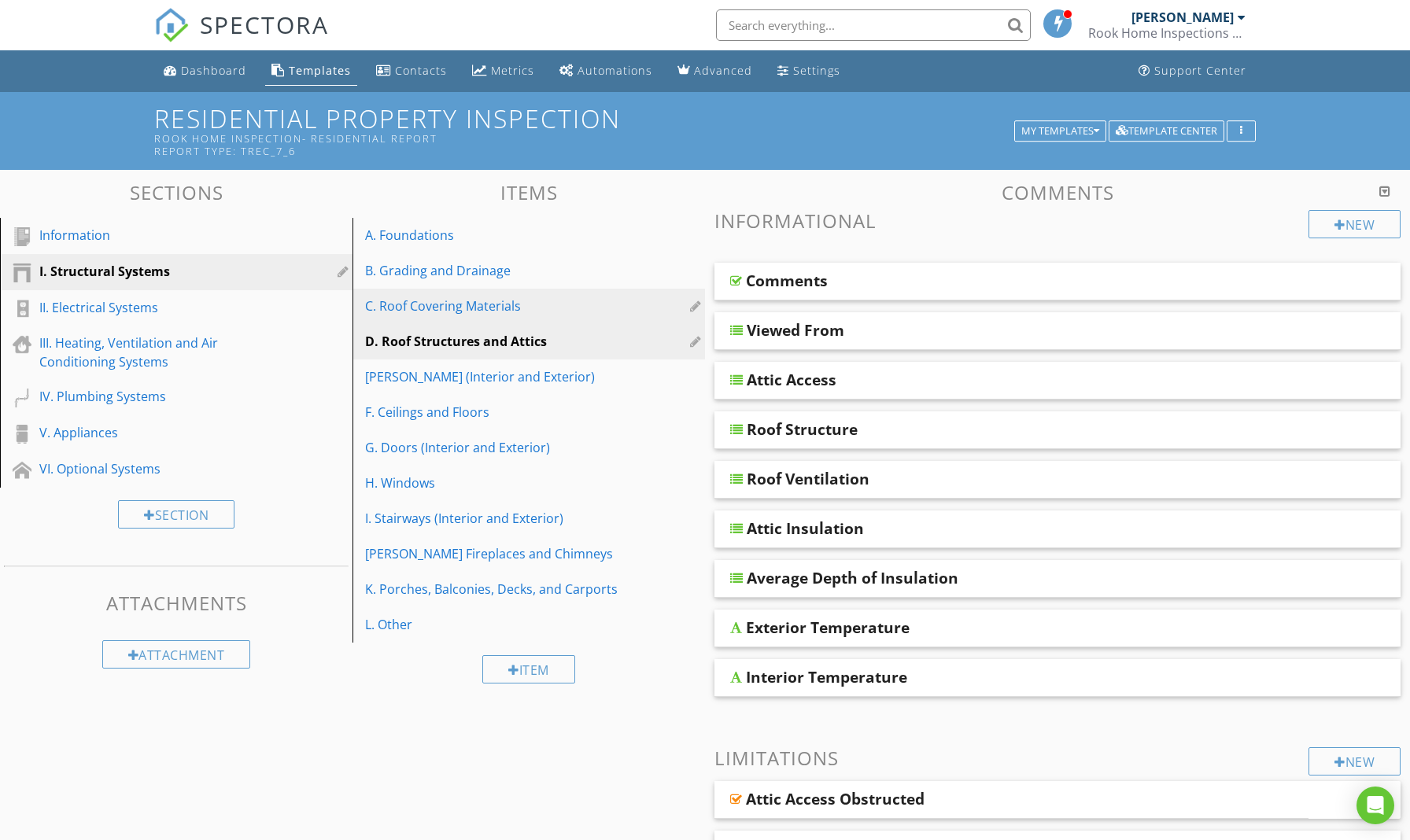
click at [484, 308] on div "C. Roof Covering Materials" at bounding box center [501, 306] width 273 height 19
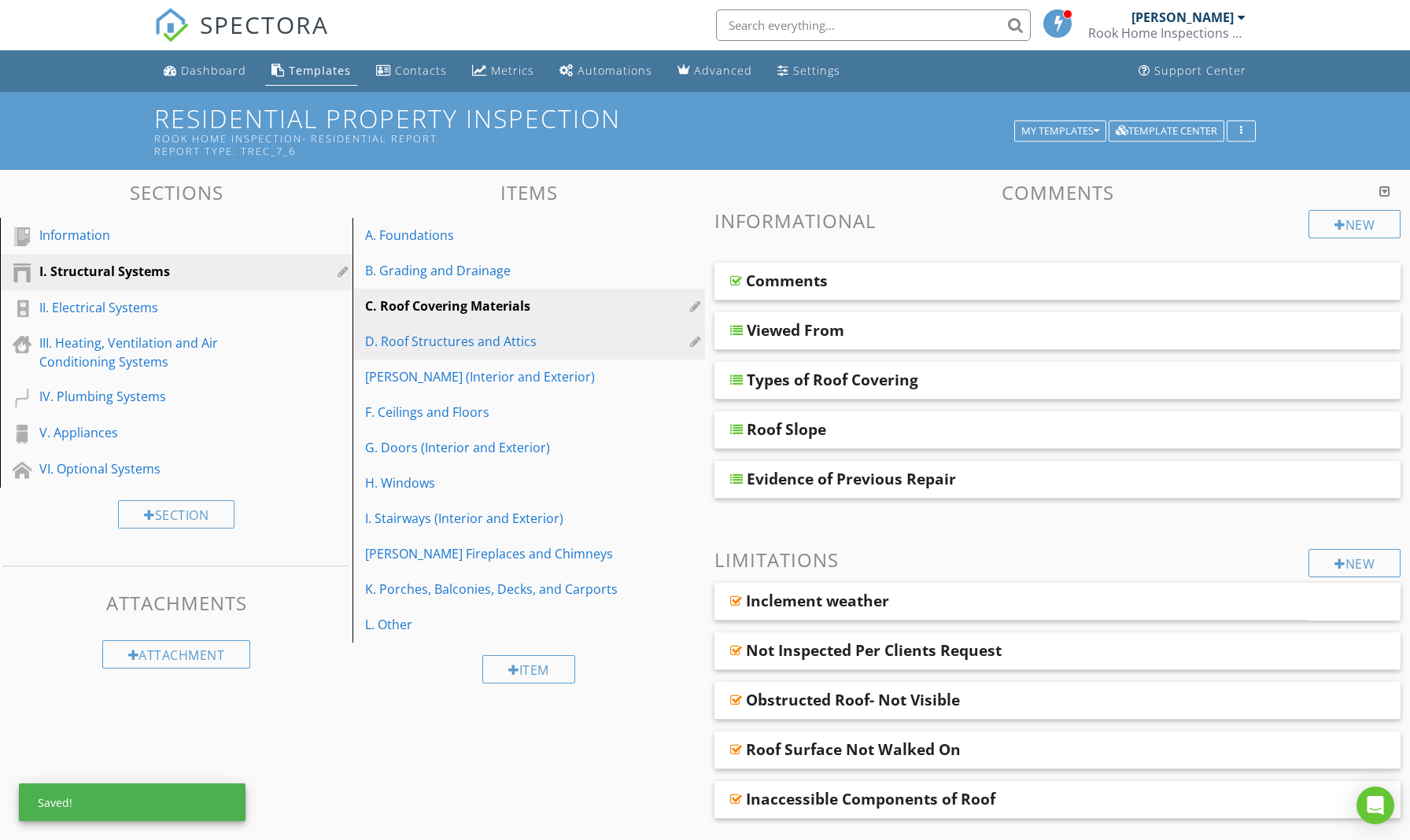
click at [547, 344] on div "D. Roof Structures and Attics" at bounding box center [501, 341] width 273 height 19
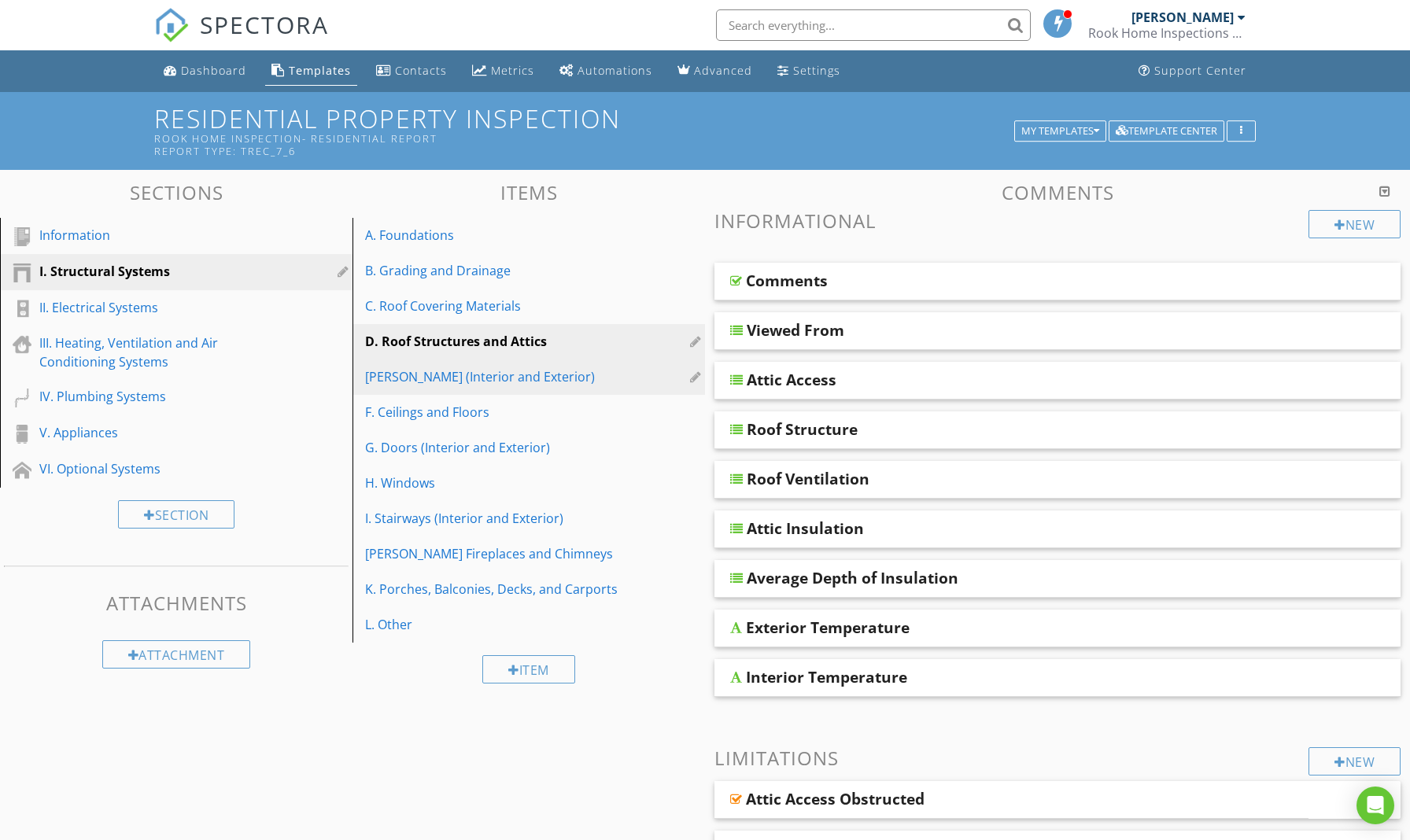
click at [407, 380] on div "[PERSON_NAME] (Interior and Exterior)" at bounding box center [501, 376] width 273 height 19
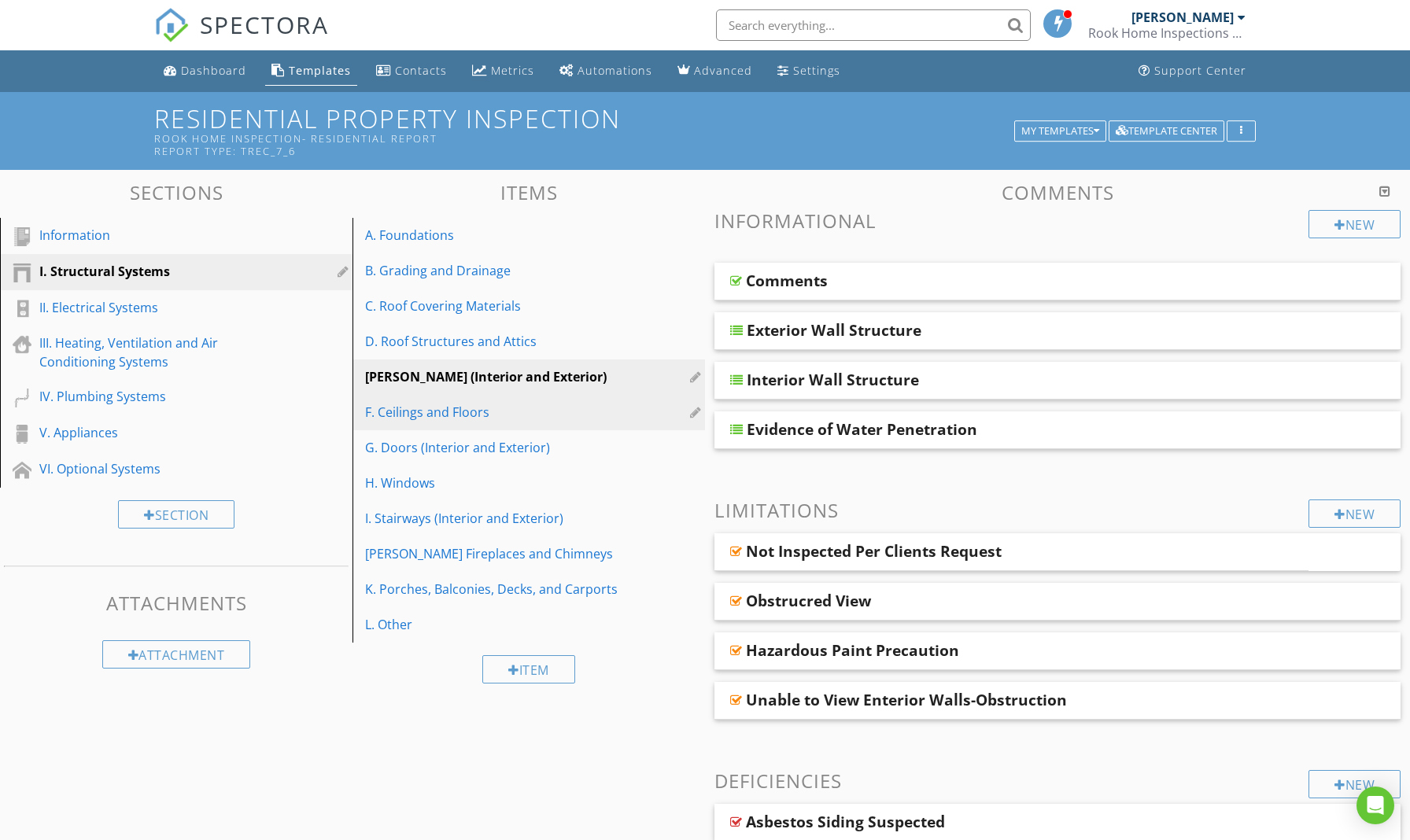
click at [412, 410] on div "F. Ceilings and Floors" at bounding box center [501, 412] width 273 height 19
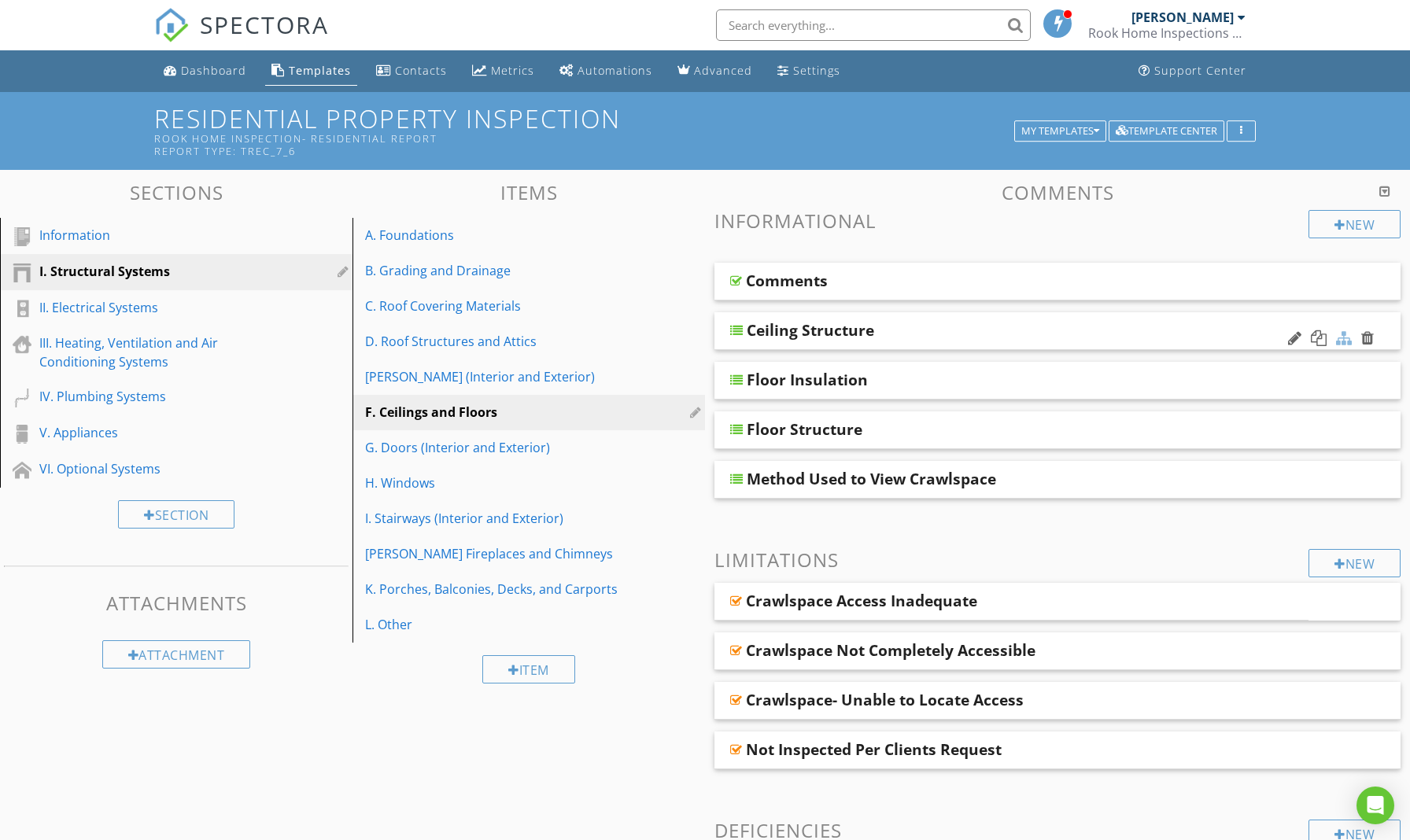
click at [1349, 338] on div at bounding box center [1344, 337] width 16 height 16
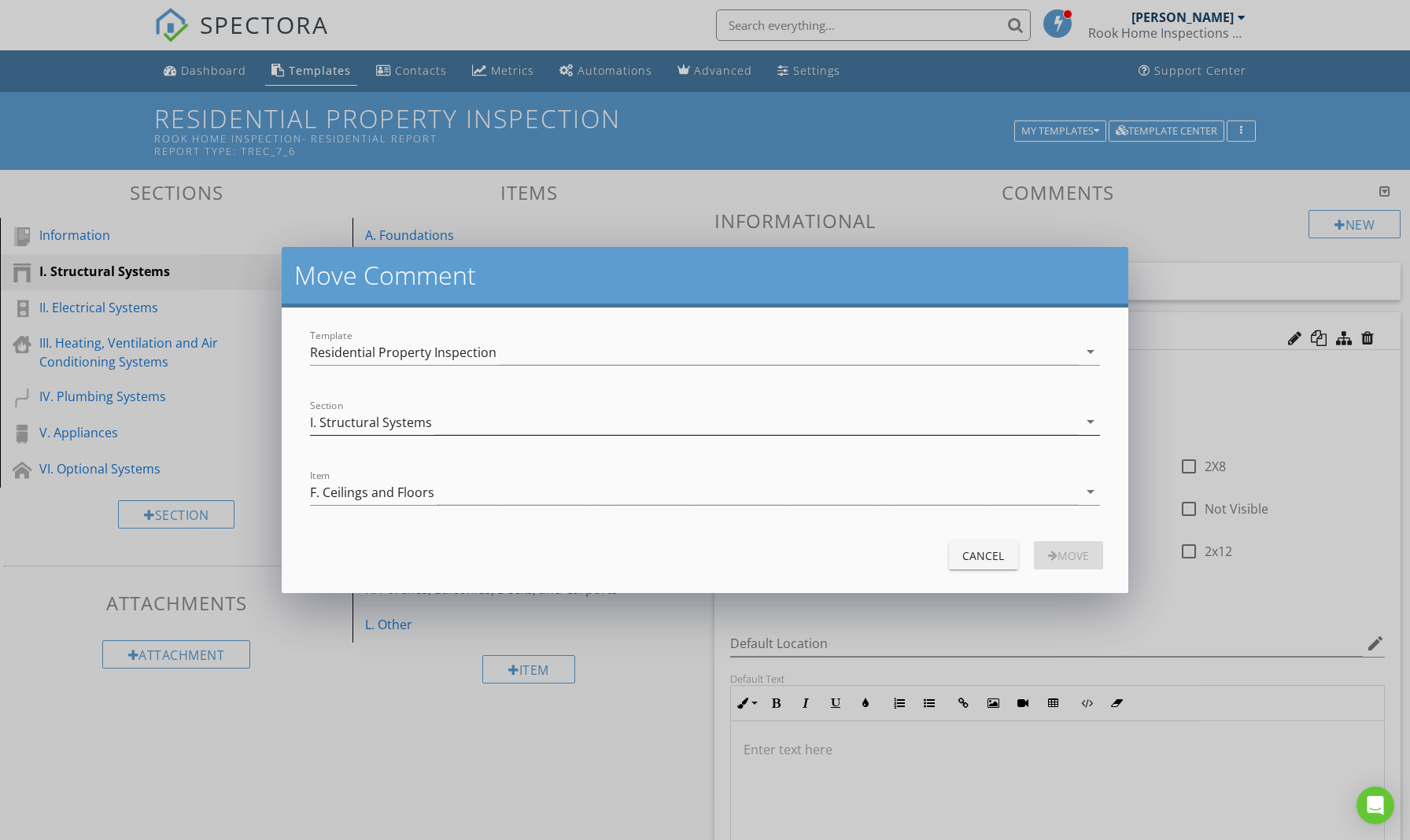
click at [811, 428] on div "I. Structural Systems" at bounding box center [693, 421] width 767 height 26
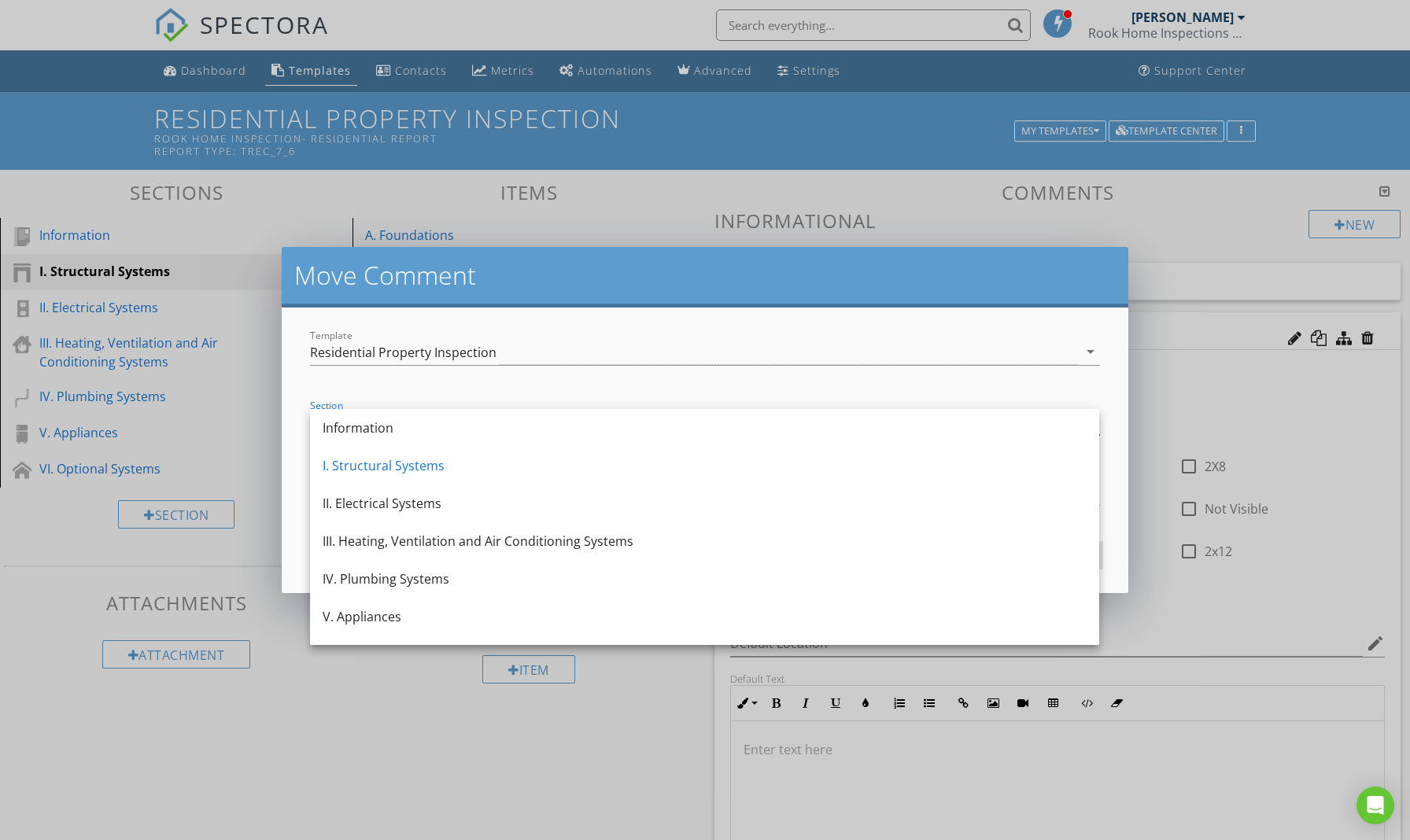
click at [980, 273] on h2 "Move Comment" at bounding box center [705, 275] width 821 height 32
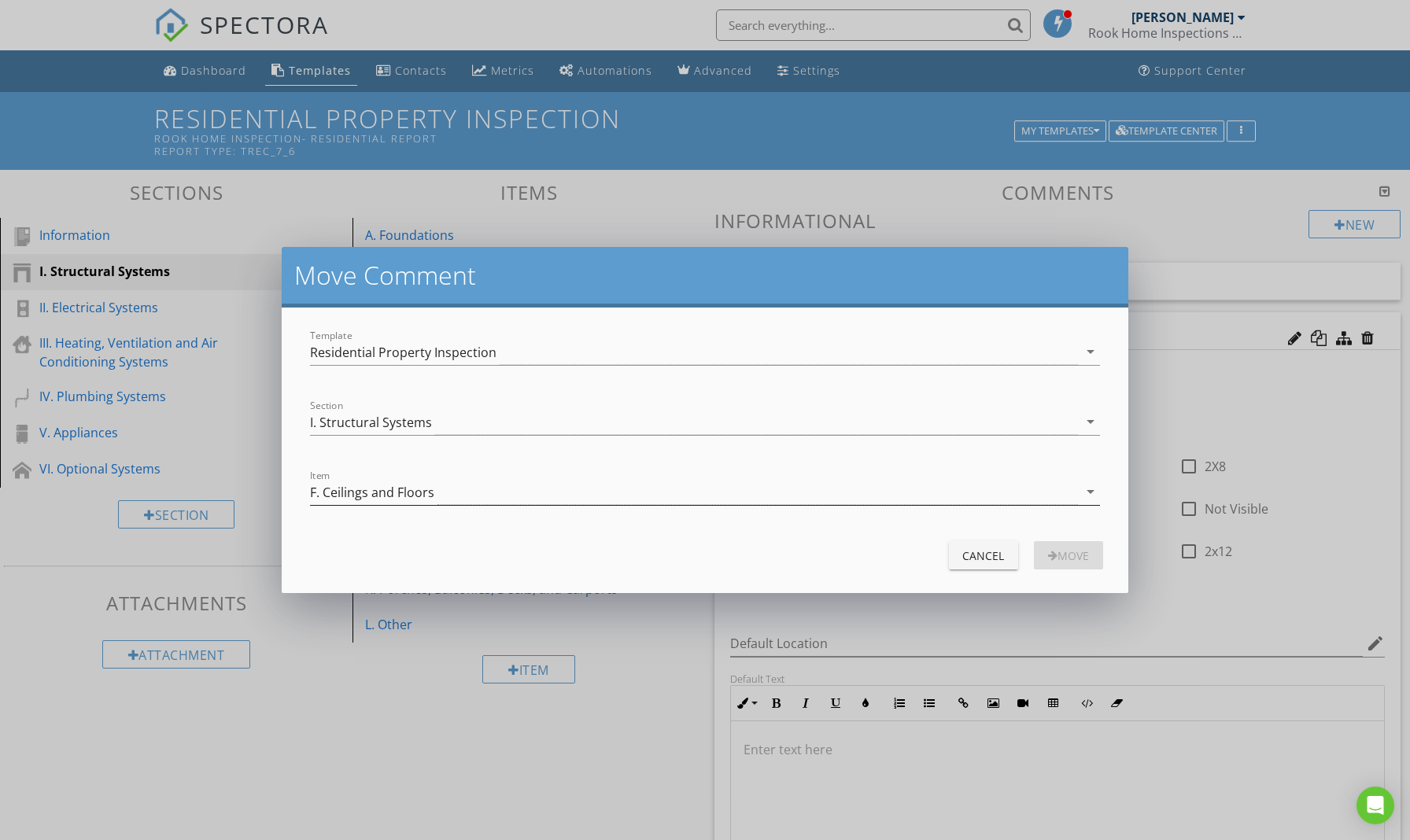
click at [745, 491] on div "F. Ceilings and Floors" at bounding box center [693, 492] width 767 height 26
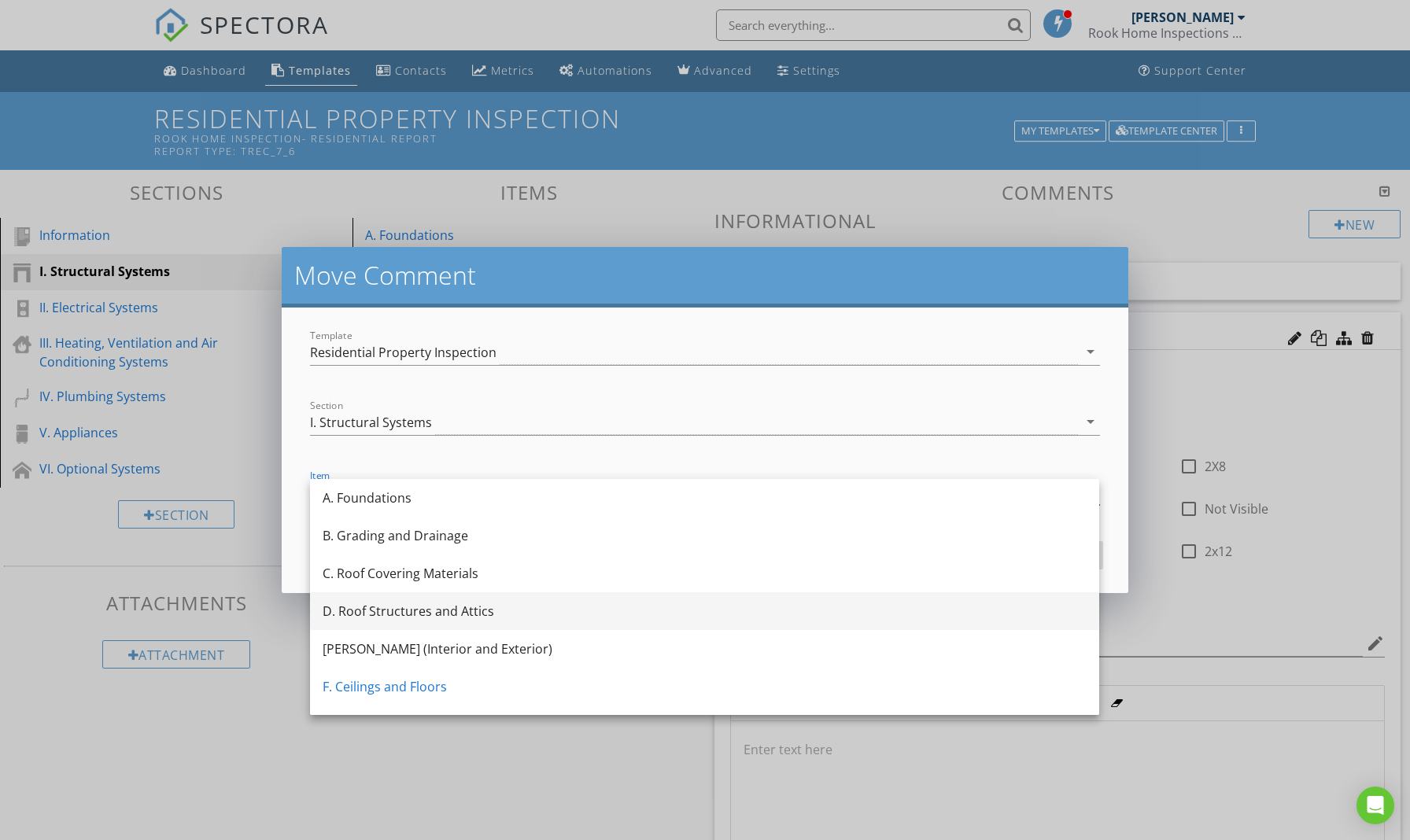
click at [495, 614] on div "D. Roof Structures and Attics" at bounding box center [704, 611] width 764 height 19
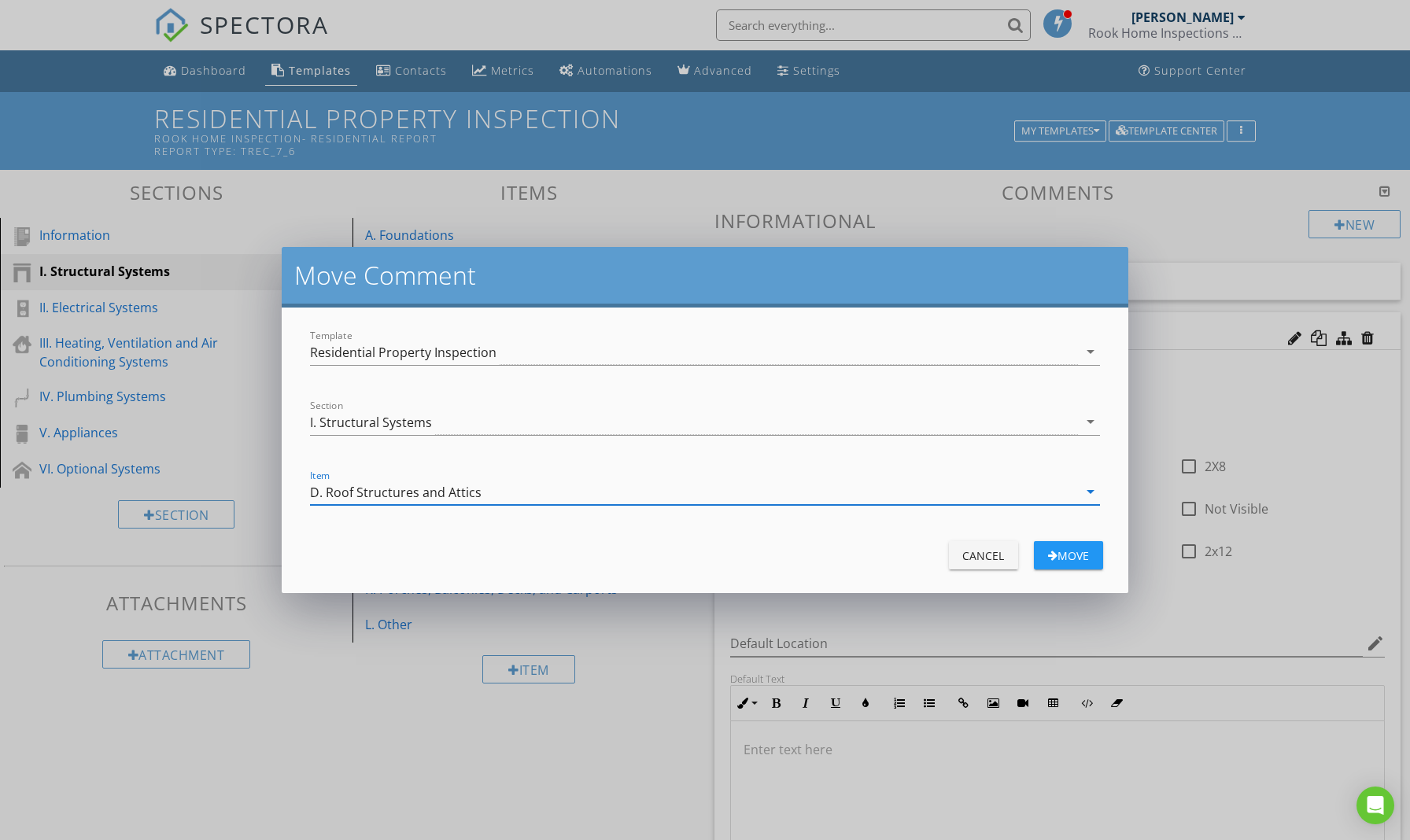
click at [1064, 552] on div "Move" at bounding box center [1068, 556] width 44 height 17
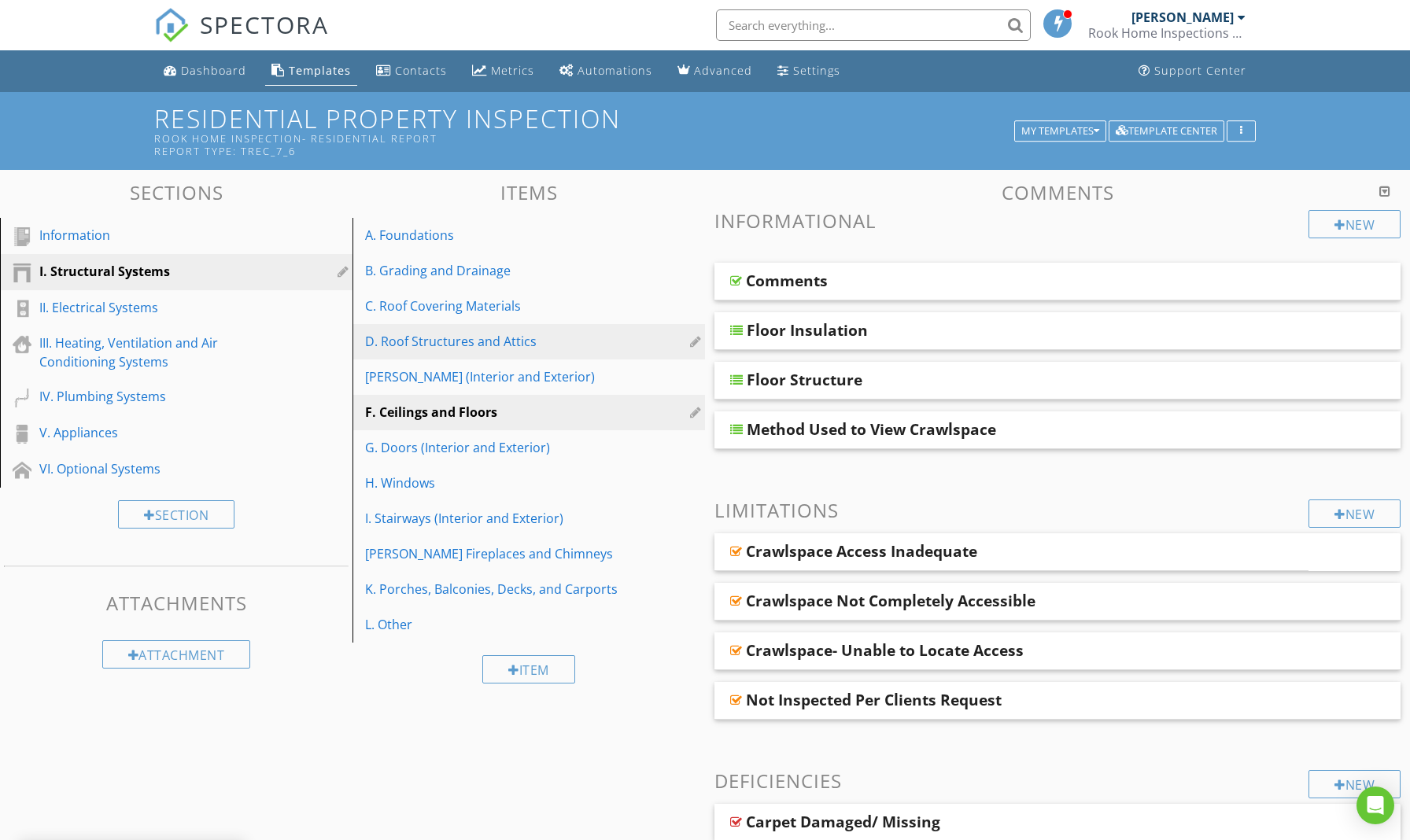
click at [483, 343] on div "D. Roof Structures and Attics" at bounding box center [501, 341] width 273 height 19
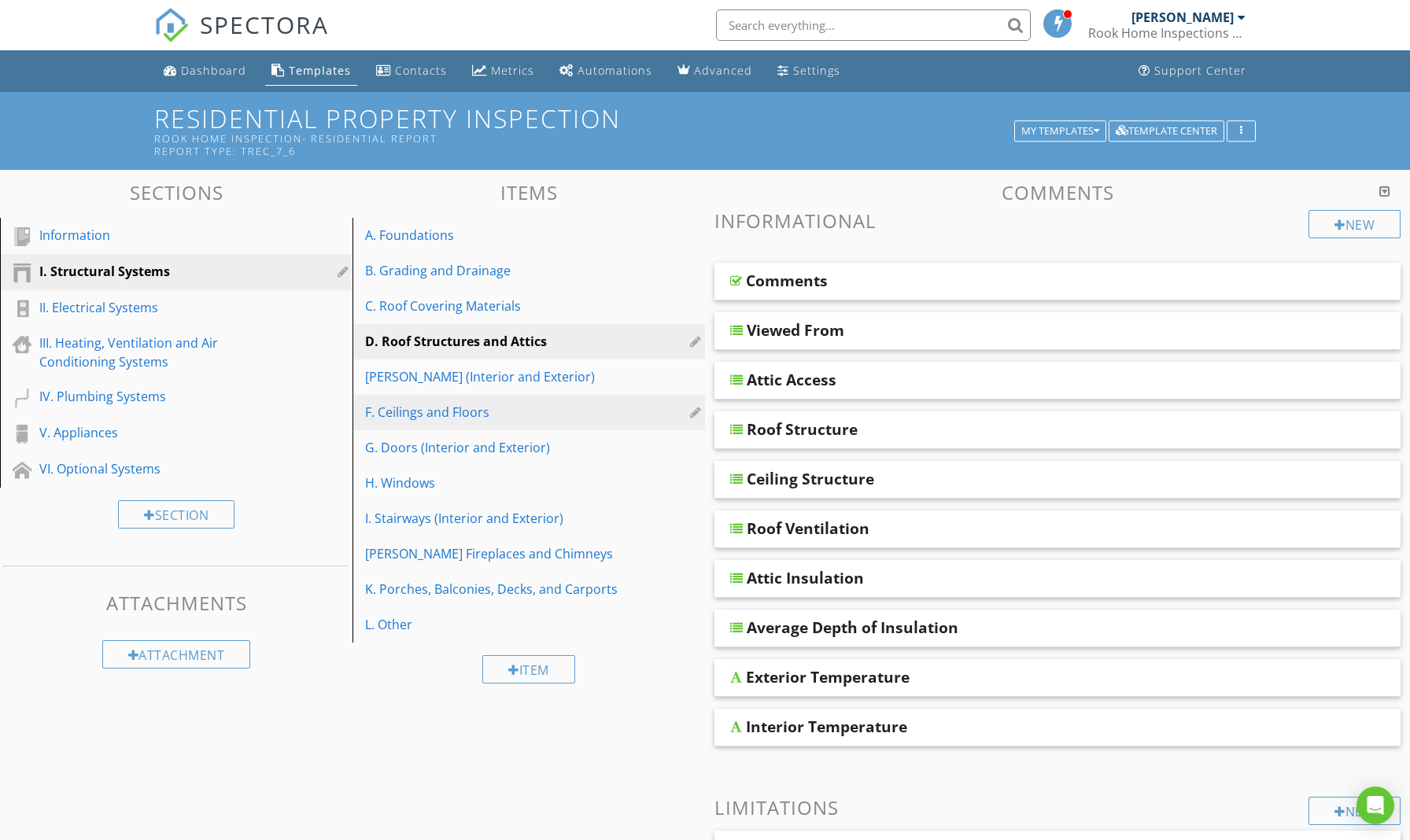
click at [489, 420] on div "F. Ceilings and Floors" at bounding box center [501, 412] width 273 height 19
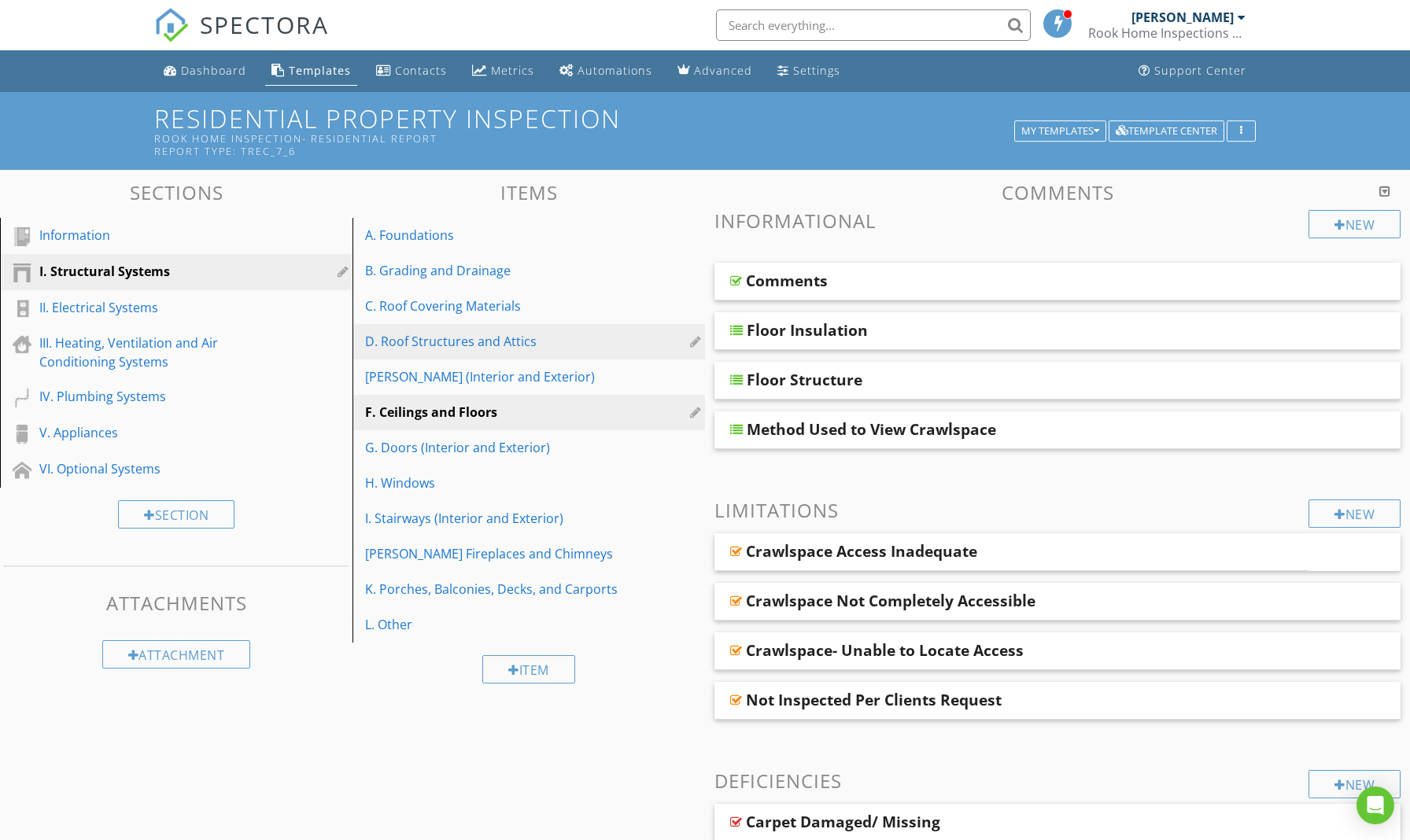
click at [496, 347] on div "D. Roof Structures and Attics" at bounding box center [501, 341] width 273 height 19
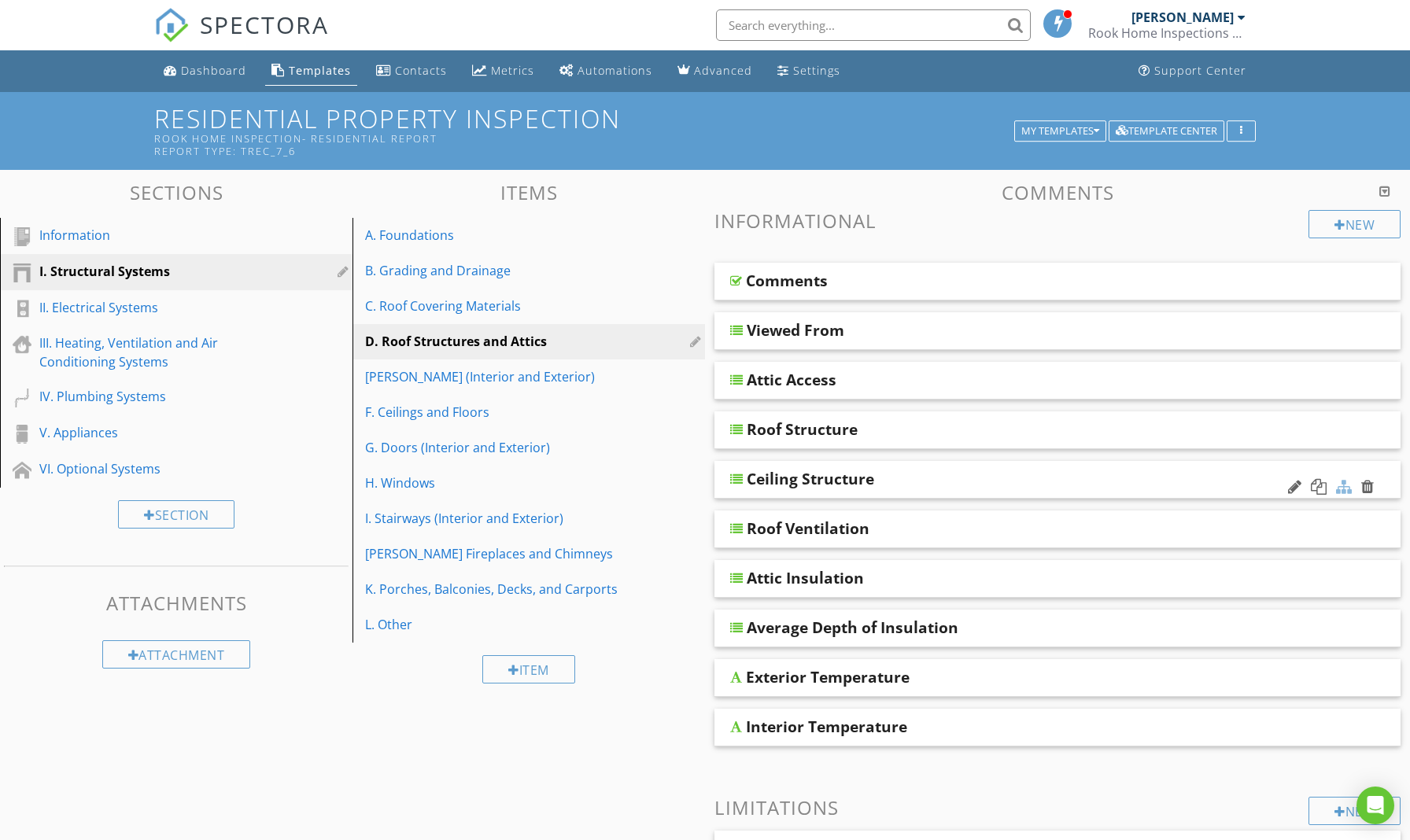
click at [1345, 487] on div at bounding box center [1344, 487] width 16 height 16
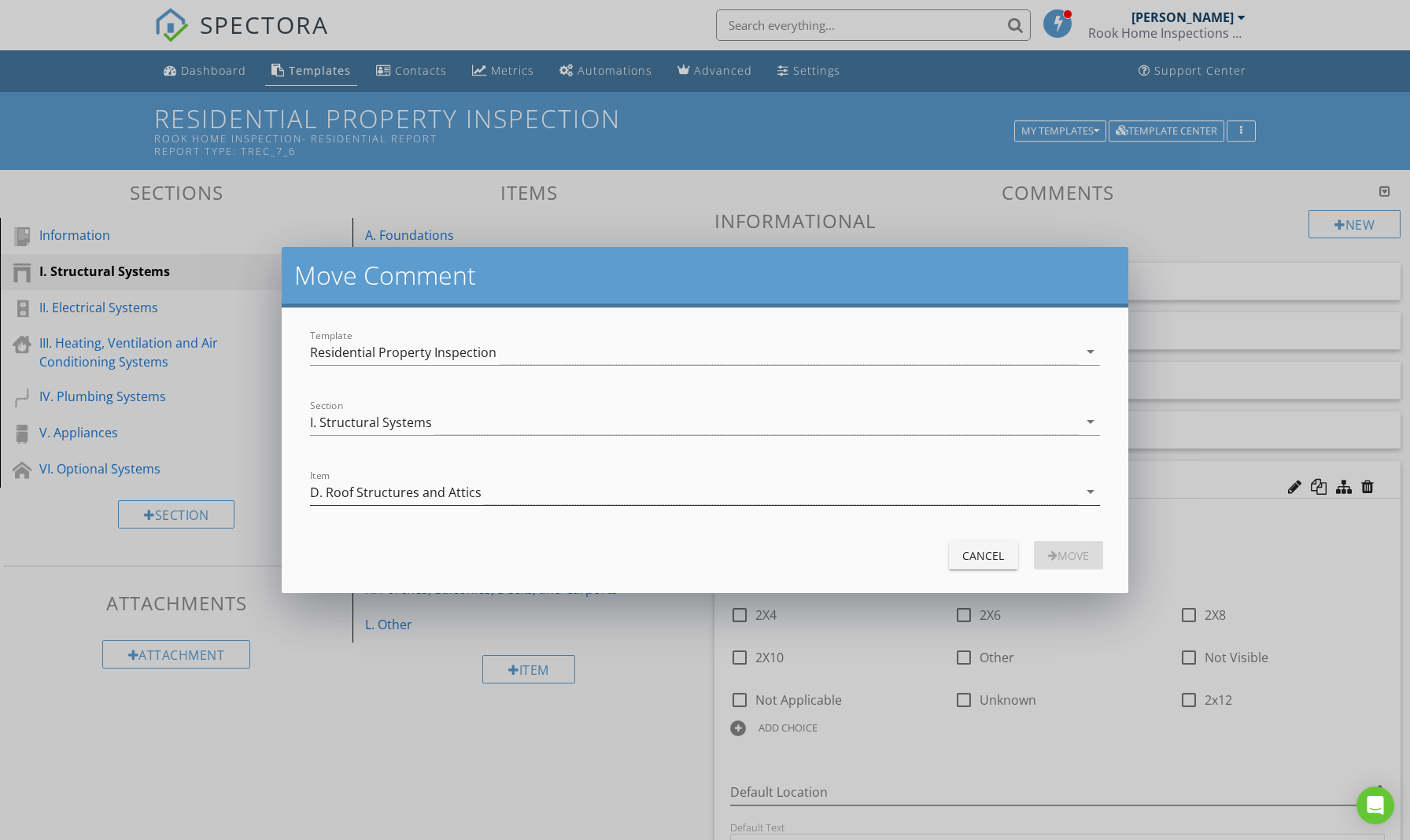
click at [722, 497] on div "D. Roof Structures and Attics" at bounding box center [693, 492] width 767 height 26
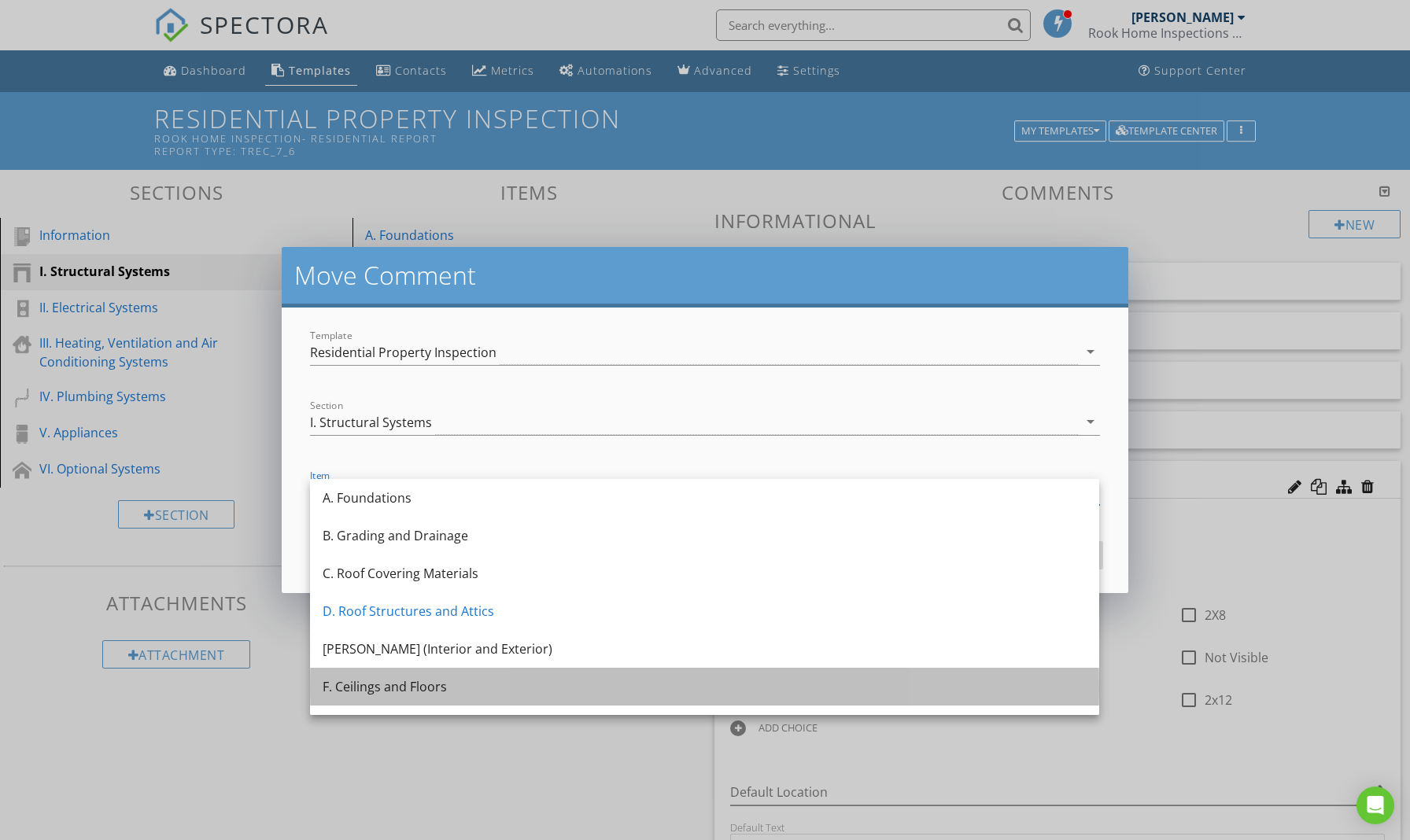
click at [403, 687] on div "F. Ceilings and Floors" at bounding box center [704, 687] width 764 height 19
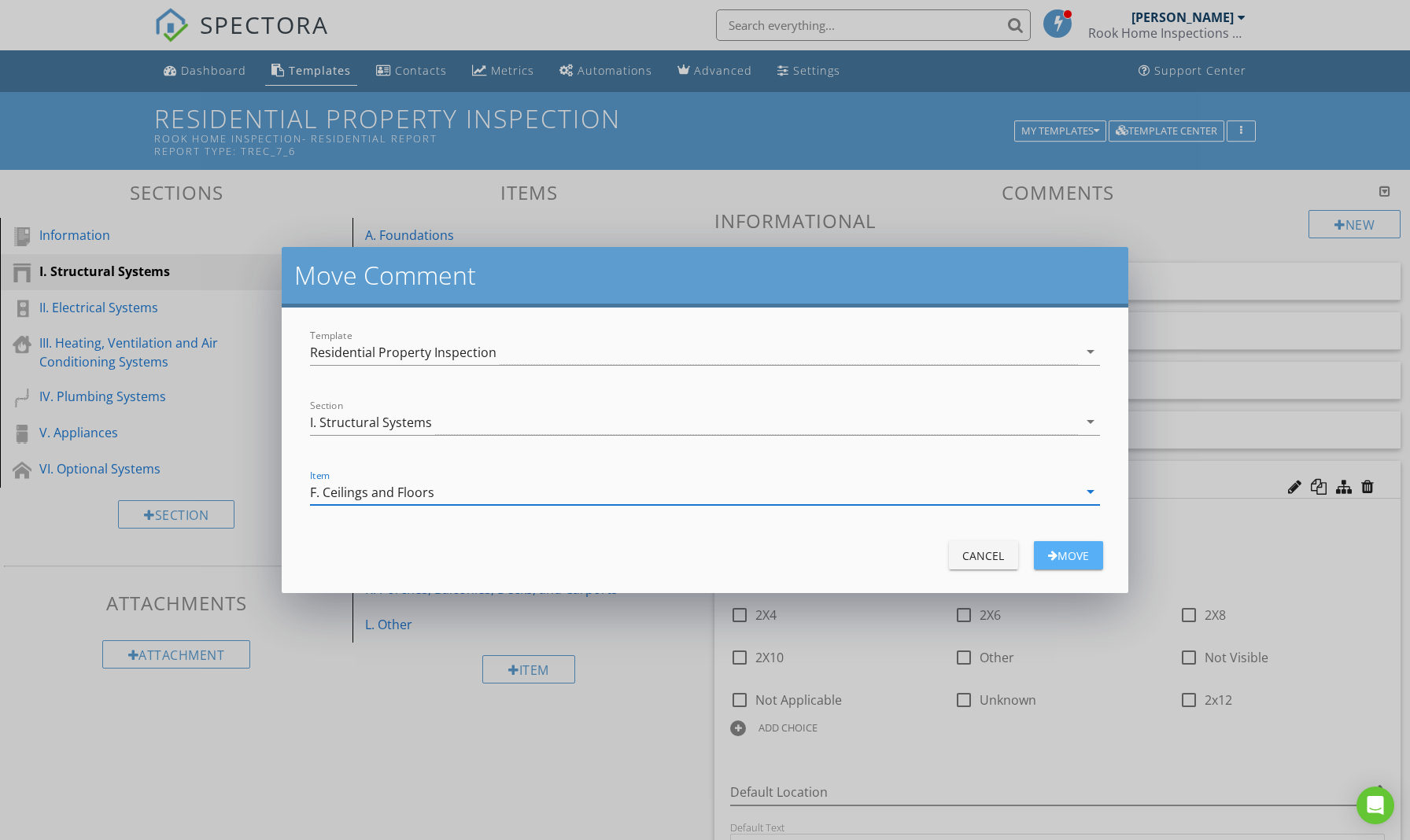
click at [1062, 545] on button "Move" at bounding box center [1068, 556] width 69 height 28
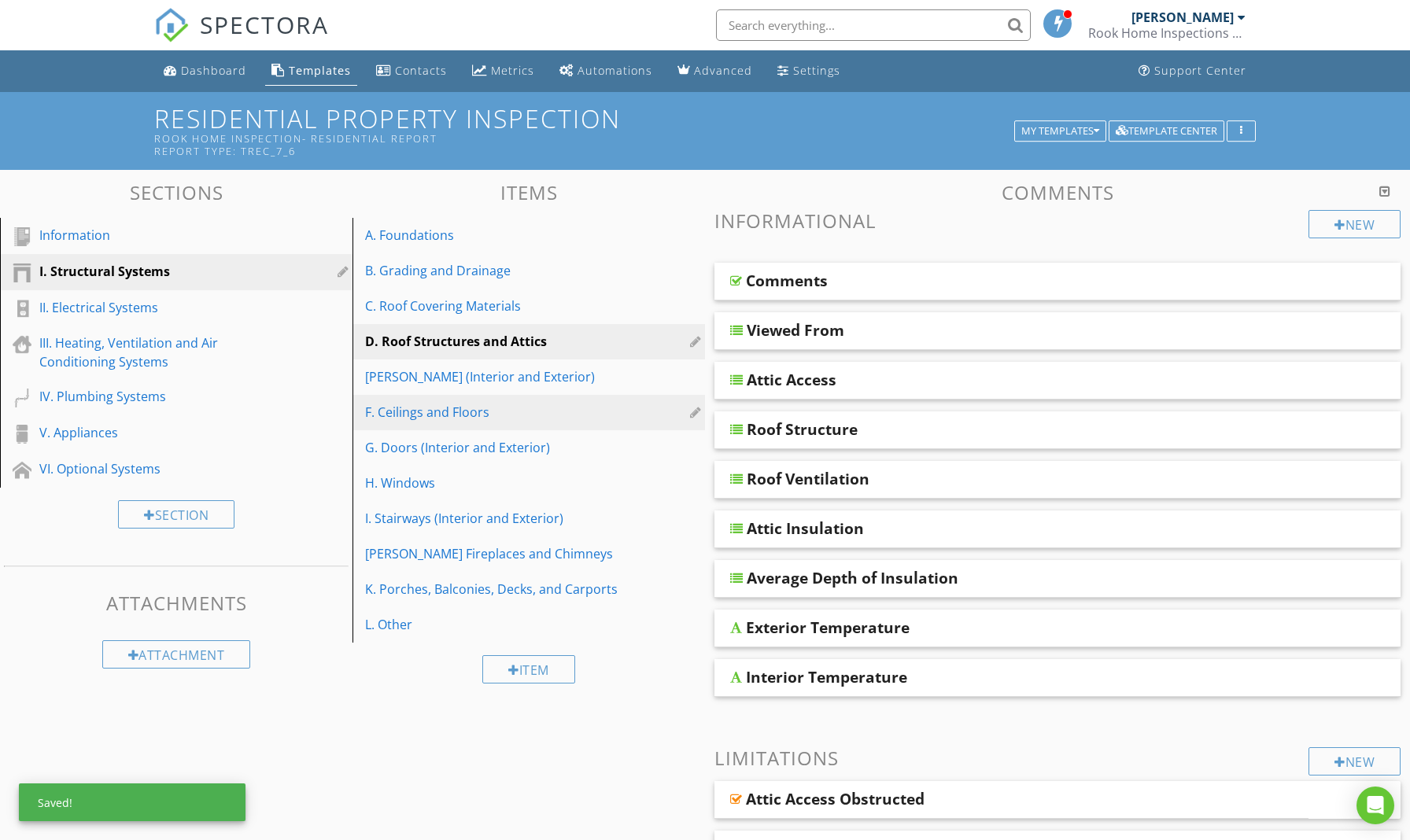
click at [453, 414] on div "F. Ceilings and Floors" at bounding box center [501, 412] width 273 height 19
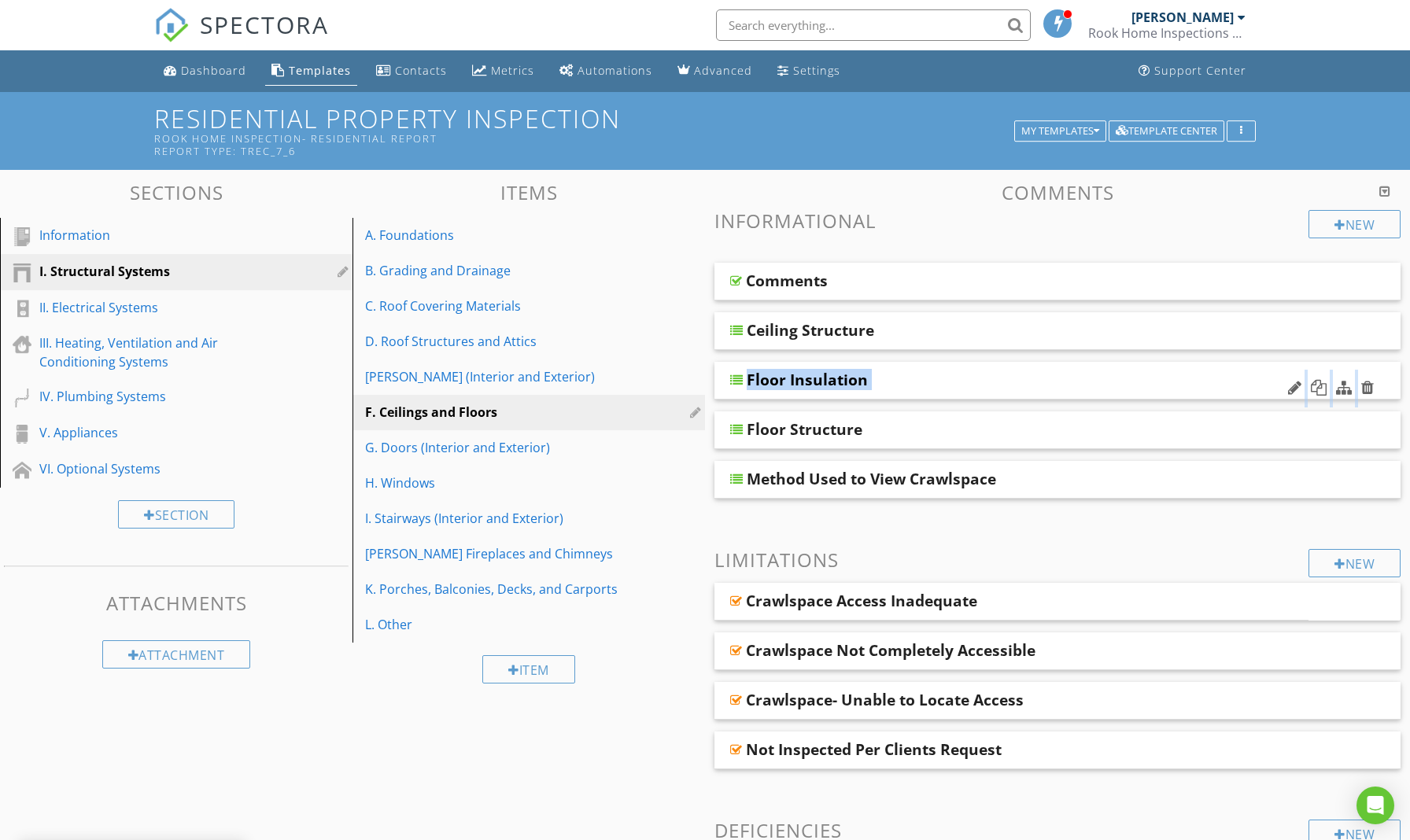
drag, startPoint x: 736, startPoint y: 431, endPoint x: 734, endPoint y: 361, distance: 70.0
click at [734, 361] on span "Comments Ceiling Structure Floor Insulation Floor Structure Method Used to View…" at bounding box center [1057, 381] width 686 height 236
click at [574, 453] on div "G. Doors (Interior and Exterior)" at bounding box center [501, 447] width 273 height 19
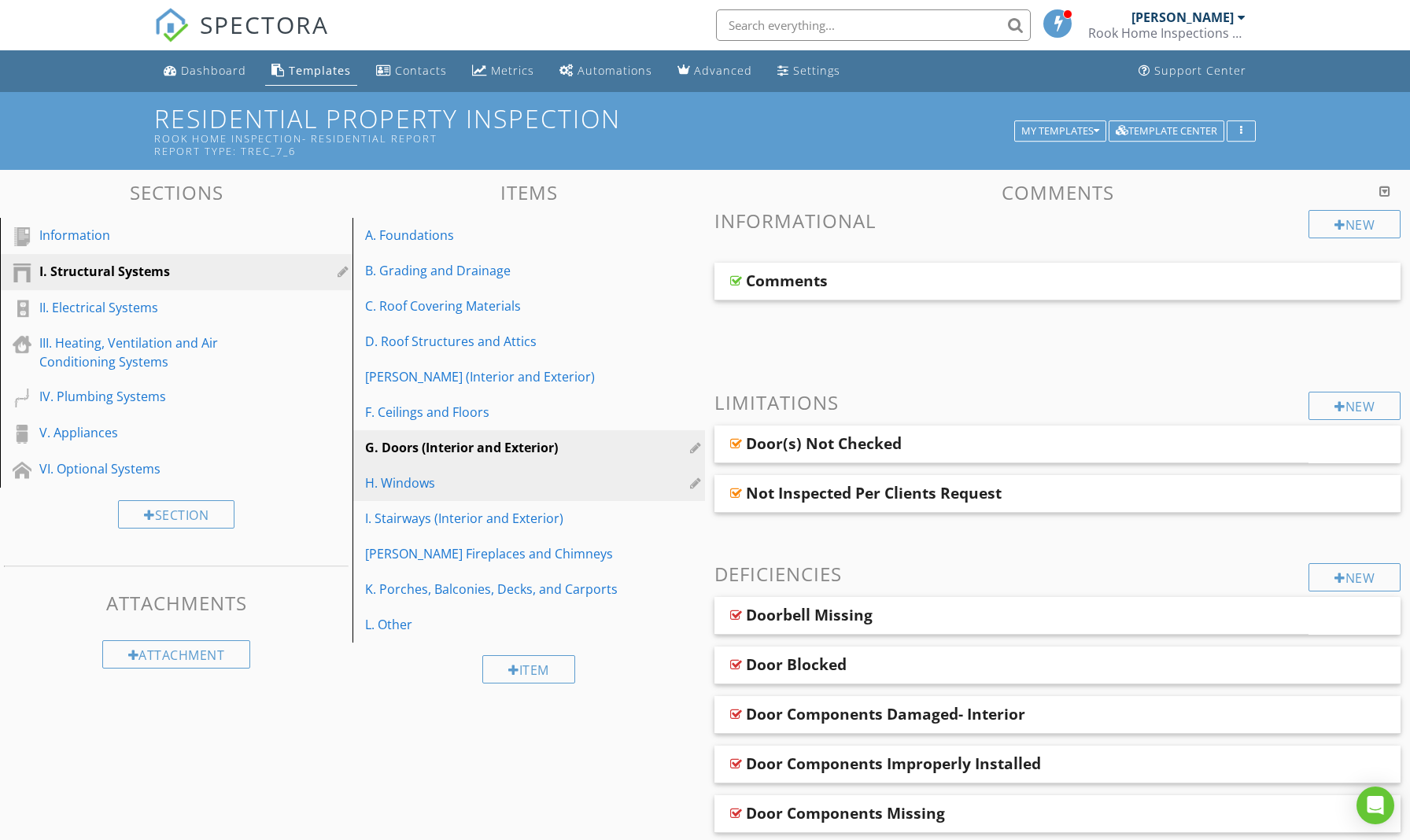
click at [517, 493] on link "H. Windows" at bounding box center [531, 483] width 348 height 35
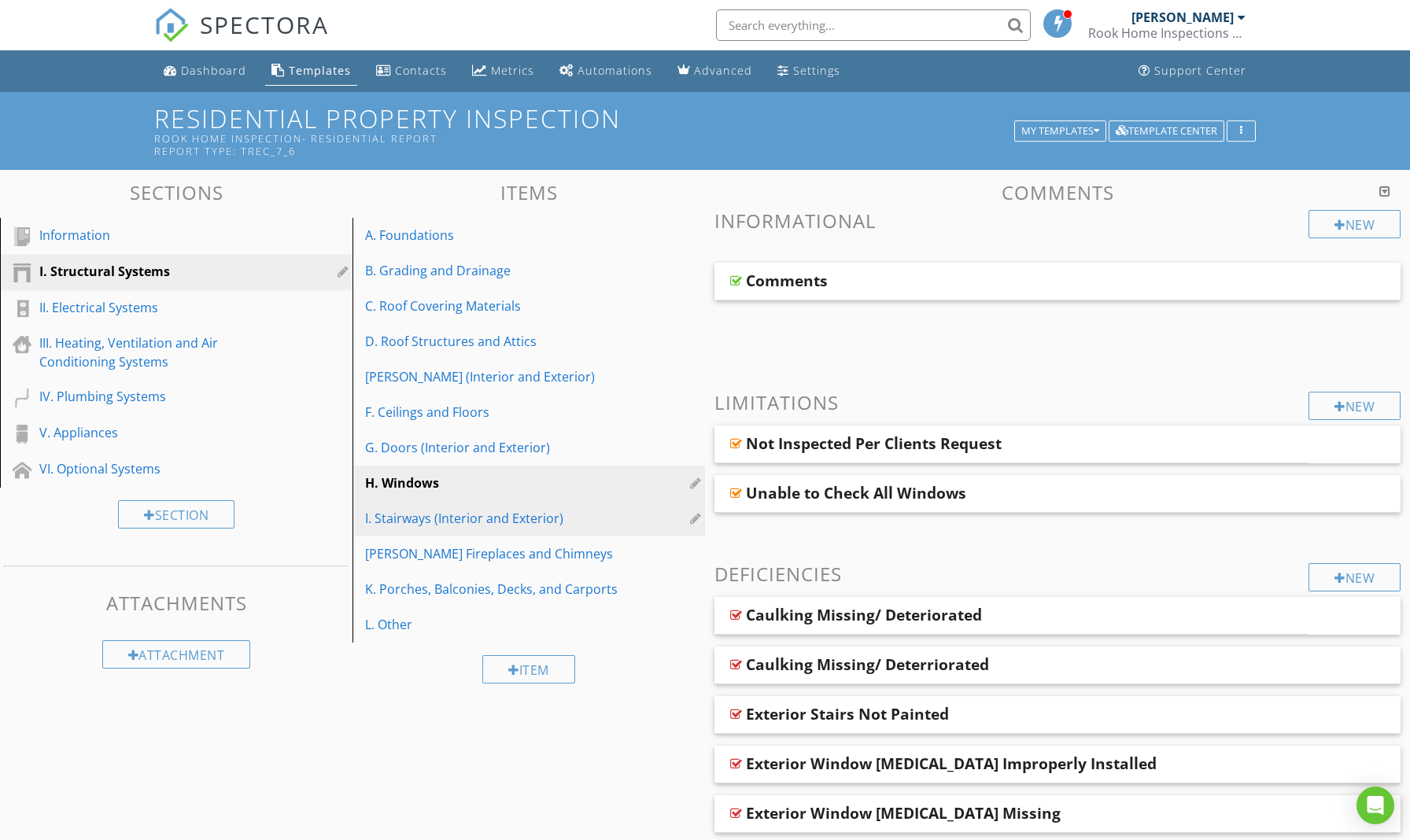
click at [504, 523] on div "I. Stairways (Interior and Exterior)" at bounding box center [501, 518] width 273 height 19
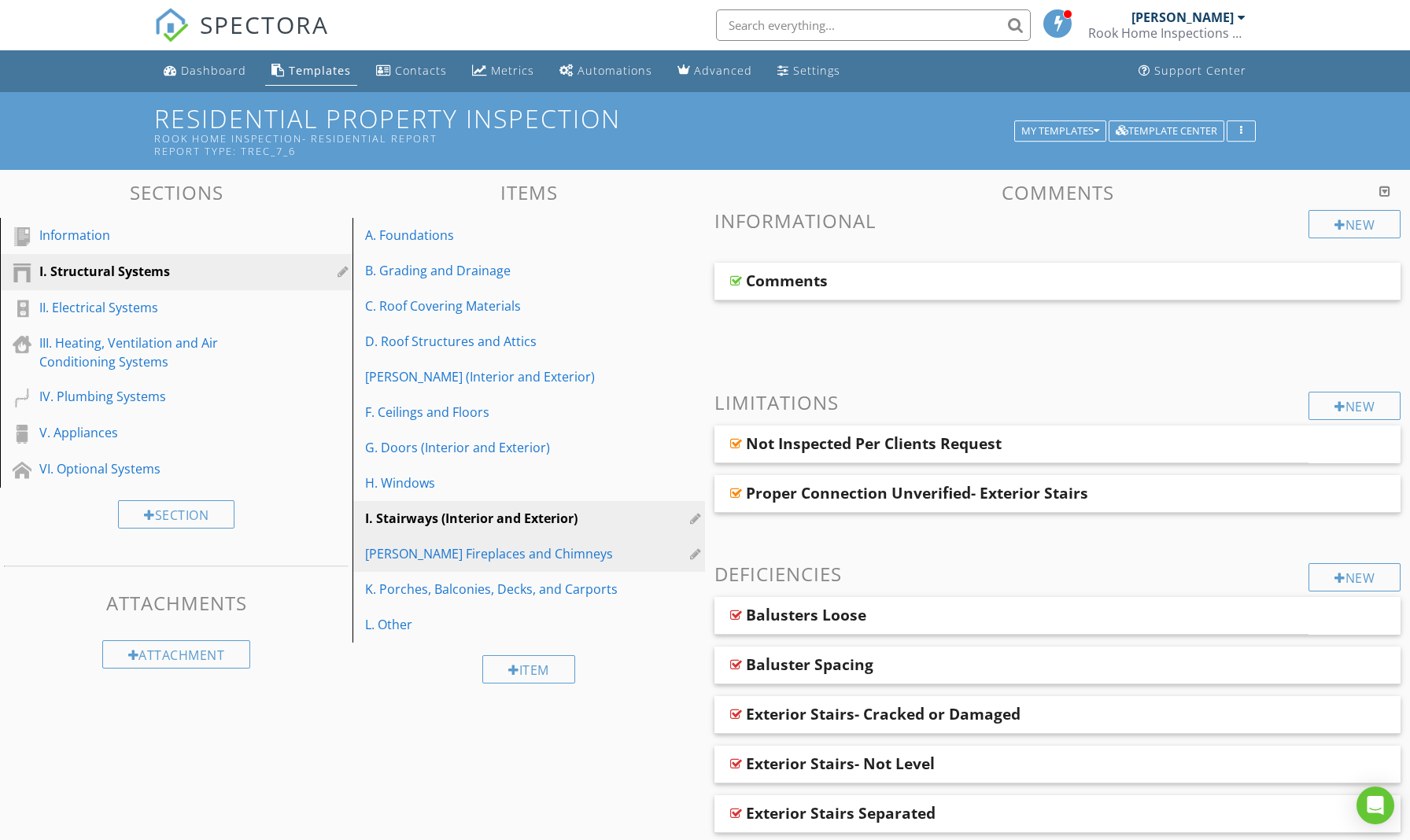
click at [503, 549] on div "[PERSON_NAME] Fireplaces and Chimneys" at bounding box center [501, 554] width 273 height 19
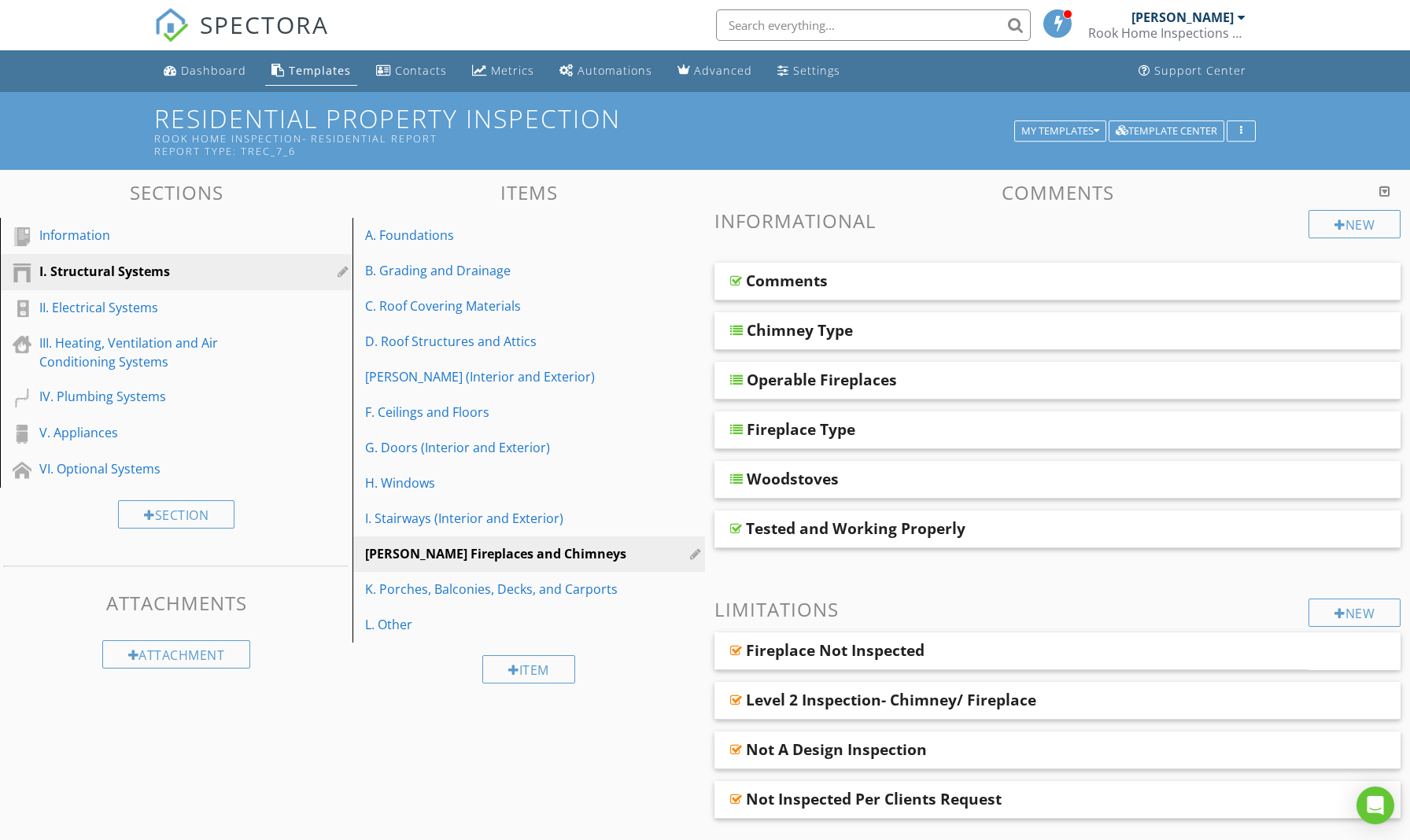
drag, startPoint x: 742, startPoint y: 328, endPoint x: 740, endPoint y: 447, distance: 119.0
click at [740, 447] on span "Comments Chimney Type Operable Fireplaces Fireplace Type [GEOGRAPHIC_DATA] Test…" at bounding box center [1057, 405] width 686 height 285
click at [948, 224] on h3 "Informational" at bounding box center [1057, 221] width 686 height 22
click at [498, 590] on div "K. Porches, Balconies, Decks, and Carports" at bounding box center [501, 589] width 273 height 19
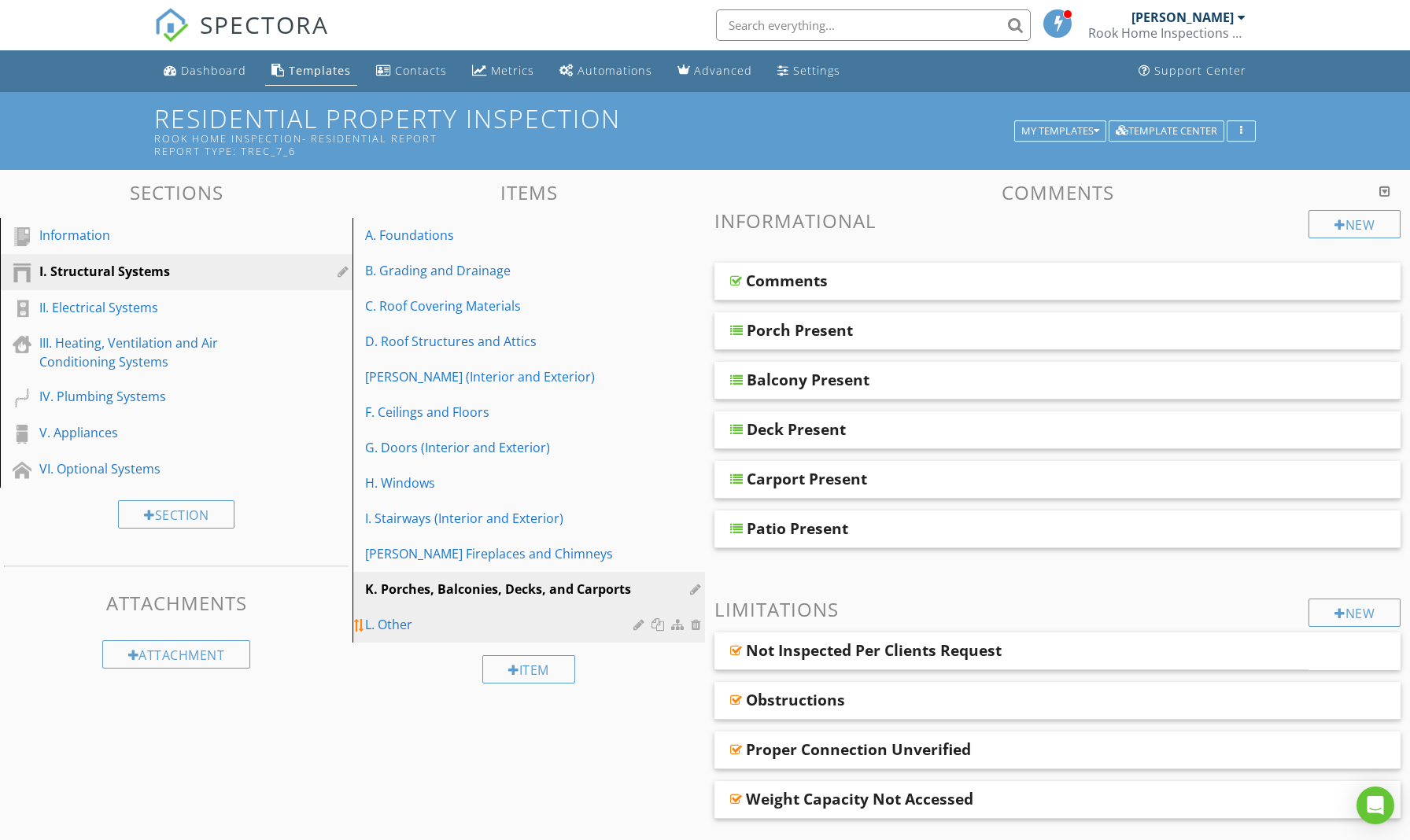
click at [419, 624] on div "L. Other" at bounding box center [501, 624] width 273 height 19
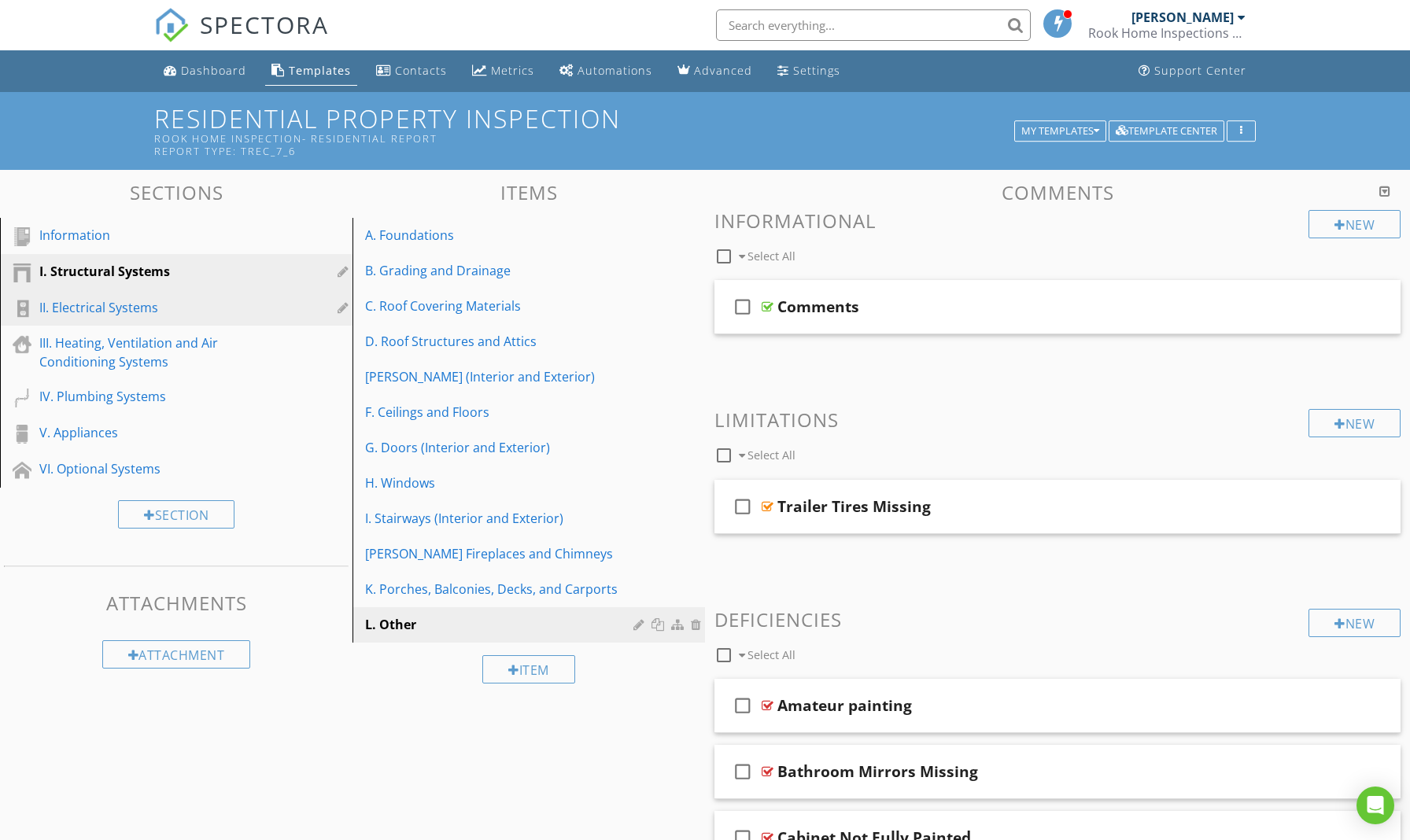
click at [133, 311] on div "II. Electrical Systems" at bounding box center [158, 308] width 238 height 19
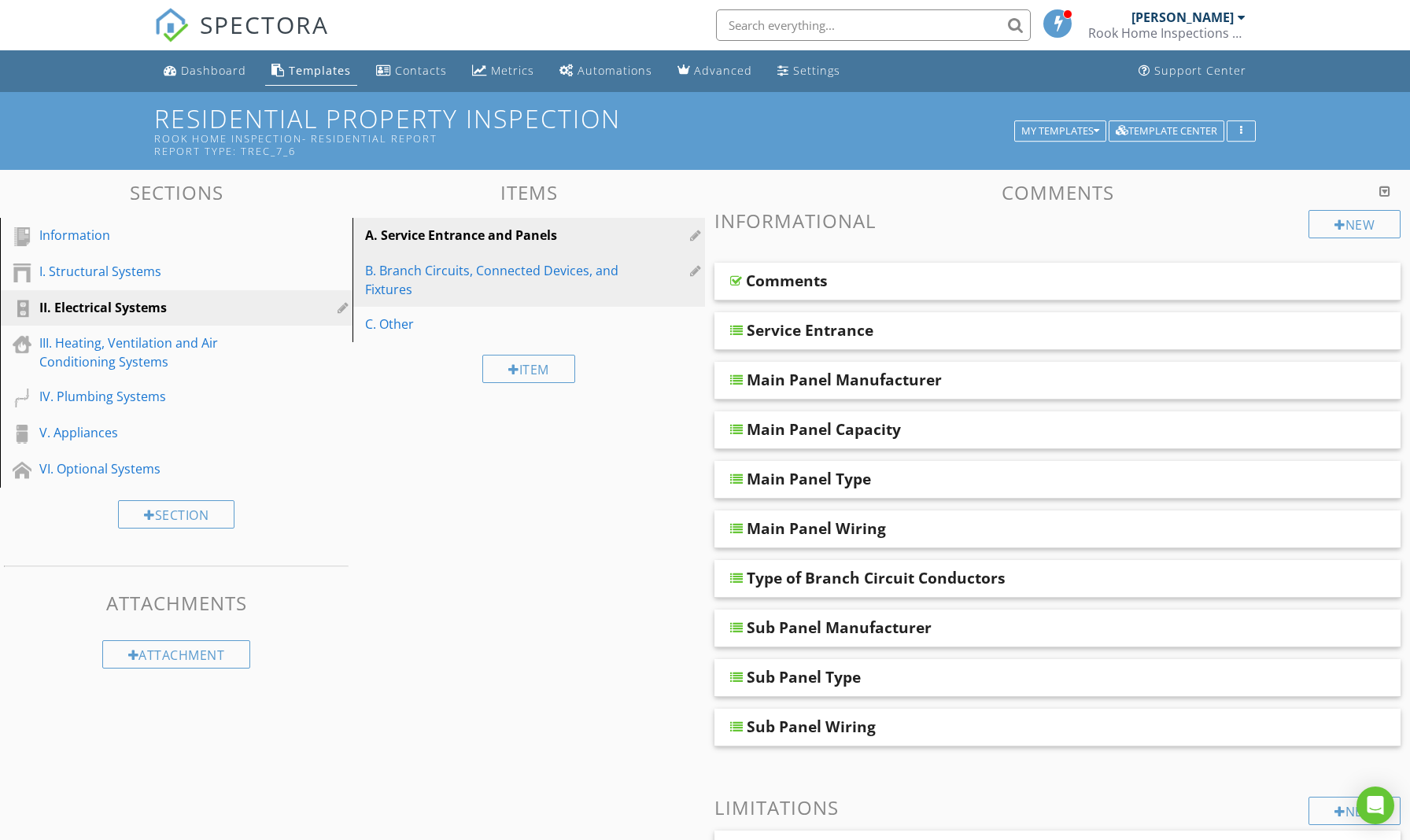
click at [502, 268] on div "B. Branch Circuits, Connected Devices, and Fixtures" at bounding box center [501, 280] width 273 height 38
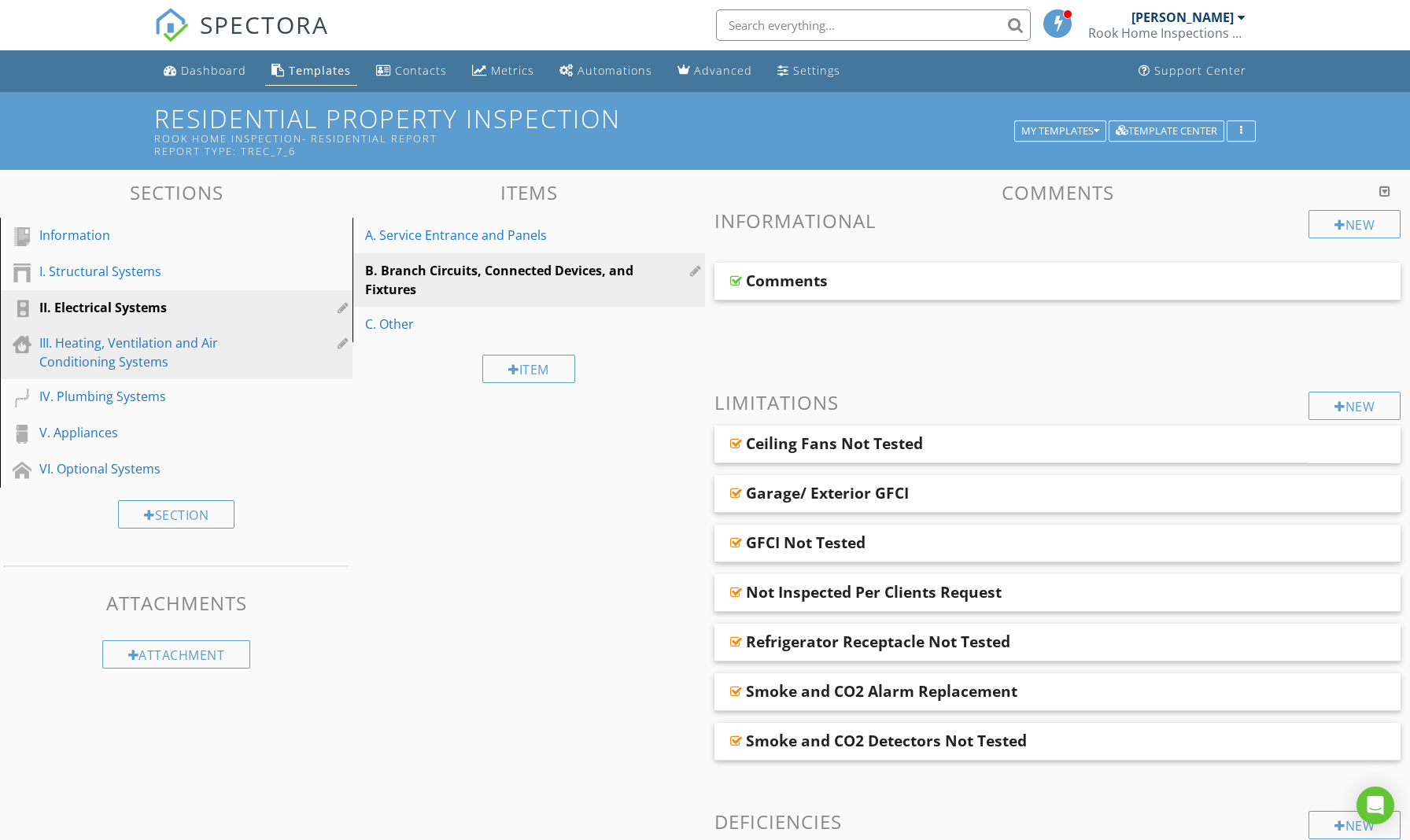
click at [118, 358] on div "III. Heating, Ventilation and Air Conditioning Systems" at bounding box center [158, 352] width 238 height 38
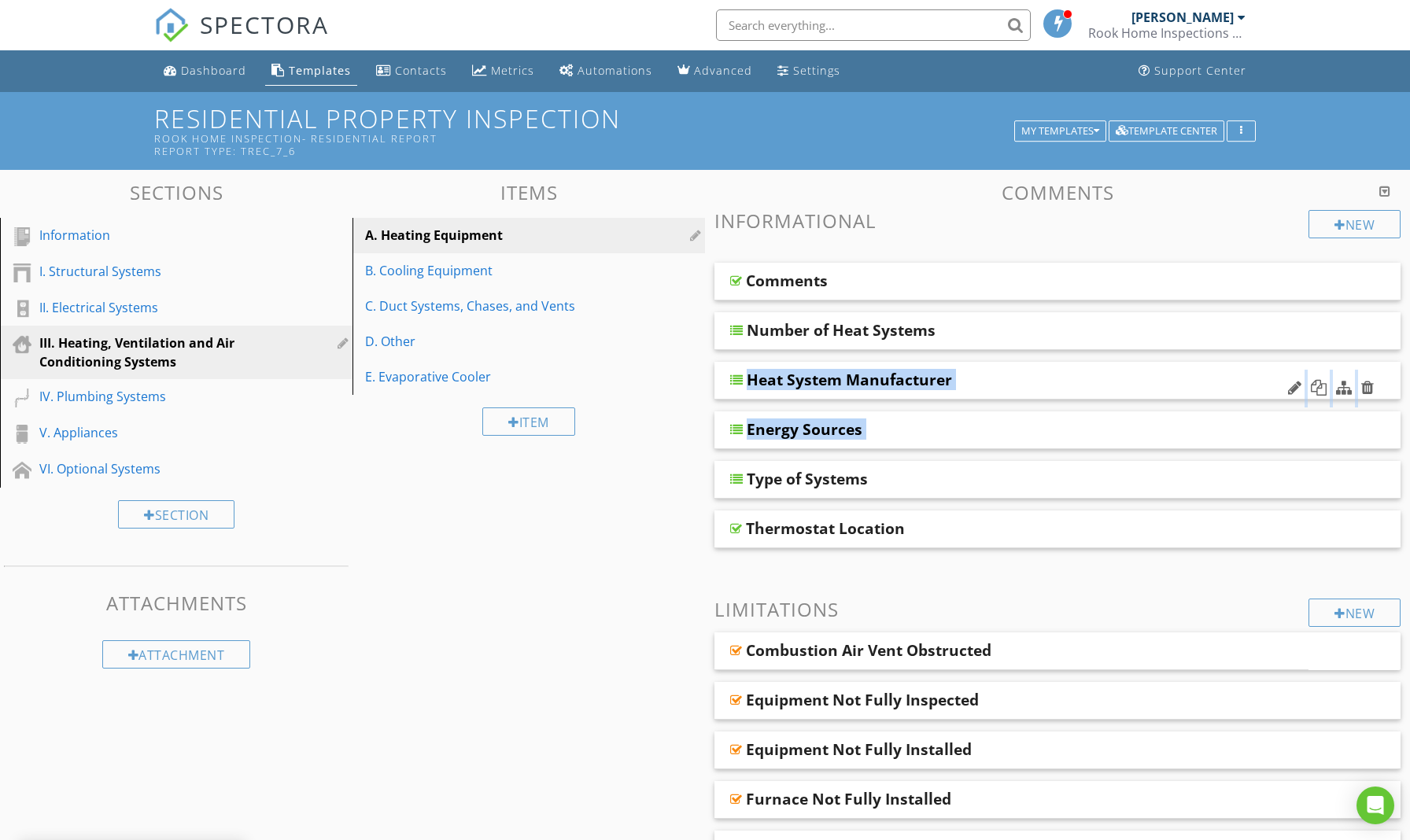
drag, startPoint x: 738, startPoint y: 483, endPoint x: 742, endPoint y: 385, distance: 98.1
click at [742, 385] on span "Comments Number of Heat Systems Heat System Manufacturer Energy Sources Type of…" at bounding box center [1057, 405] width 686 height 285
click at [940, 212] on h3 "Informational" at bounding box center [1057, 221] width 686 height 22
click at [749, 386] on div "Type of Systems" at bounding box center [807, 380] width 121 height 19
click at [736, 384] on div at bounding box center [736, 380] width 12 height 12
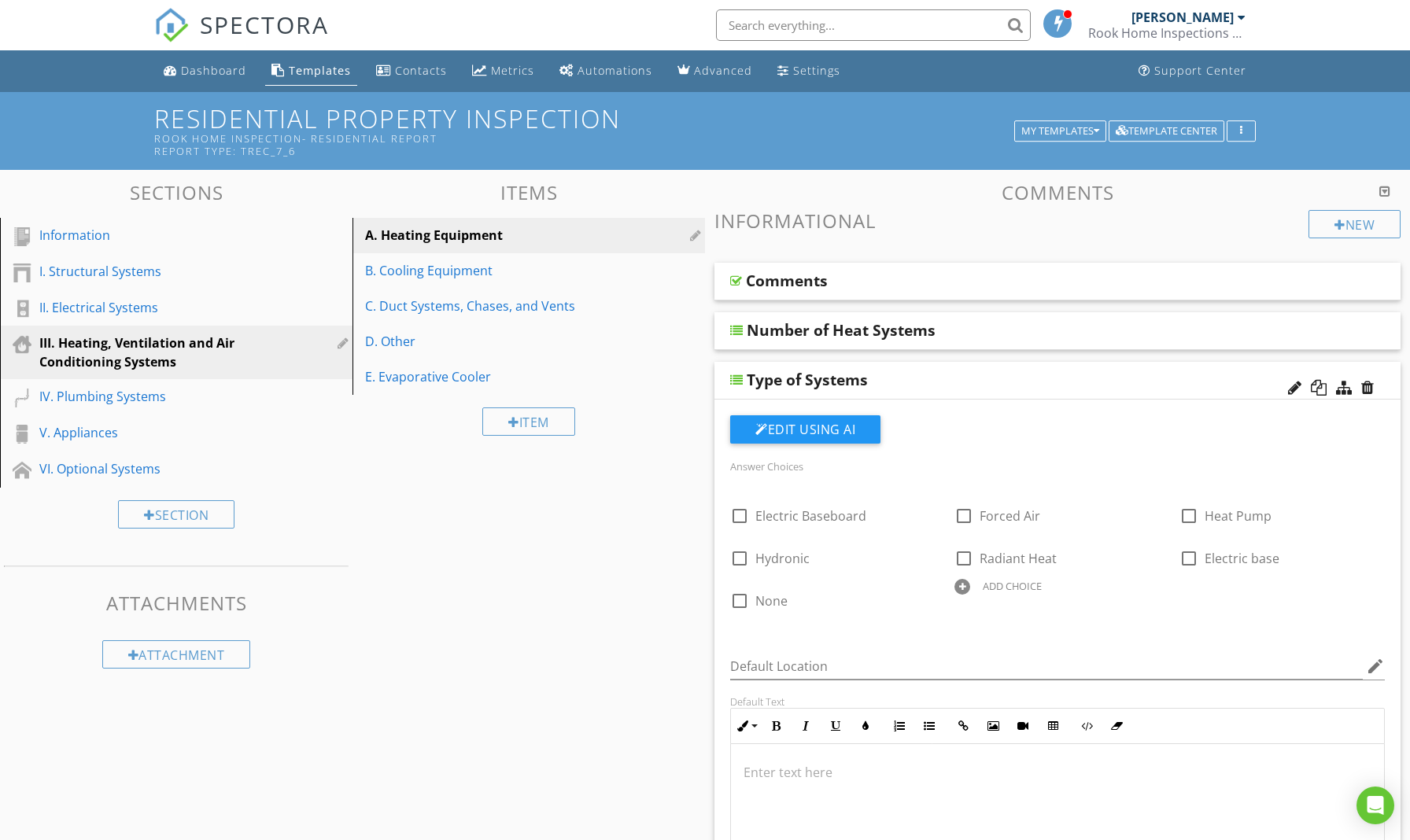
click at [736, 384] on div at bounding box center [736, 380] width 12 height 12
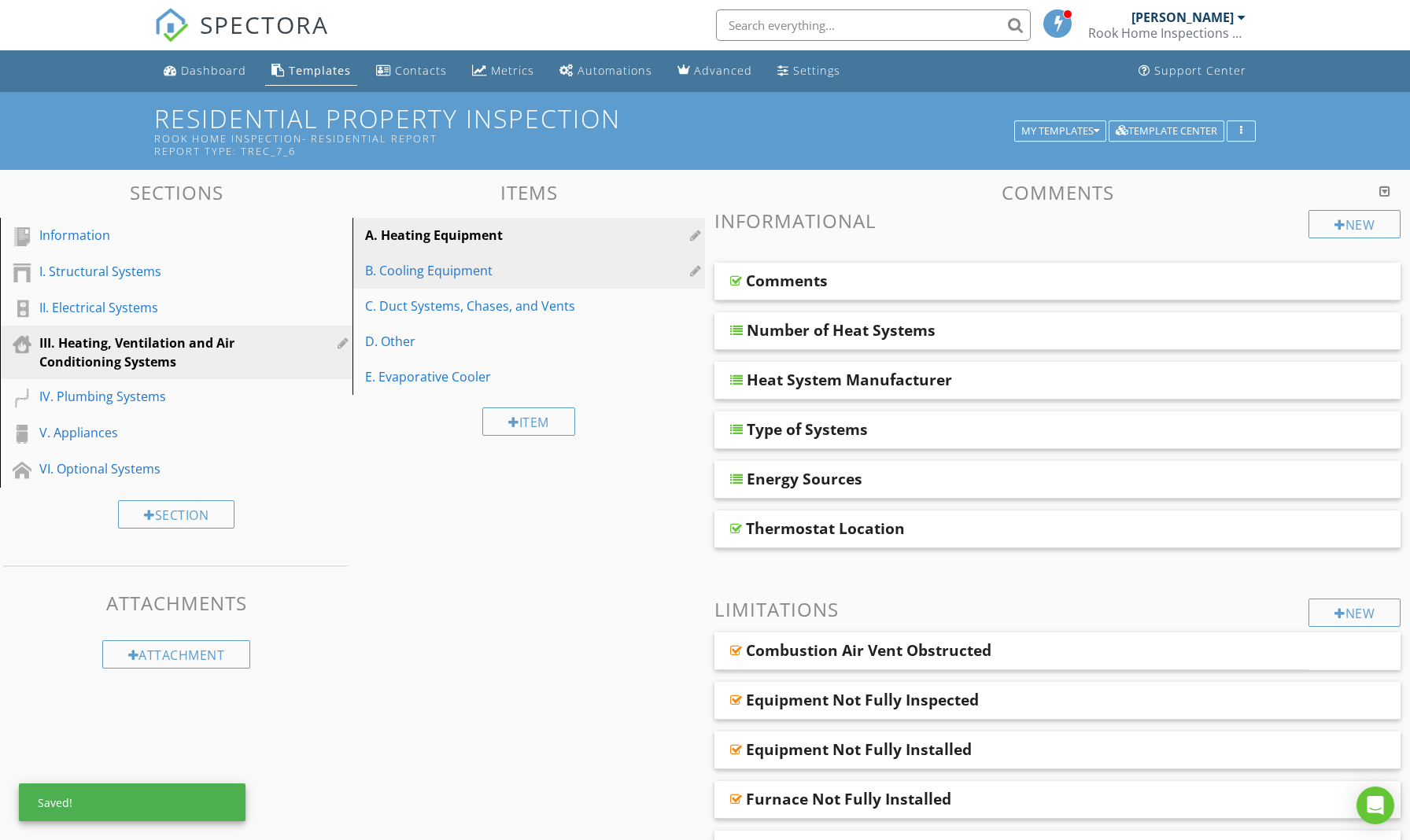
click at [512, 273] on div "B. Cooling Equipment" at bounding box center [501, 270] width 273 height 19
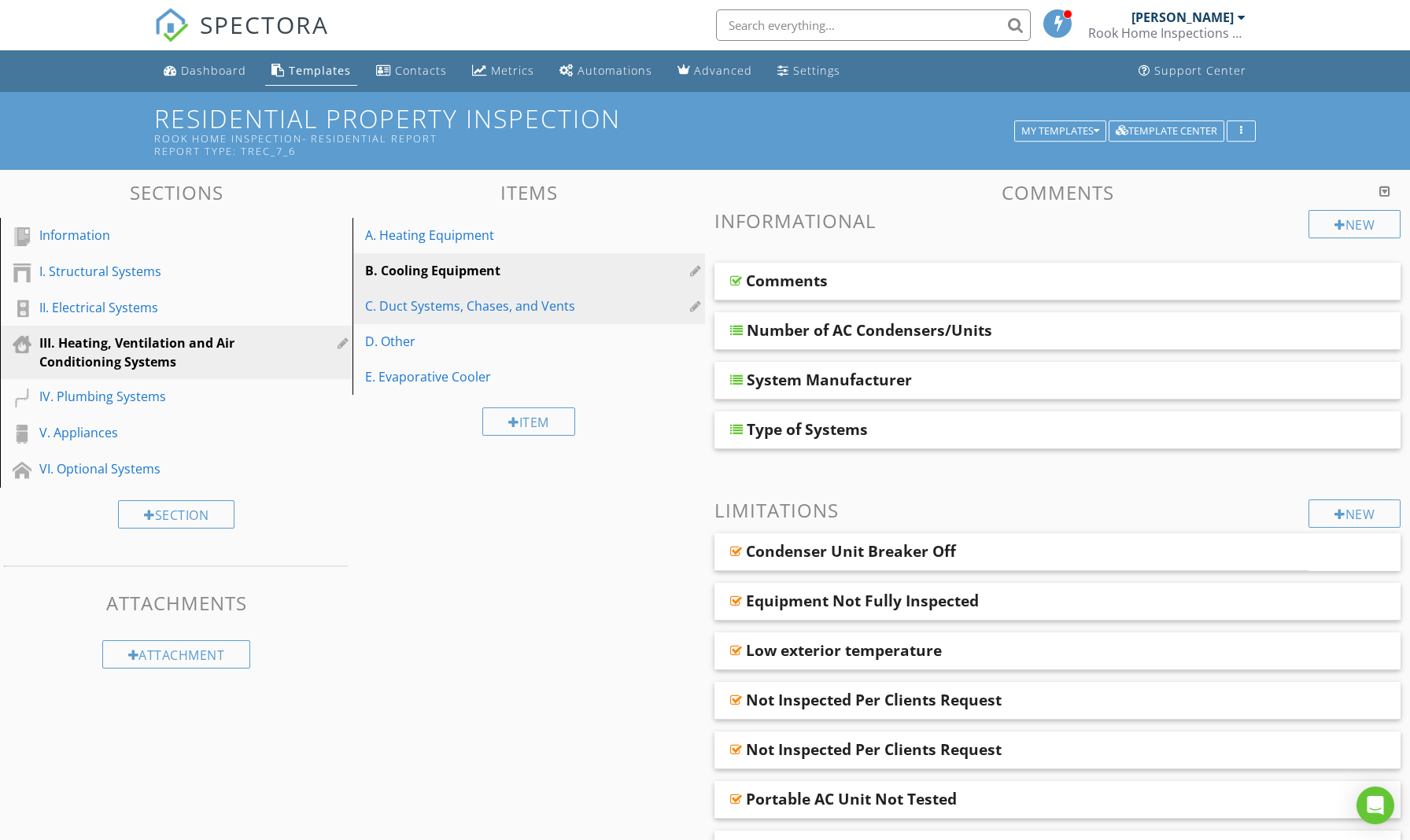
click at [497, 308] on div "C. Duct Systems, Chases, and Vents" at bounding box center [501, 306] width 273 height 19
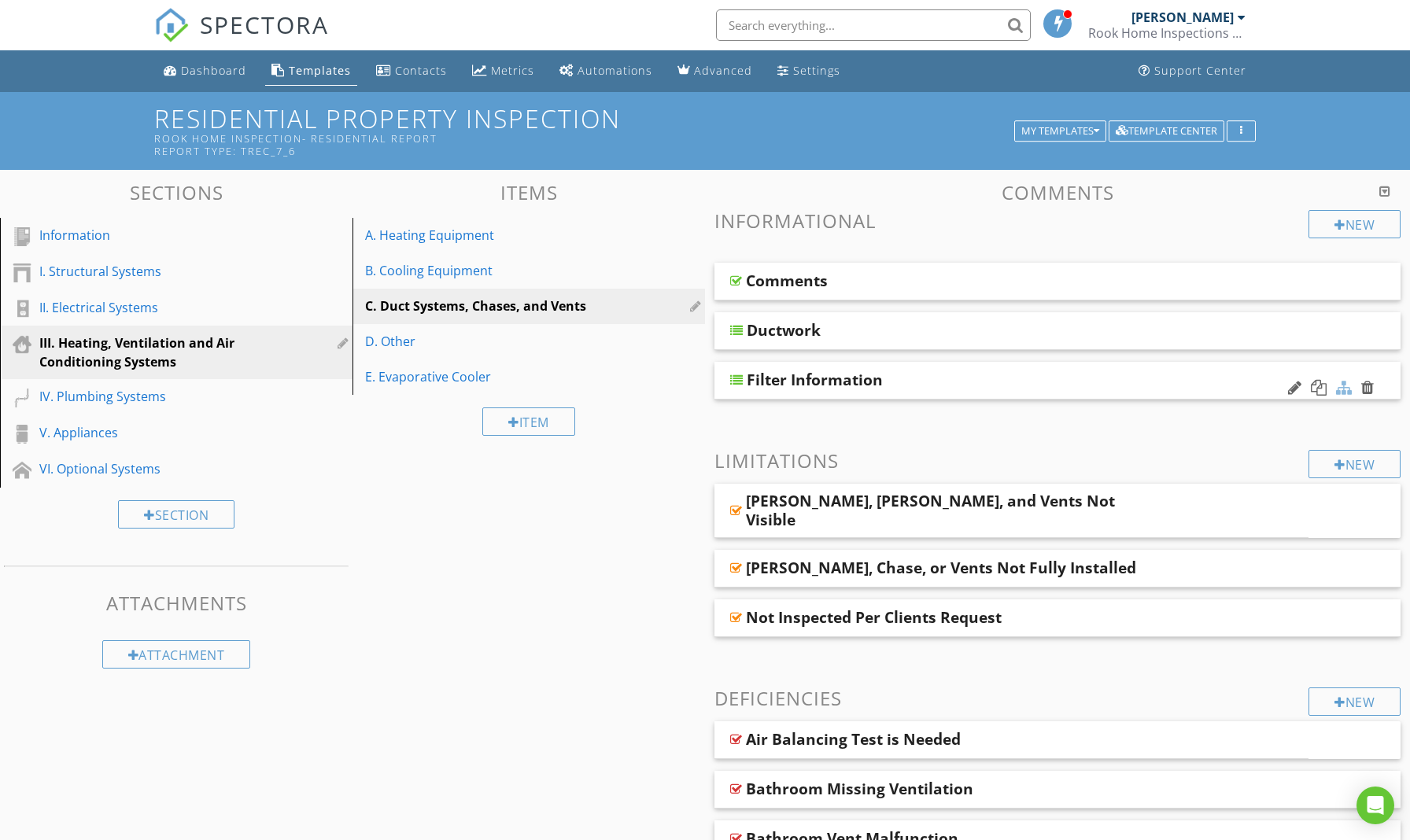
click at [1347, 386] on div at bounding box center [1344, 387] width 16 height 16
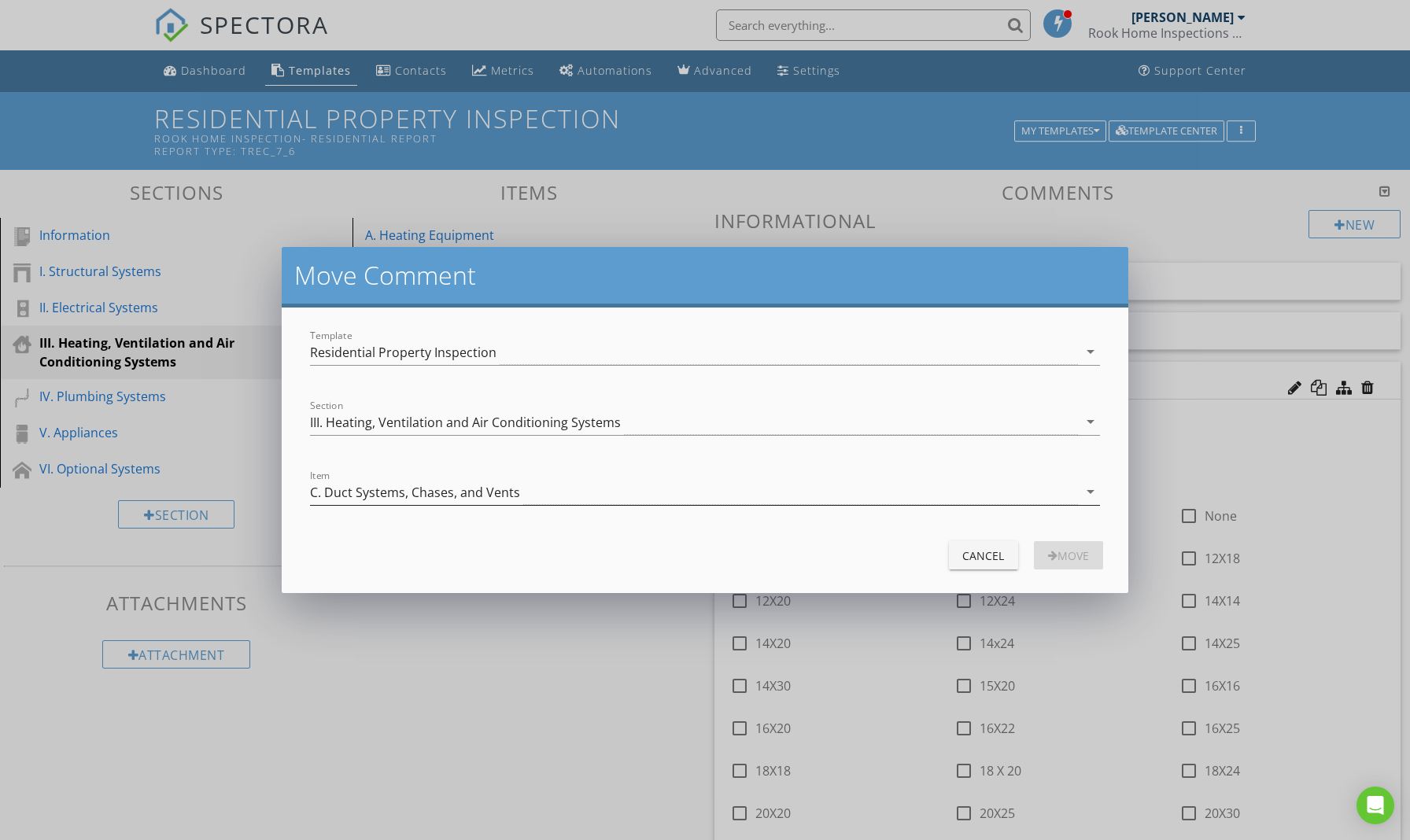
click at [761, 502] on div "C. Duct Systems, Chases, and Vents" at bounding box center [693, 492] width 767 height 26
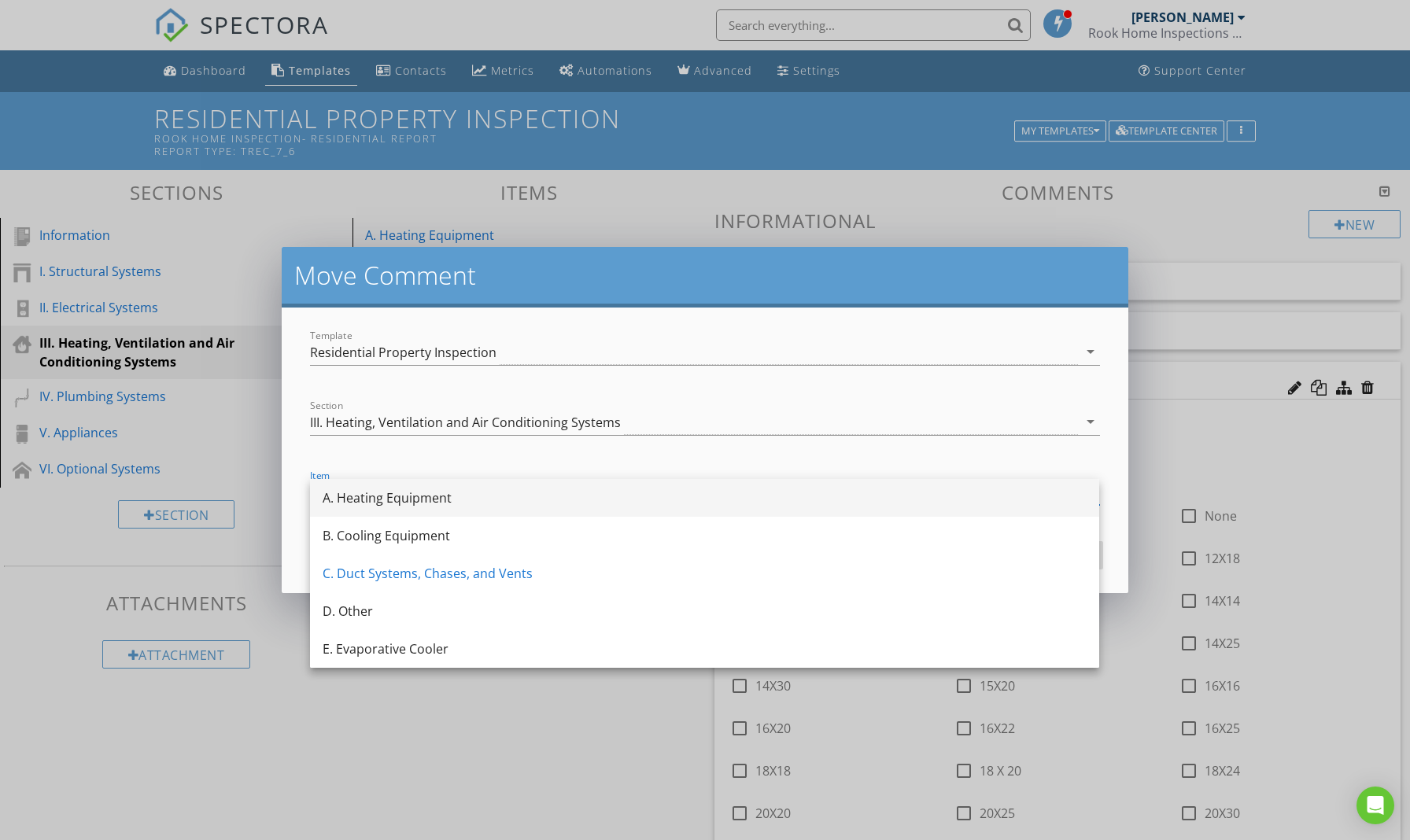
click at [557, 498] on div "A. Heating Equipment" at bounding box center [704, 498] width 764 height 19
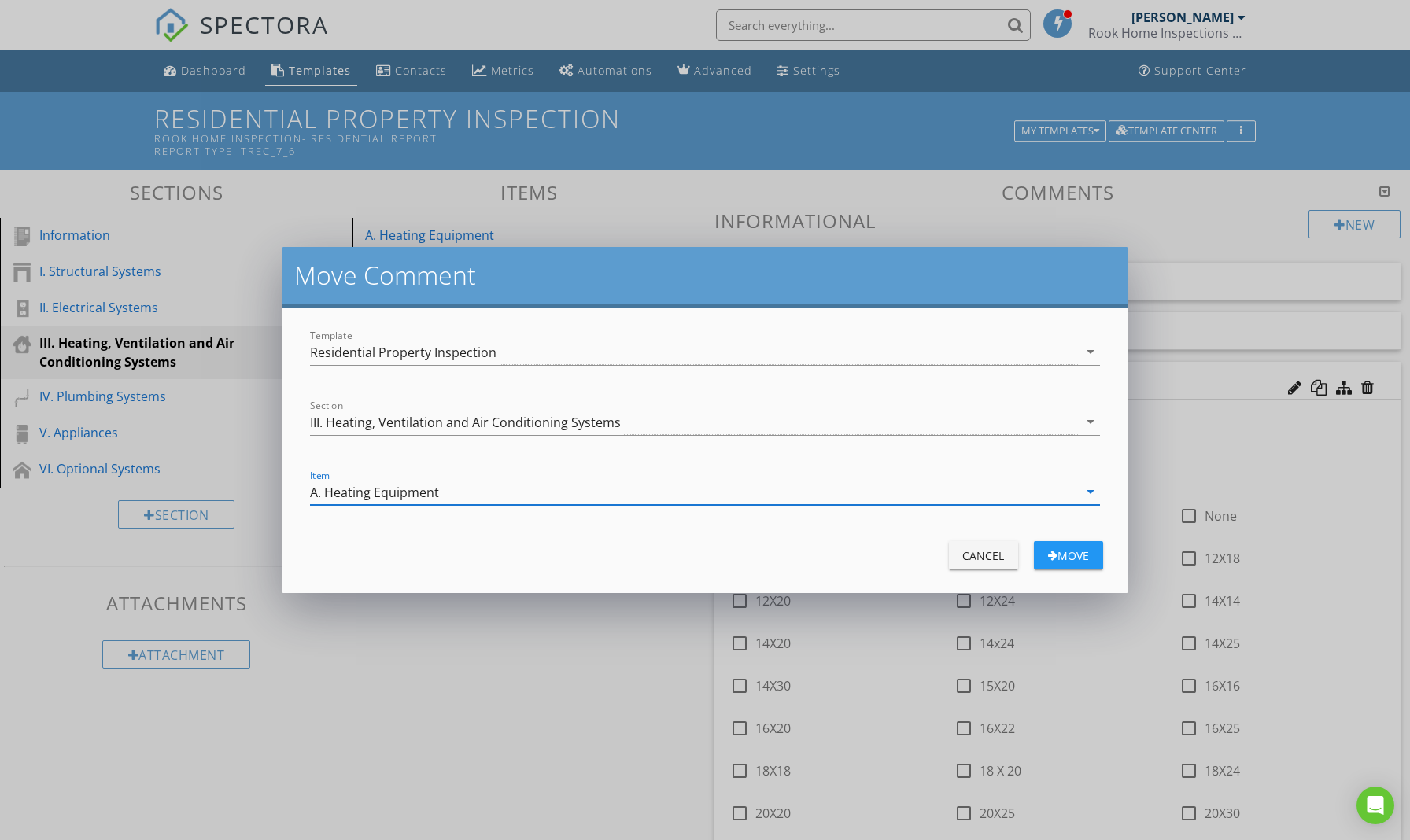
click at [1067, 561] on div "Move" at bounding box center [1068, 556] width 44 height 17
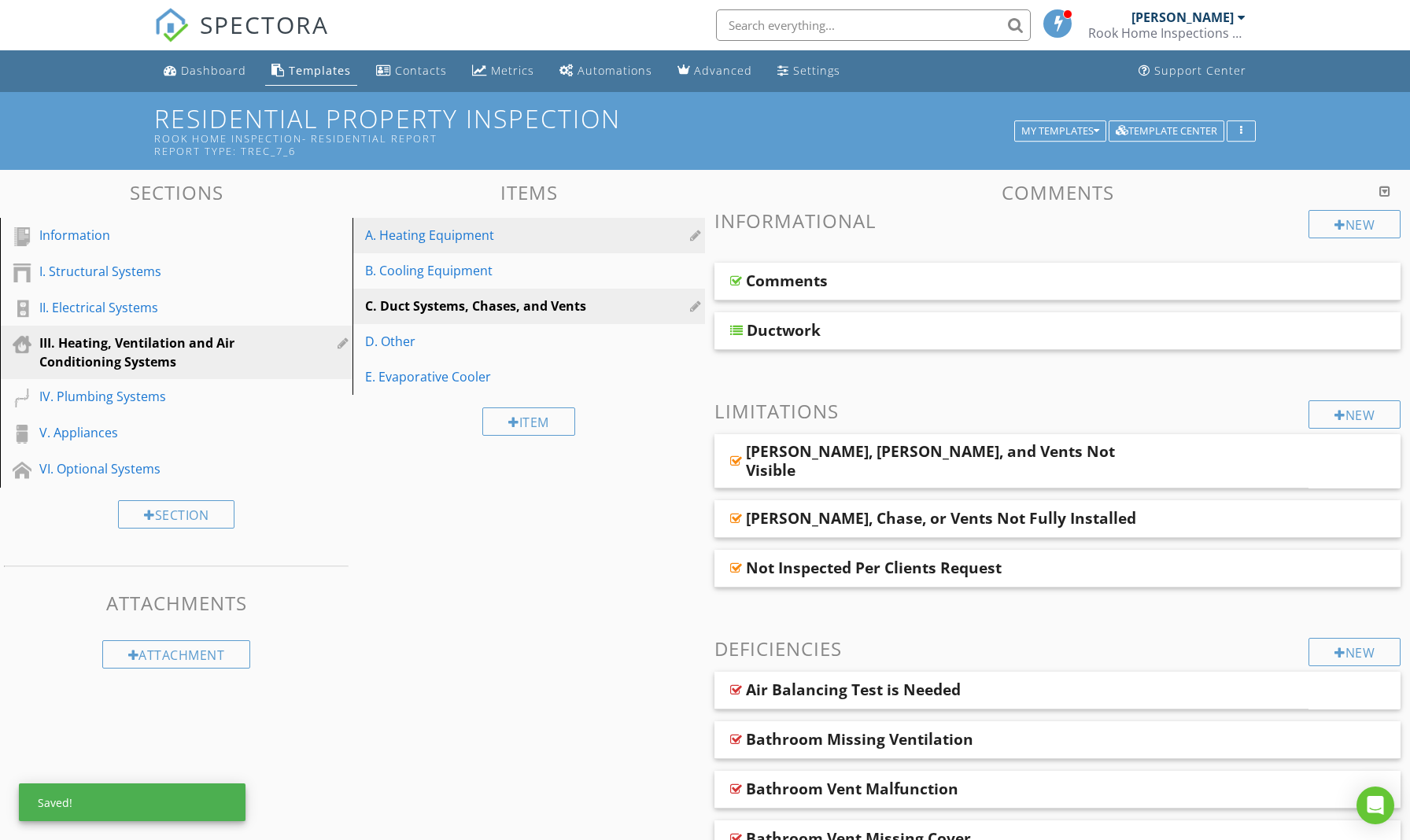
click at [488, 238] on div "A. Heating Equipment" at bounding box center [501, 235] width 273 height 19
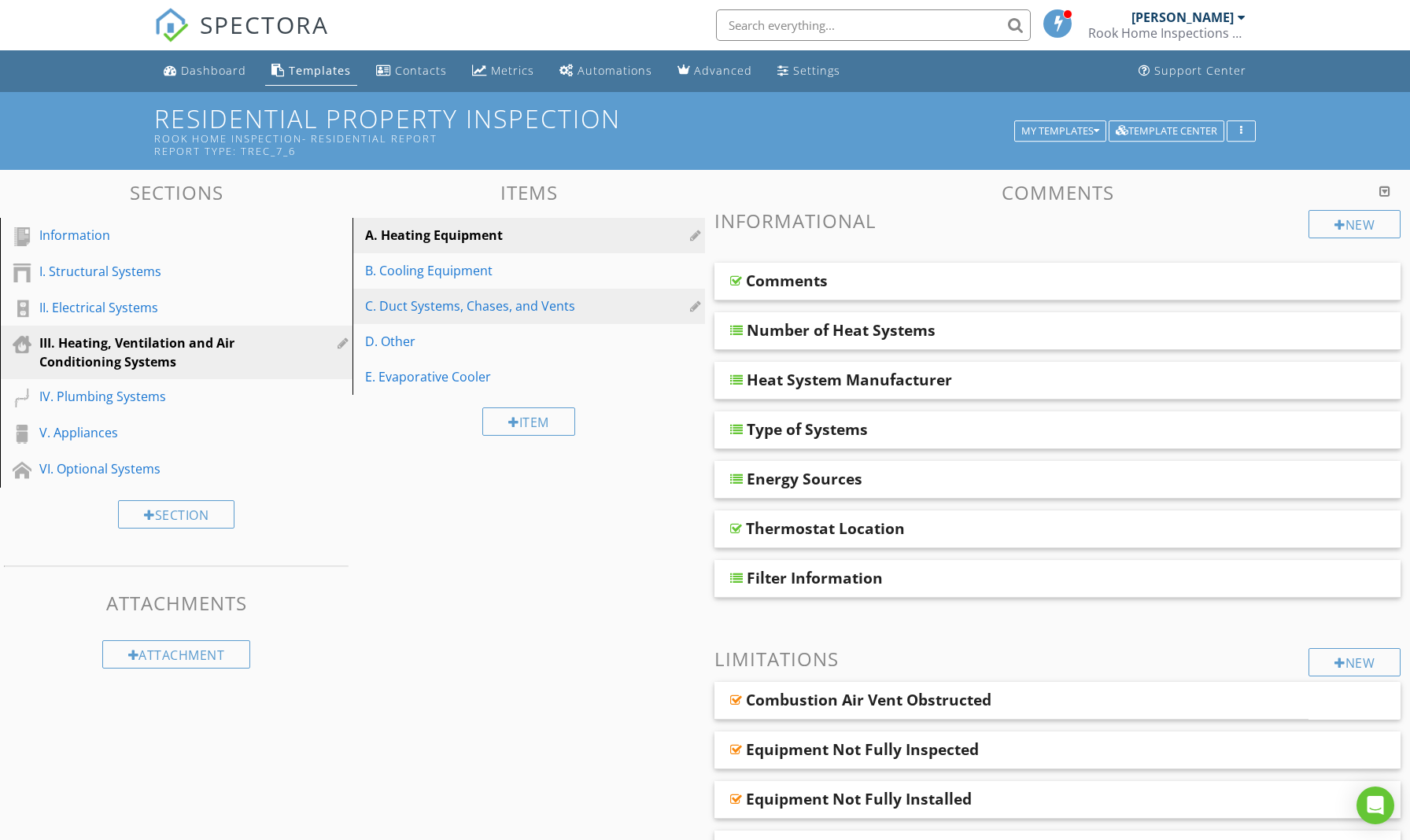
click at [490, 308] on div "C. Duct Systems, Chases, and Vents" at bounding box center [501, 306] width 273 height 19
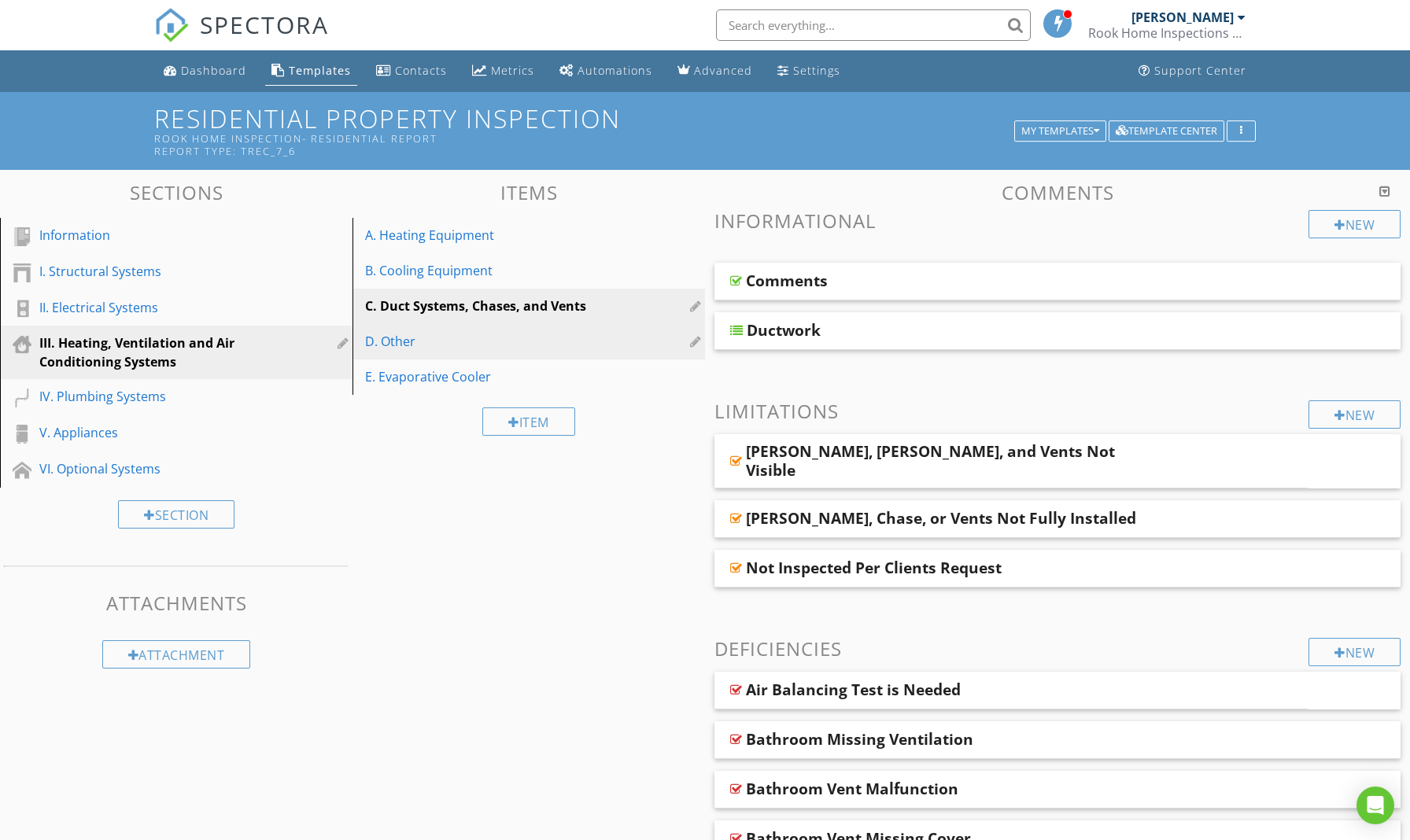
click at [421, 341] on div "D. Other" at bounding box center [501, 341] width 273 height 19
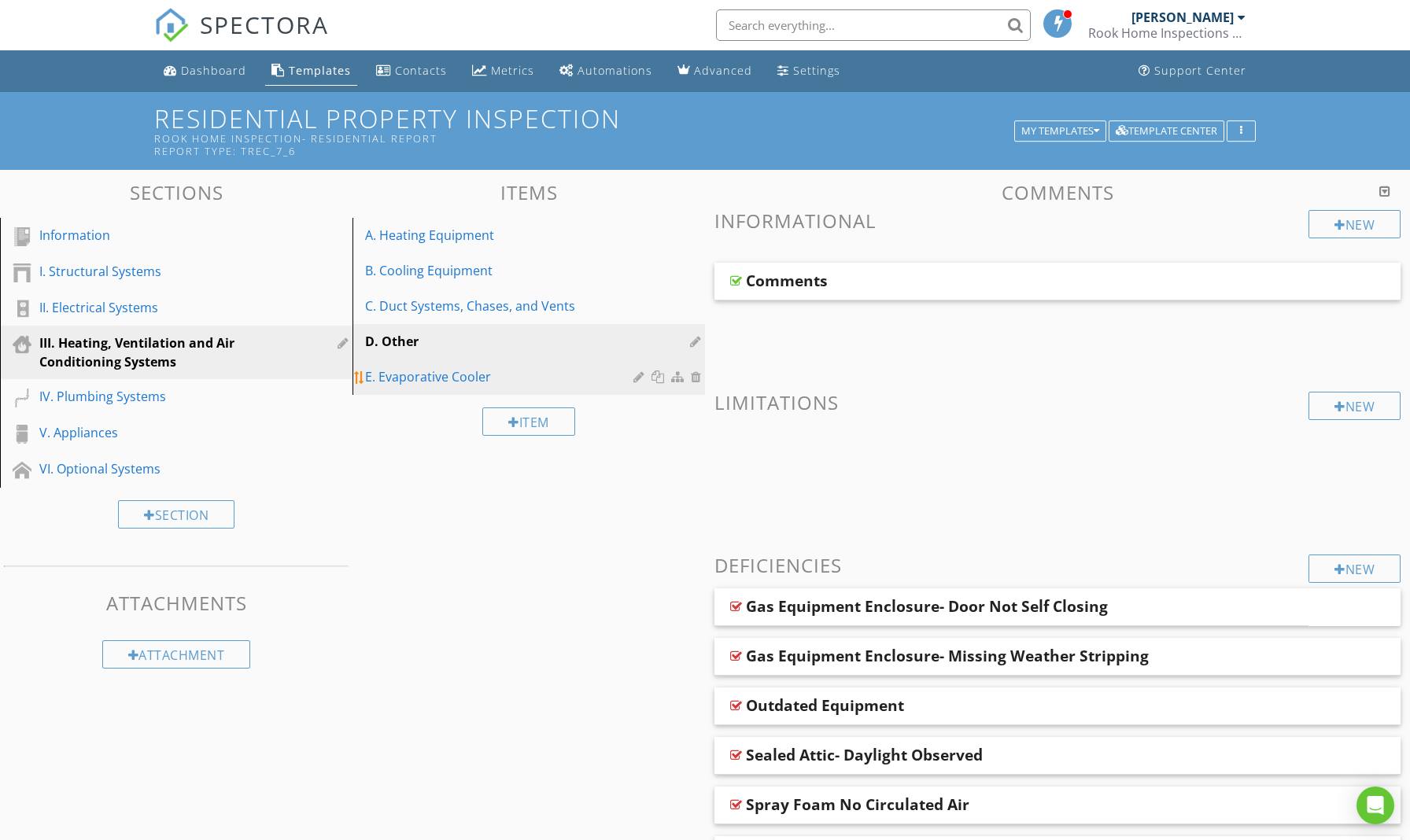
click at [416, 393] on link "E. Evaporative Cooler" at bounding box center [531, 377] width 348 height 35
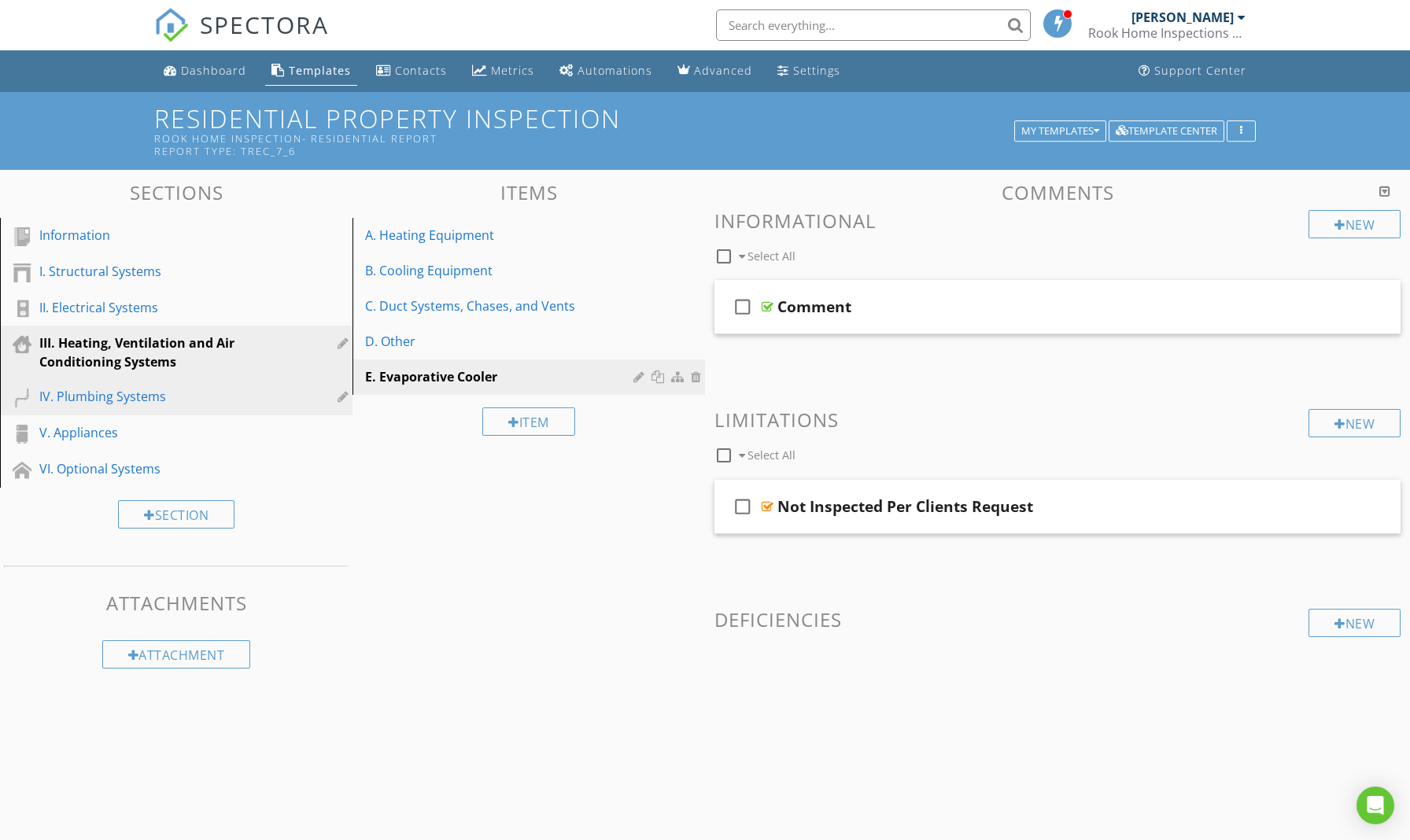
click at [163, 402] on div "IV. Plumbing Systems" at bounding box center [158, 396] width 238 height 19
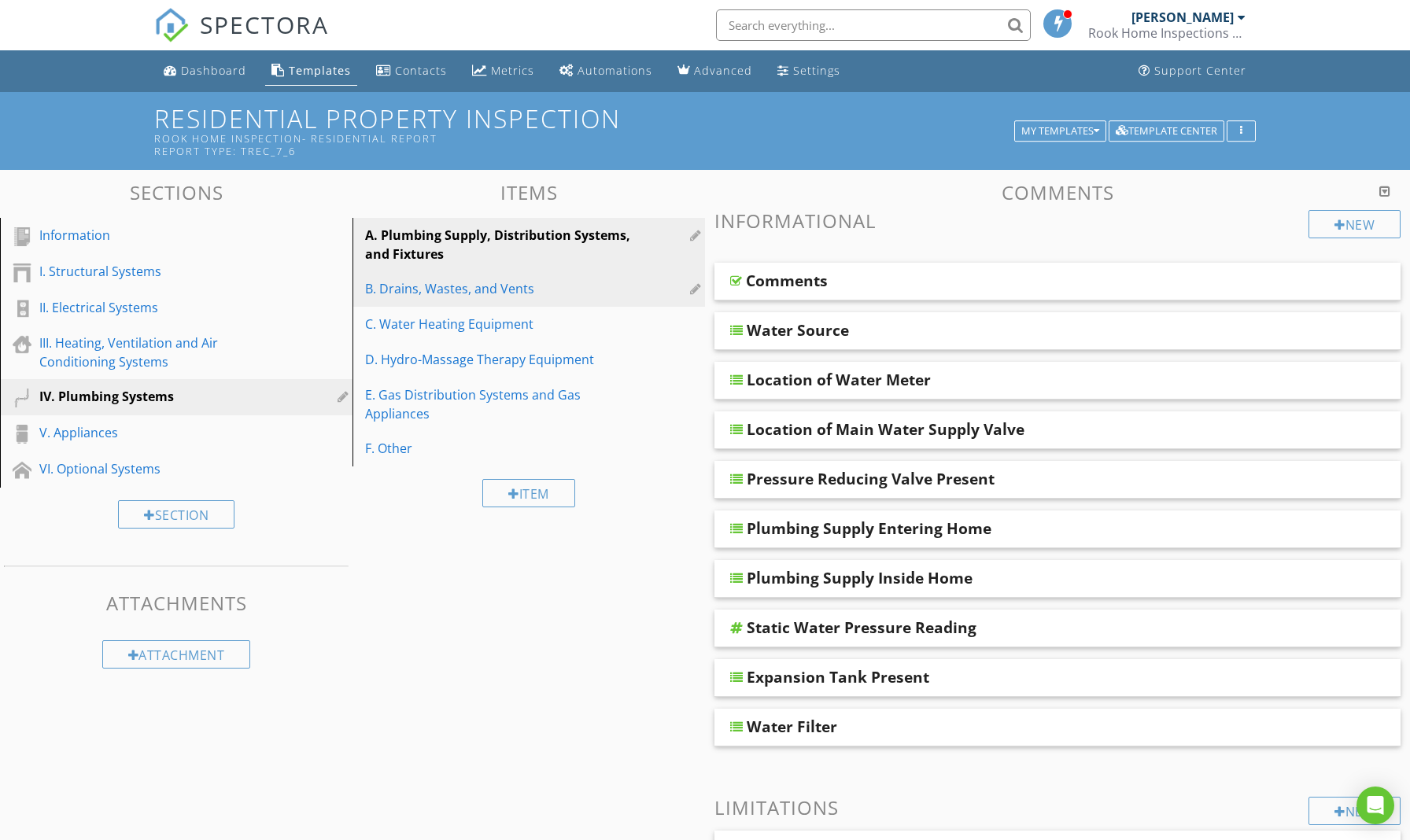
click at [485, 289] on div "B. Drains, Wastes, and Vents" at bounding box center [501, 289] width 273 height 19
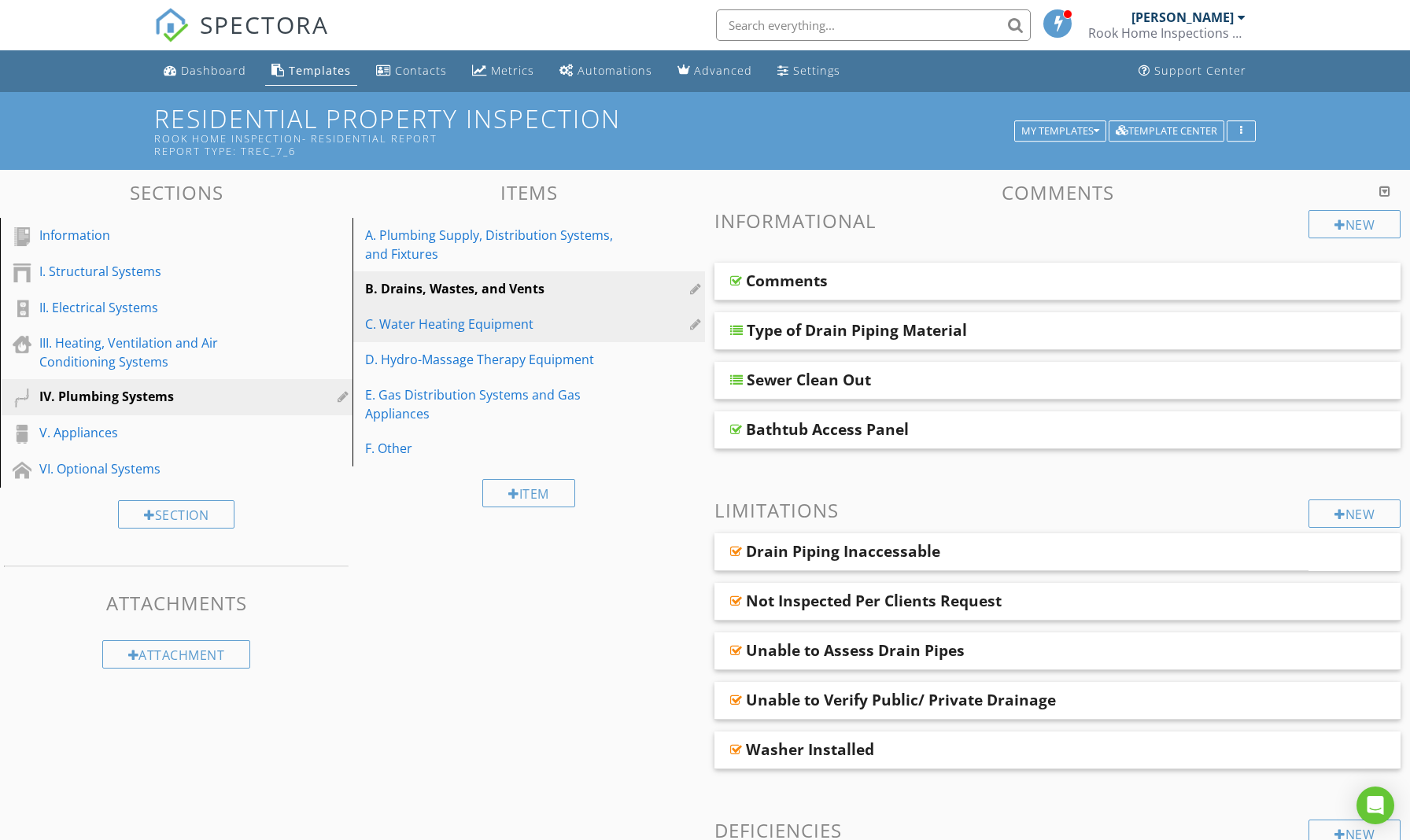
click at [481, 323] on div "C. Water Heating Equipment" at bounding box center [501, 324] width 273 height 19
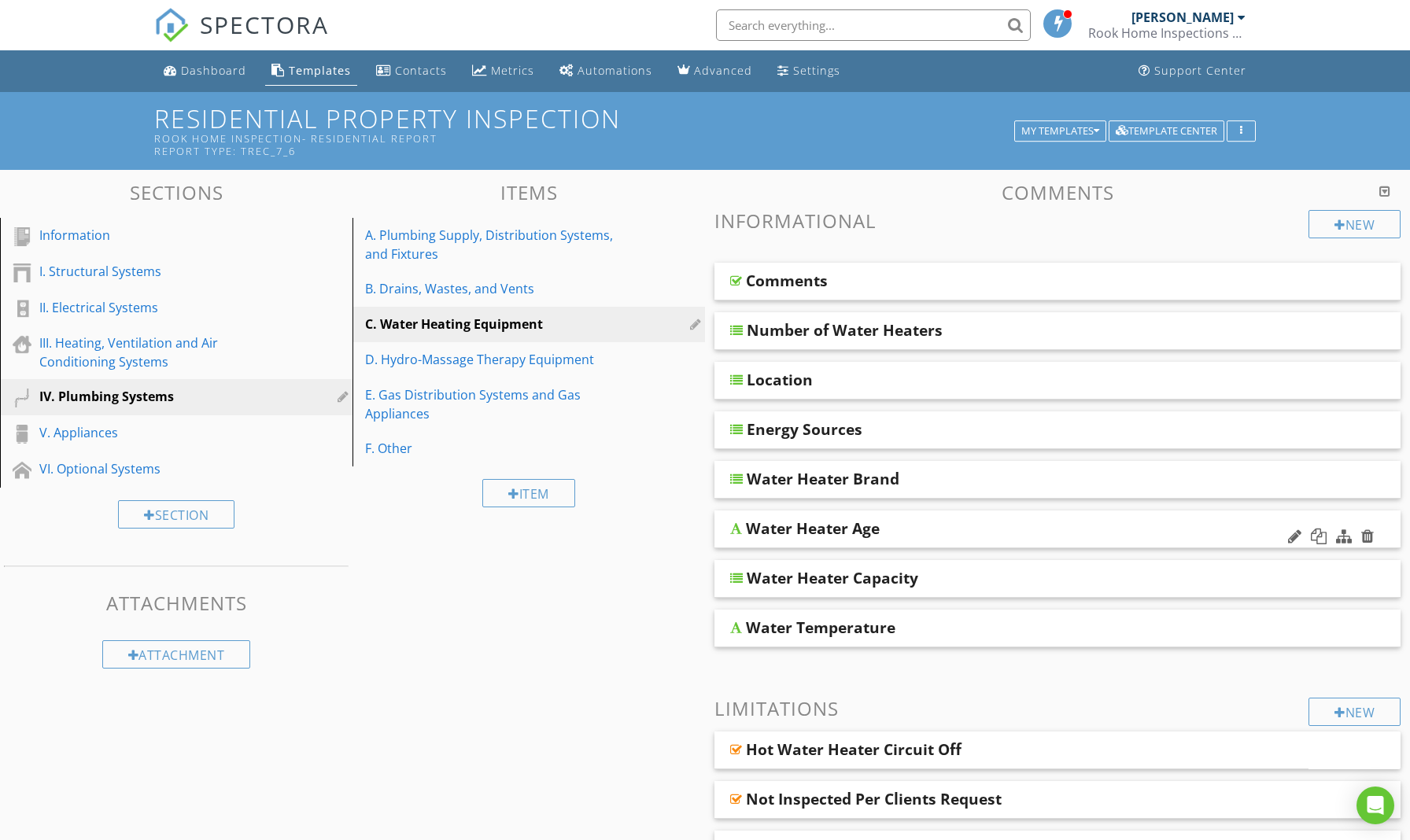
click at [902, 530] on div "Water Heater Age" at bounding box center [991, 528] width 491 height 19
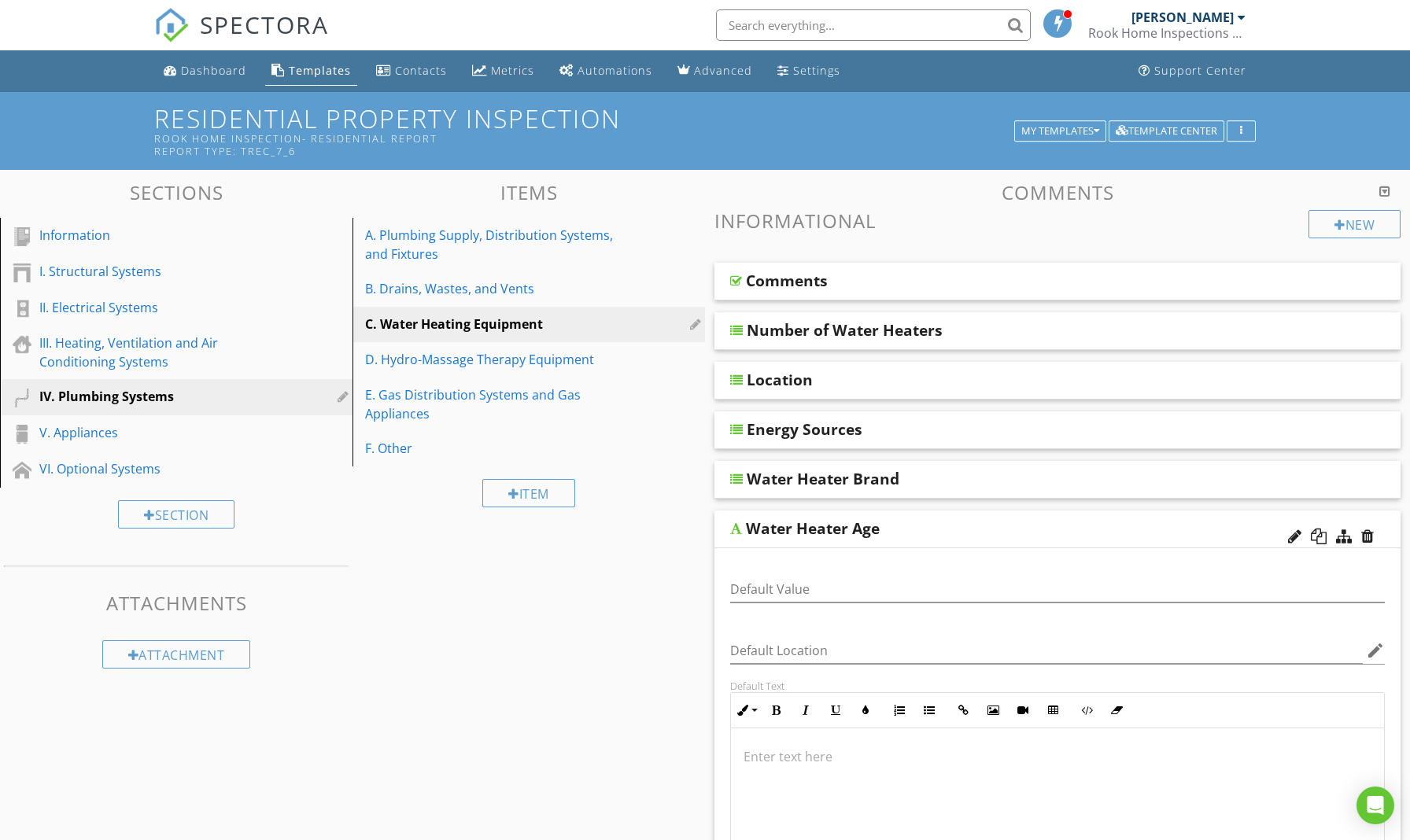
click at [862, 528] on div "Water Heater Age" at bounding box center [812, 528] width 134 height 19
drag, startPoint x: 858, startPoint y: 532, endPoint x: 745, endPoint y: 531, distance: 113.0
click at [746, 531] on input "Water Heater Age" at bounding box center [991, 534] width 491 height 26
type input "Year Manufactured"
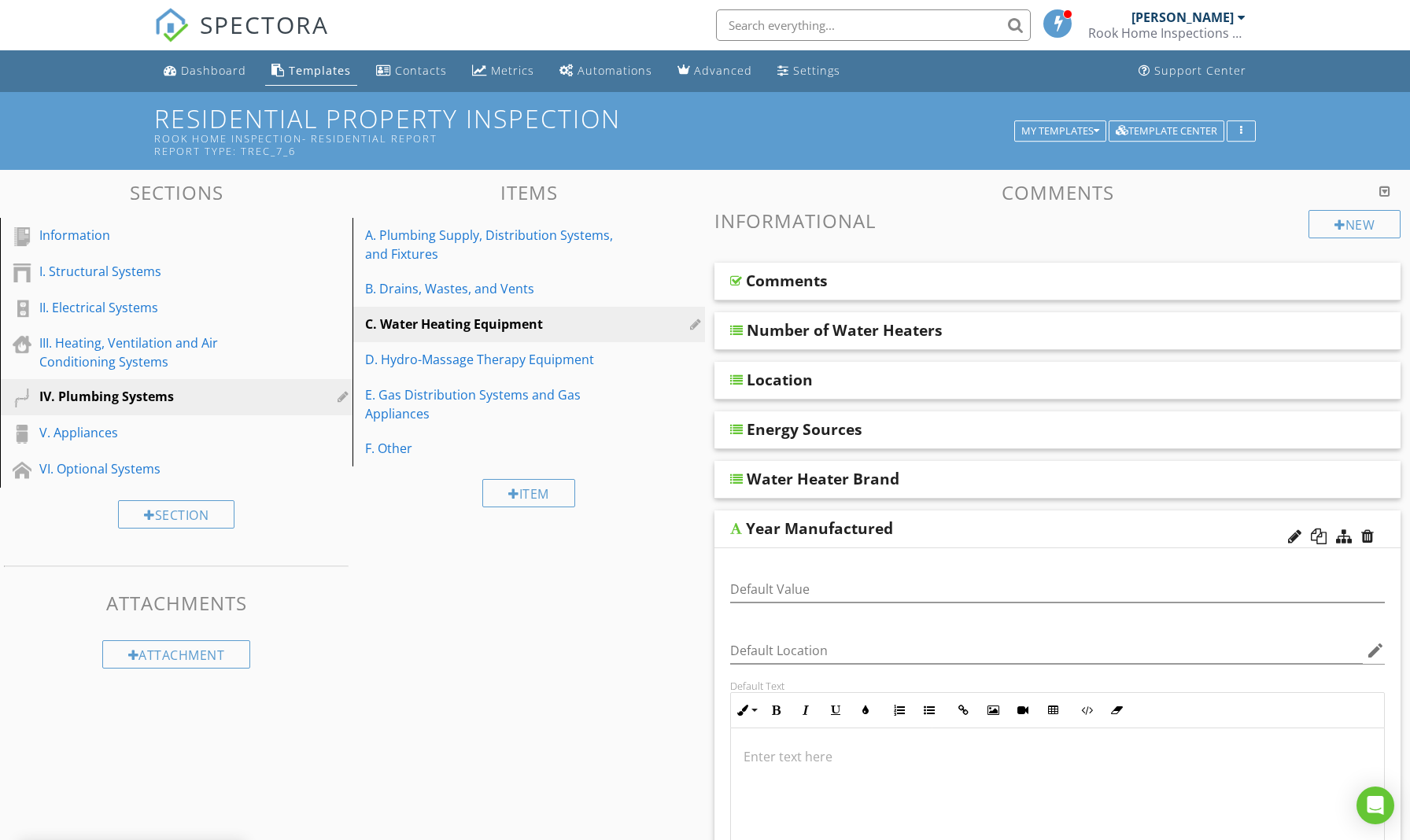
click at [731, 532] on div at bounding box center [736, 528] width 12 height 12
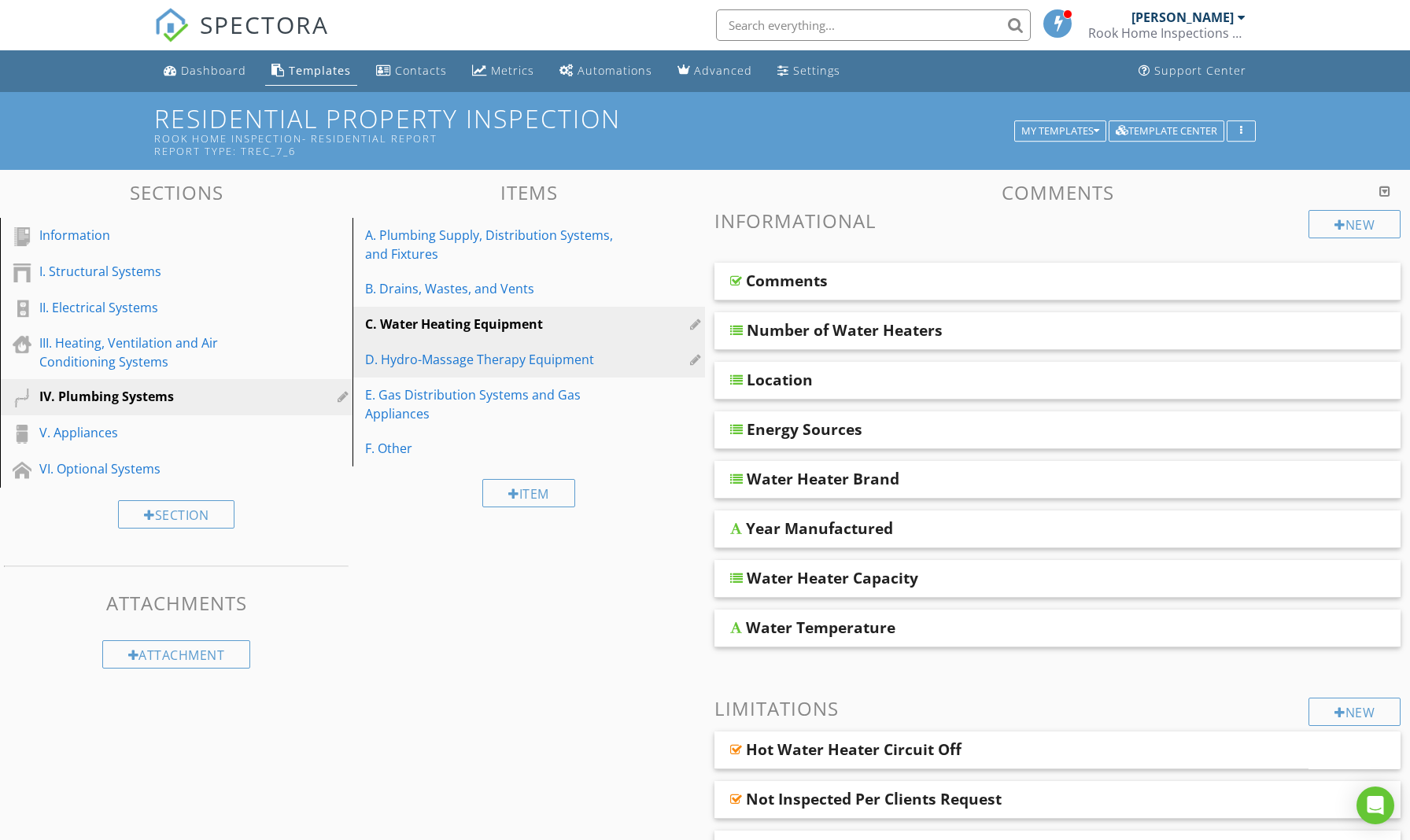
click at [507, 366] on div "D. Hydro-Massage Therapy Equipment" at bounding box center [501, 359] width 273 height 19
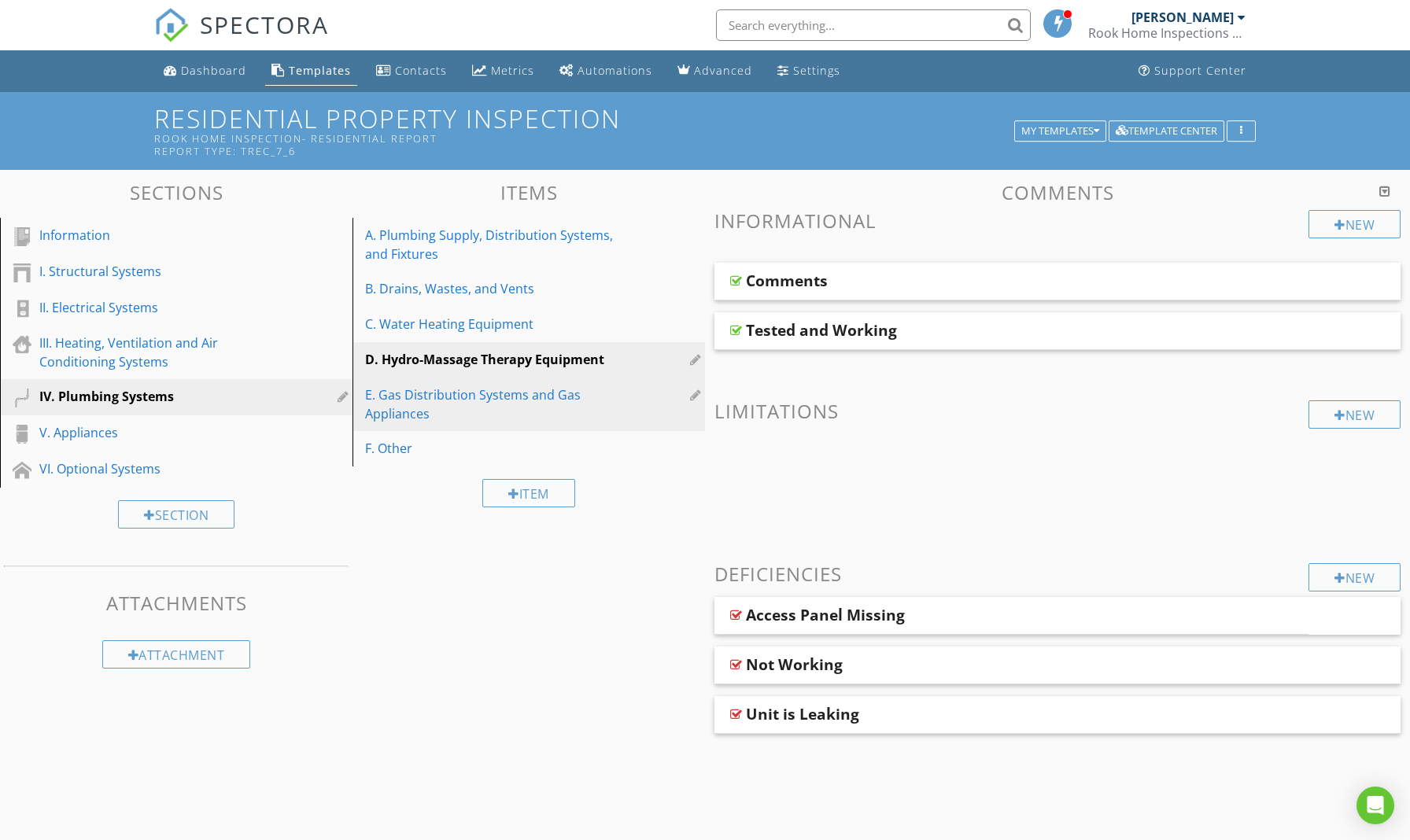
click at [504, 398] on div "E. Gas Distribution Systems and Gas Appliances" at bounding box center [501, 405] width 273 height 38
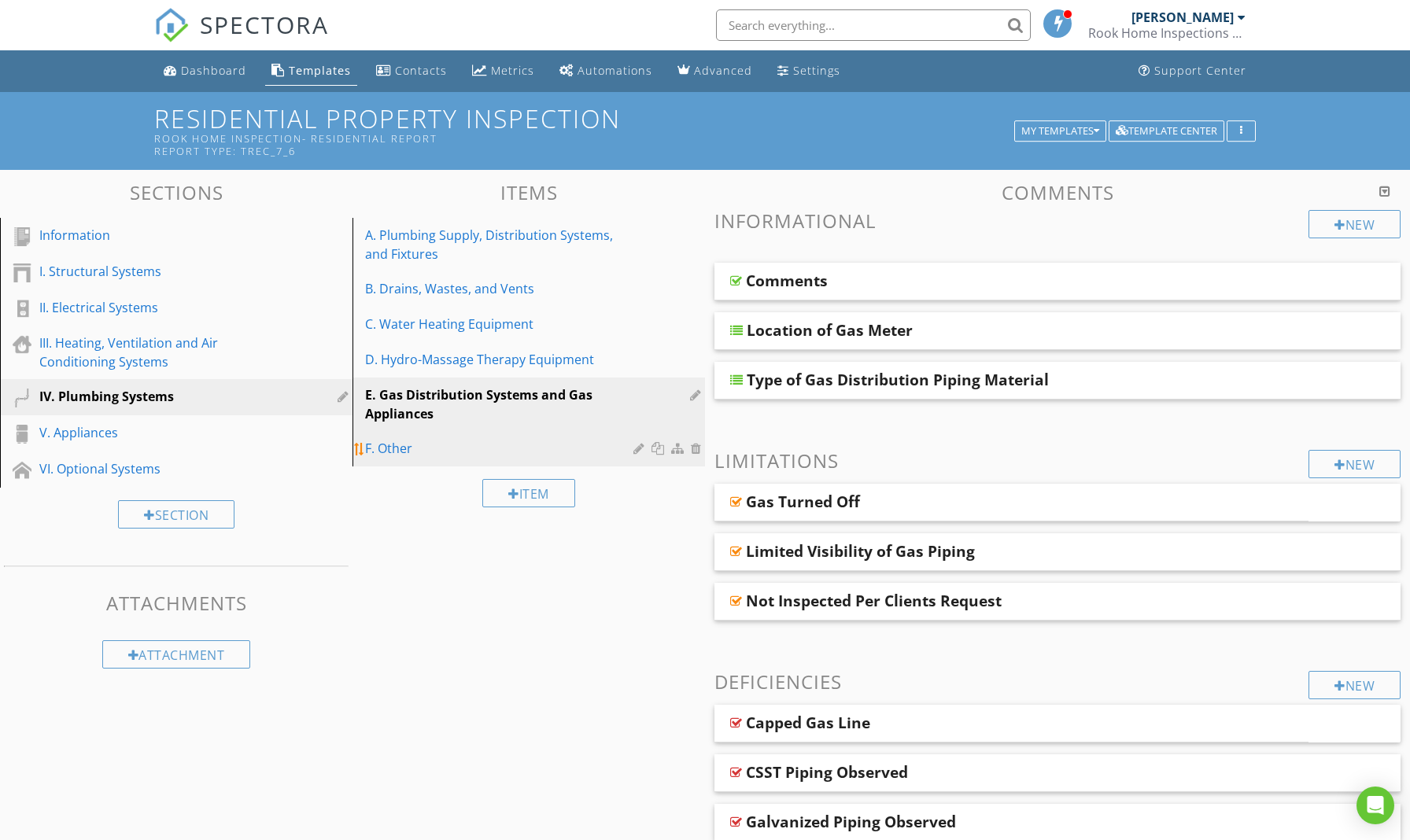
click at [432, 442] on div "F. Other" at bounding box center [501, 448] width 273 height 19
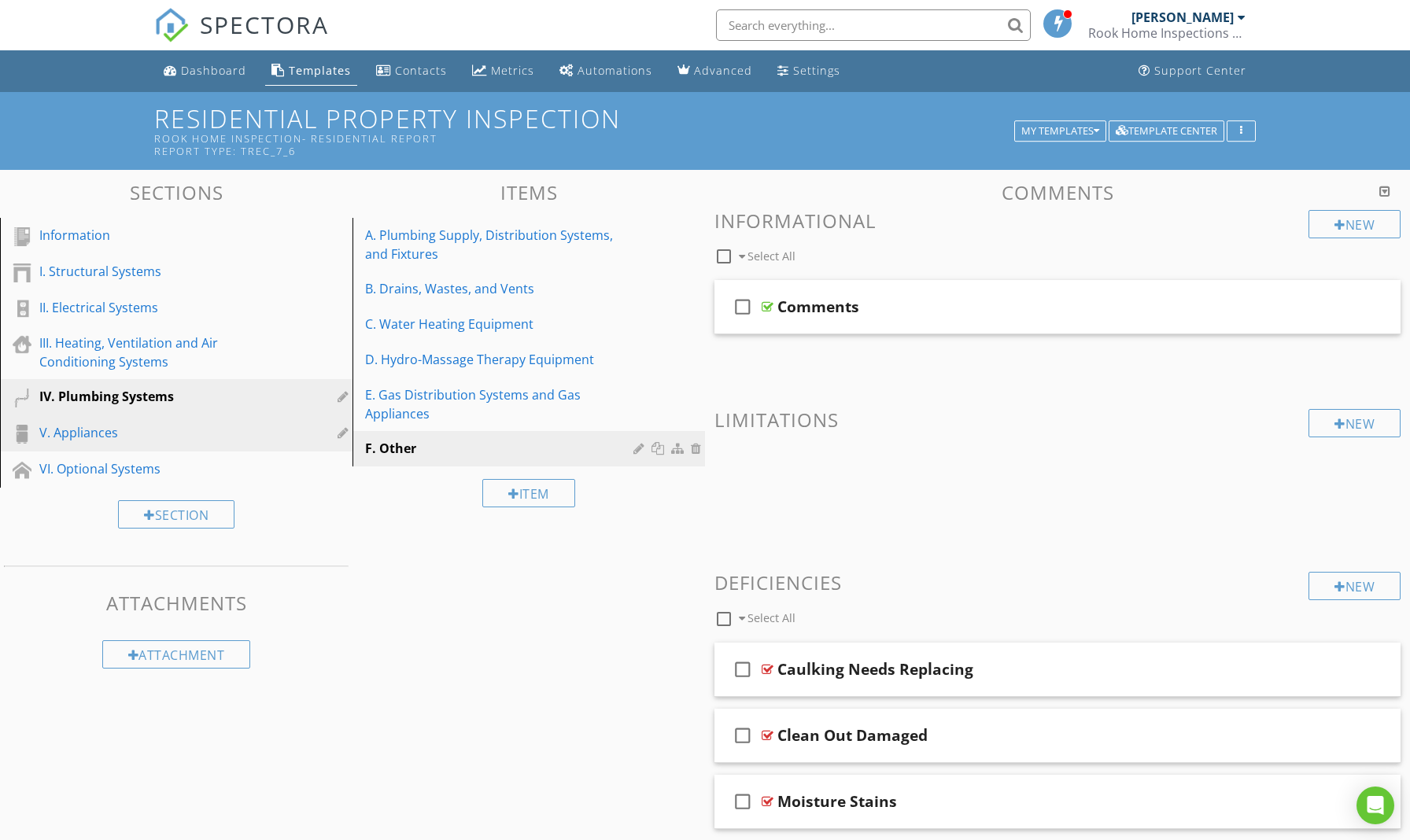
click at [161, 435] on div "V. Appliances" at bounding box center [158, 432] width 238 height 19
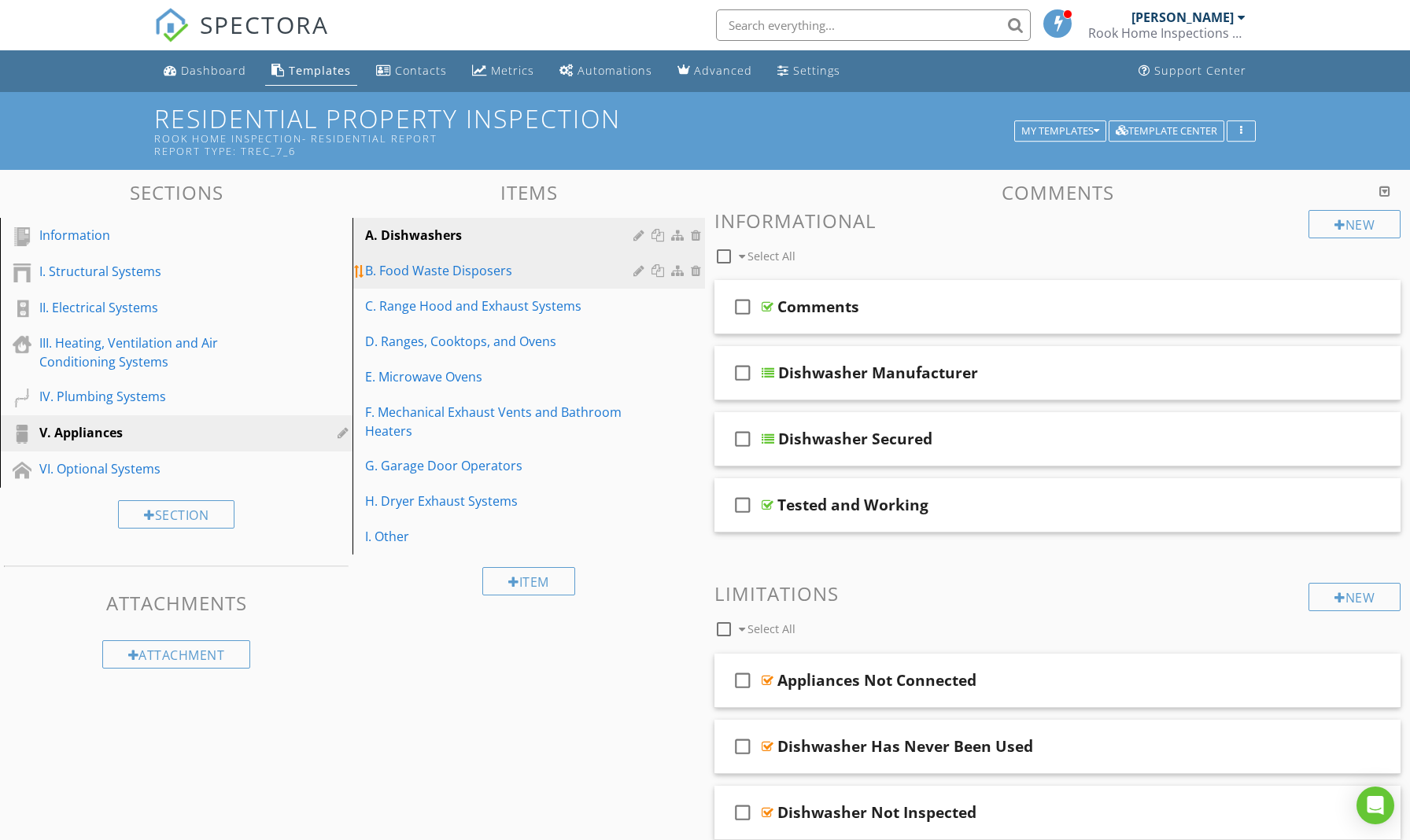
click at [460, 269] on div "B. Food Waste Disposers" at bounding box center [501, 270] width 273 height 19
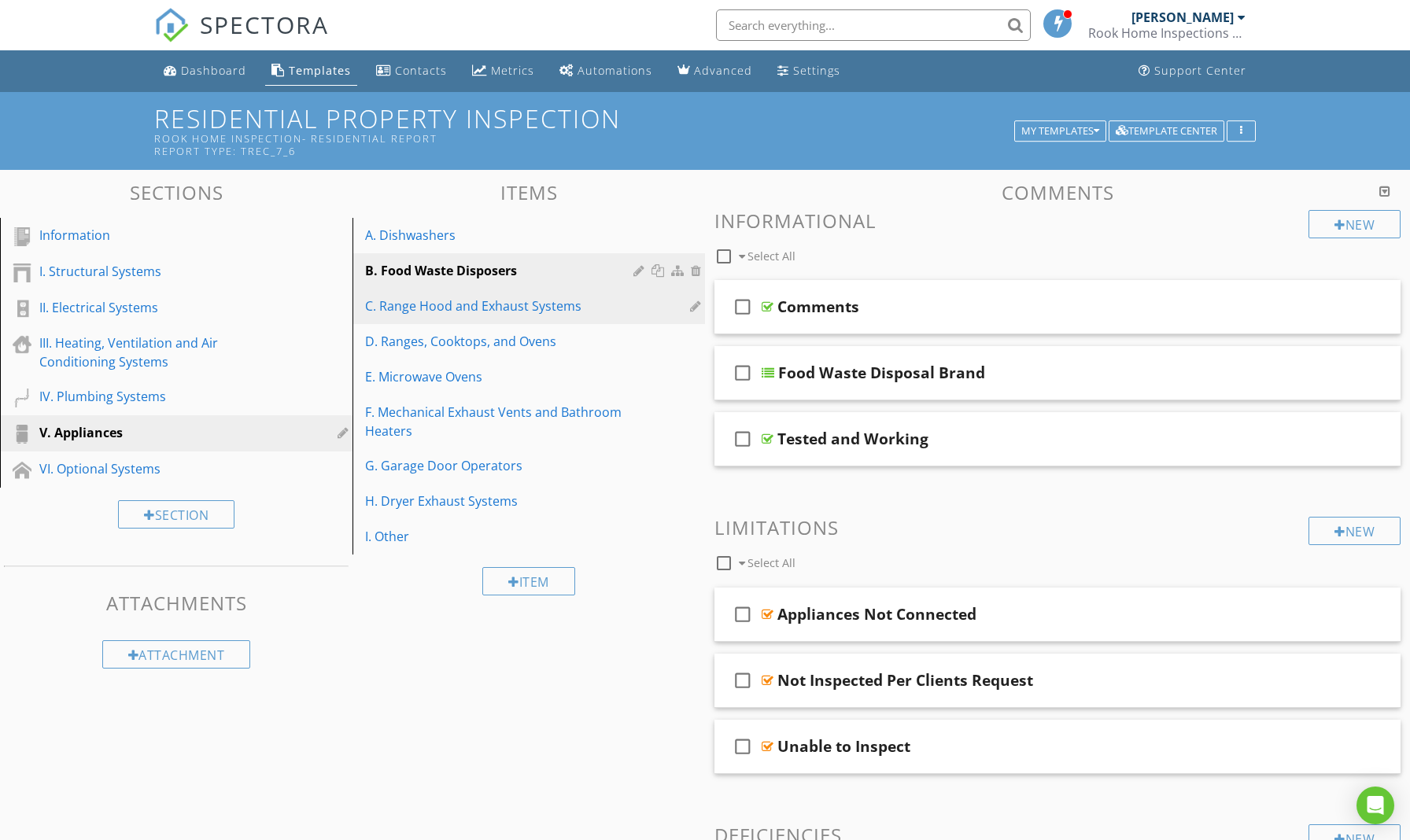
click at [468, 305] on div "C. Range Hood and Exhaust Systems" at bounding box center [501, 306] width 273 height 19
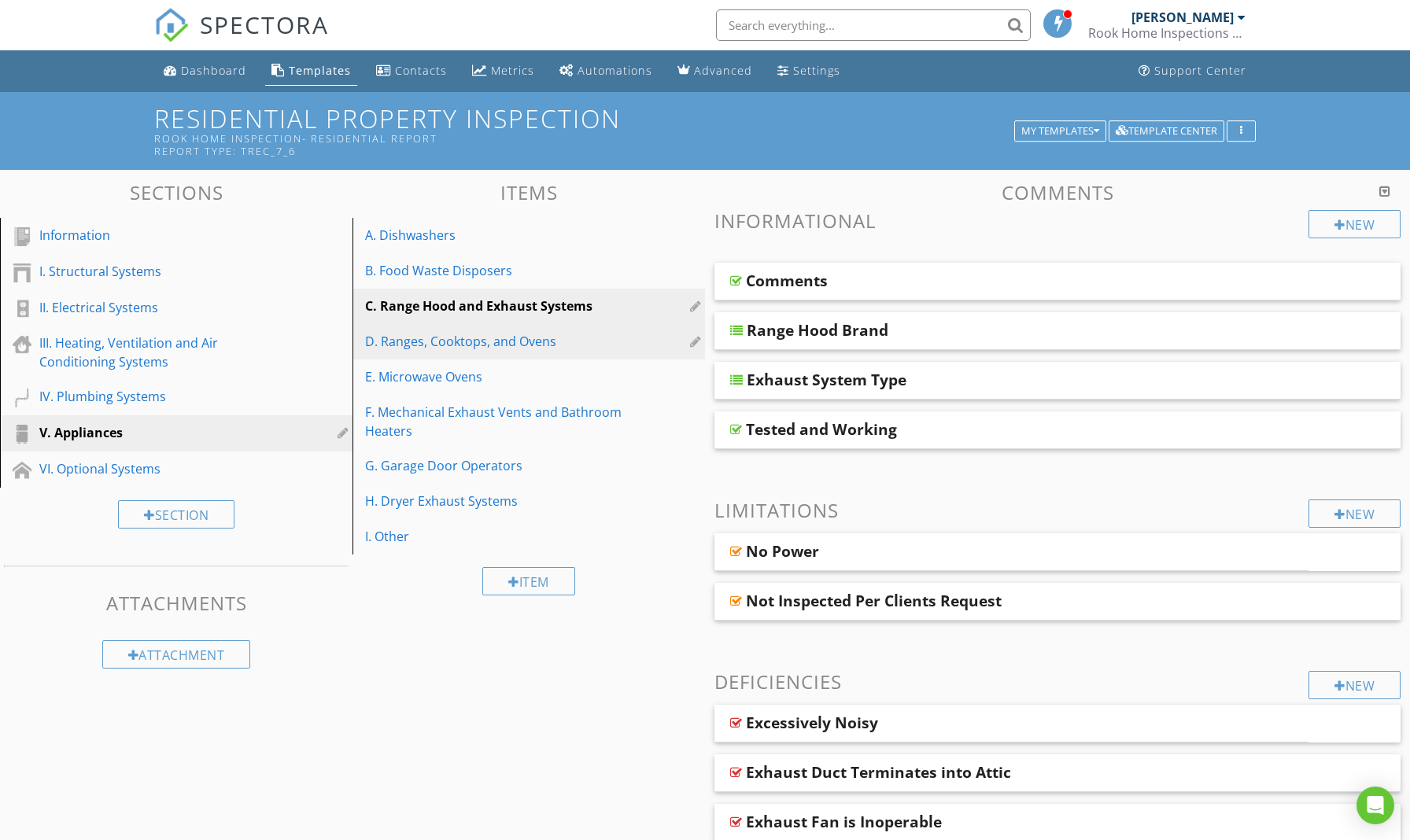
click at [467, 344] on div "D. Ranges, Cooktops, and Ovens" at bounding box center [501, 341] width 273 height 19
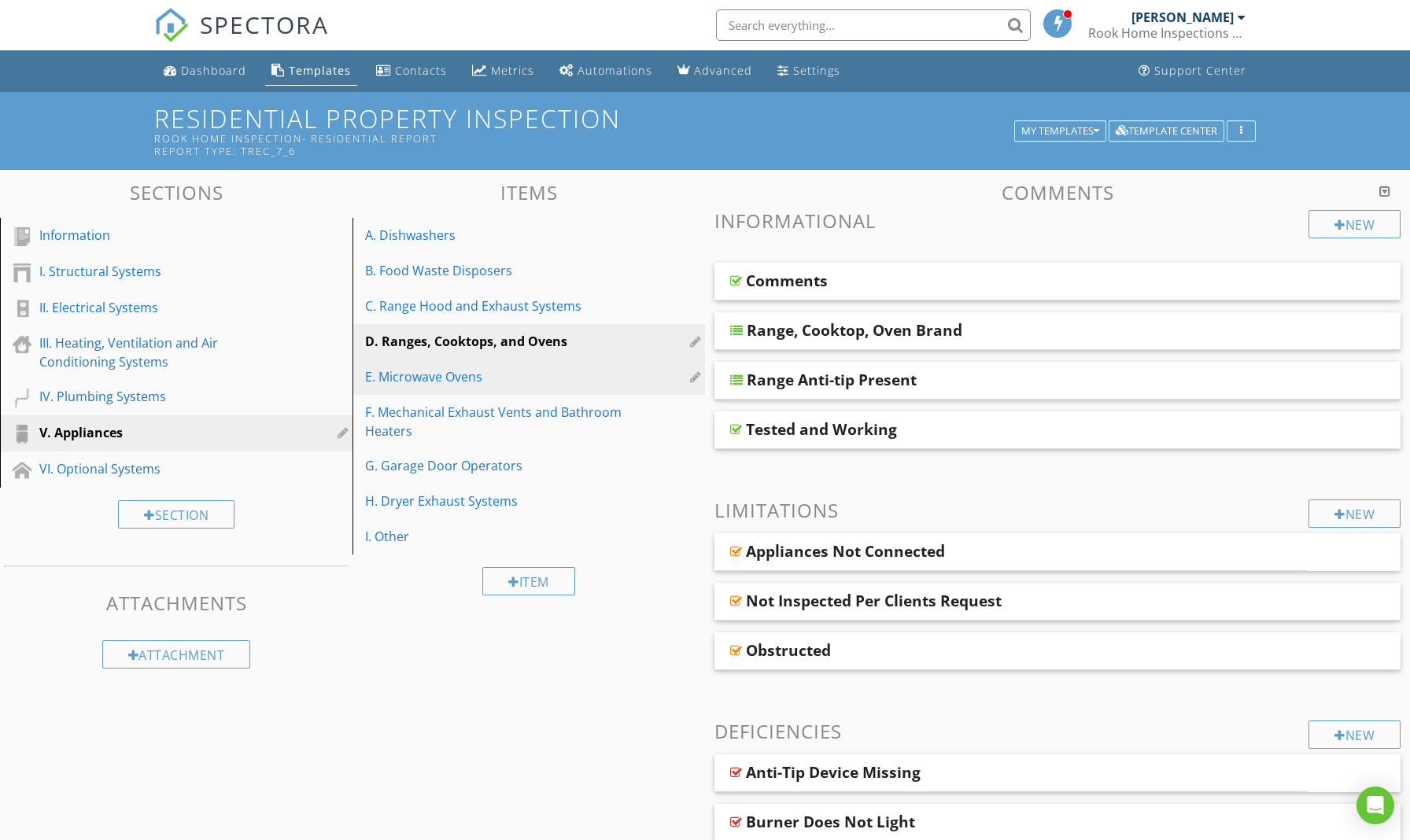
click at [459, 381] on div "E. Microwave Ovens" at bounding box center [501, 376] width 273 height 19
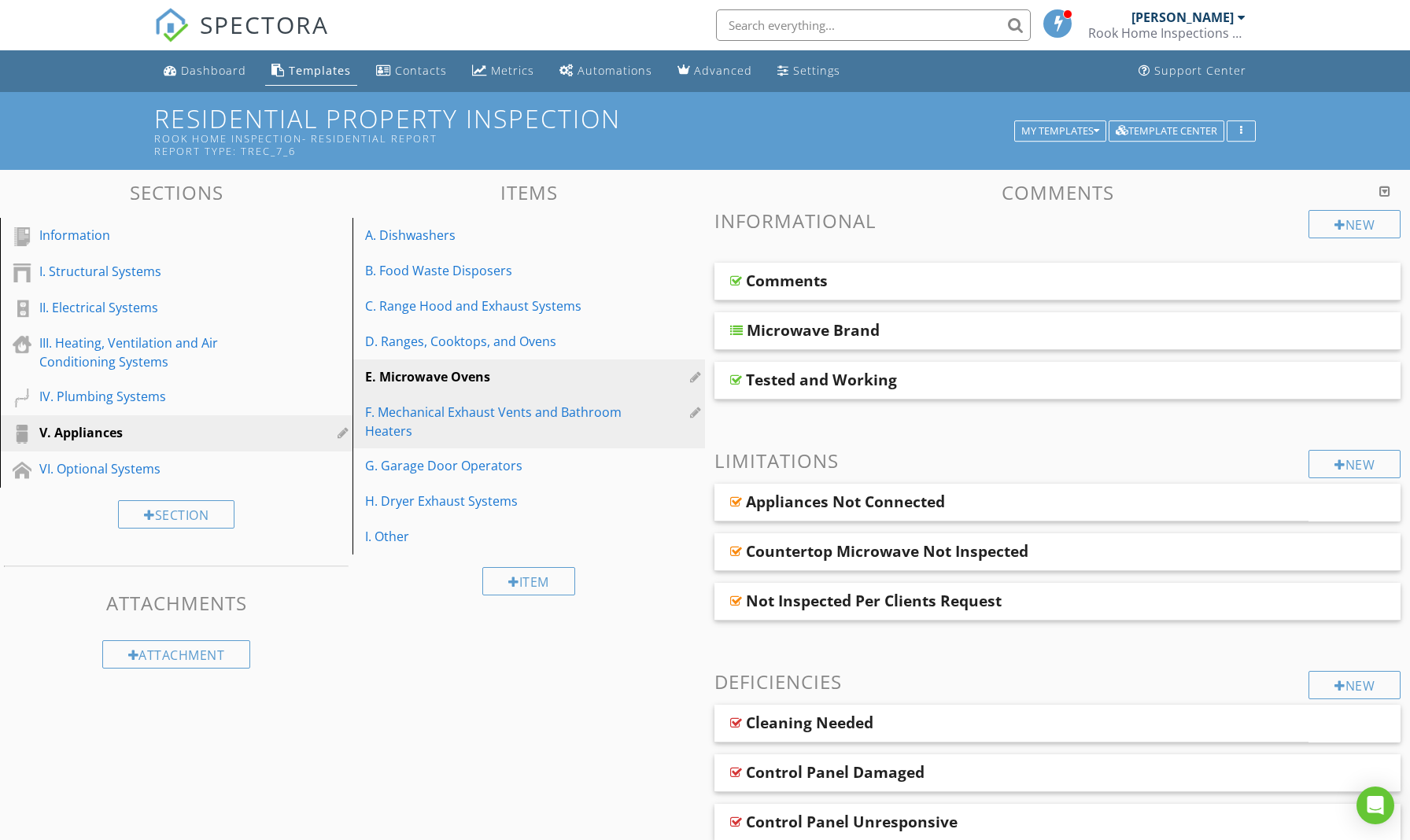
click at [453, 421] on div "F. Mechanical Exhaust Vents and Bathroom Heaters" at bounding box center [501, 422] width 273 height 38
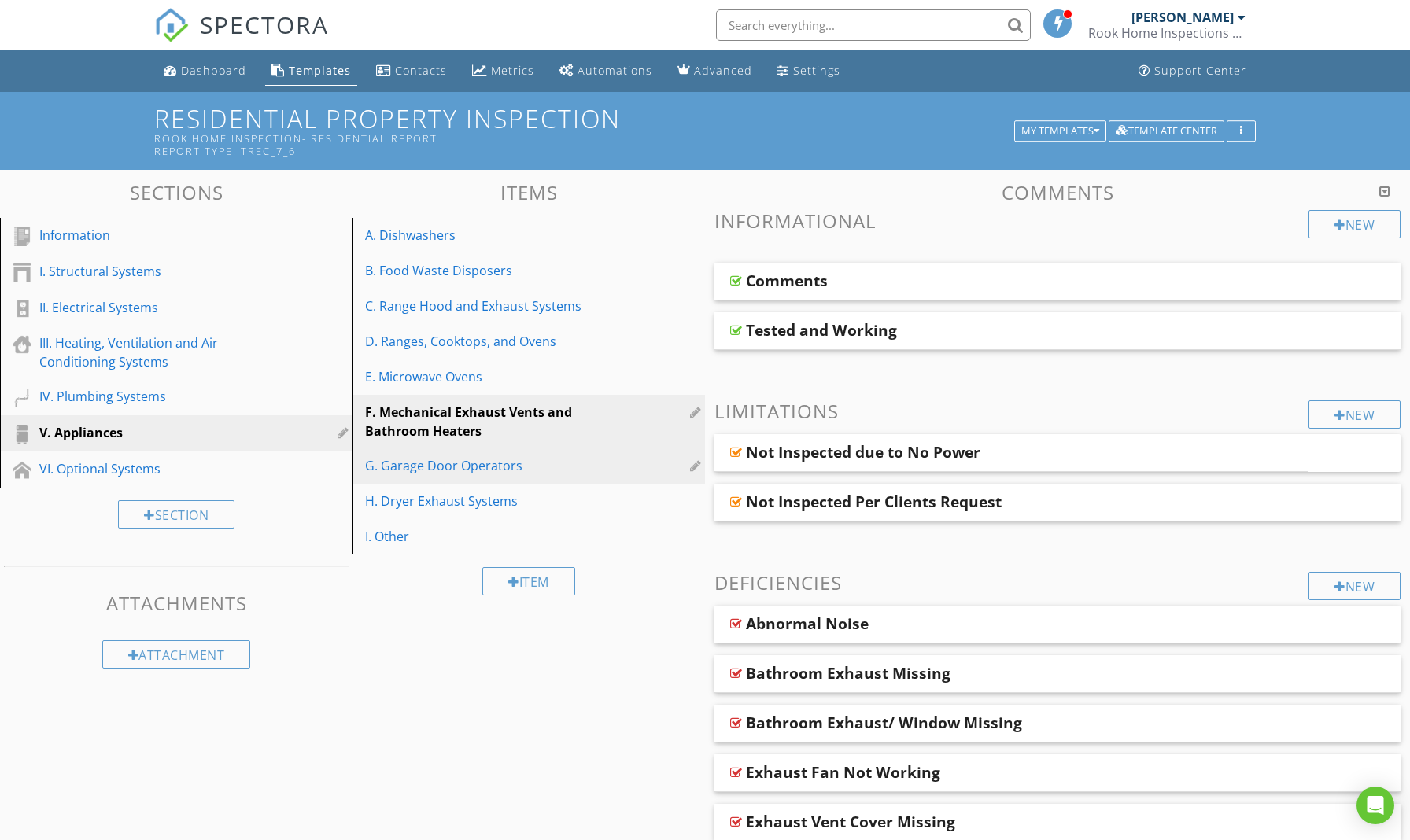
click at [450, 467] on div "G. Garage Door Operators" at bounding box center [501, 465] width 273 height 19
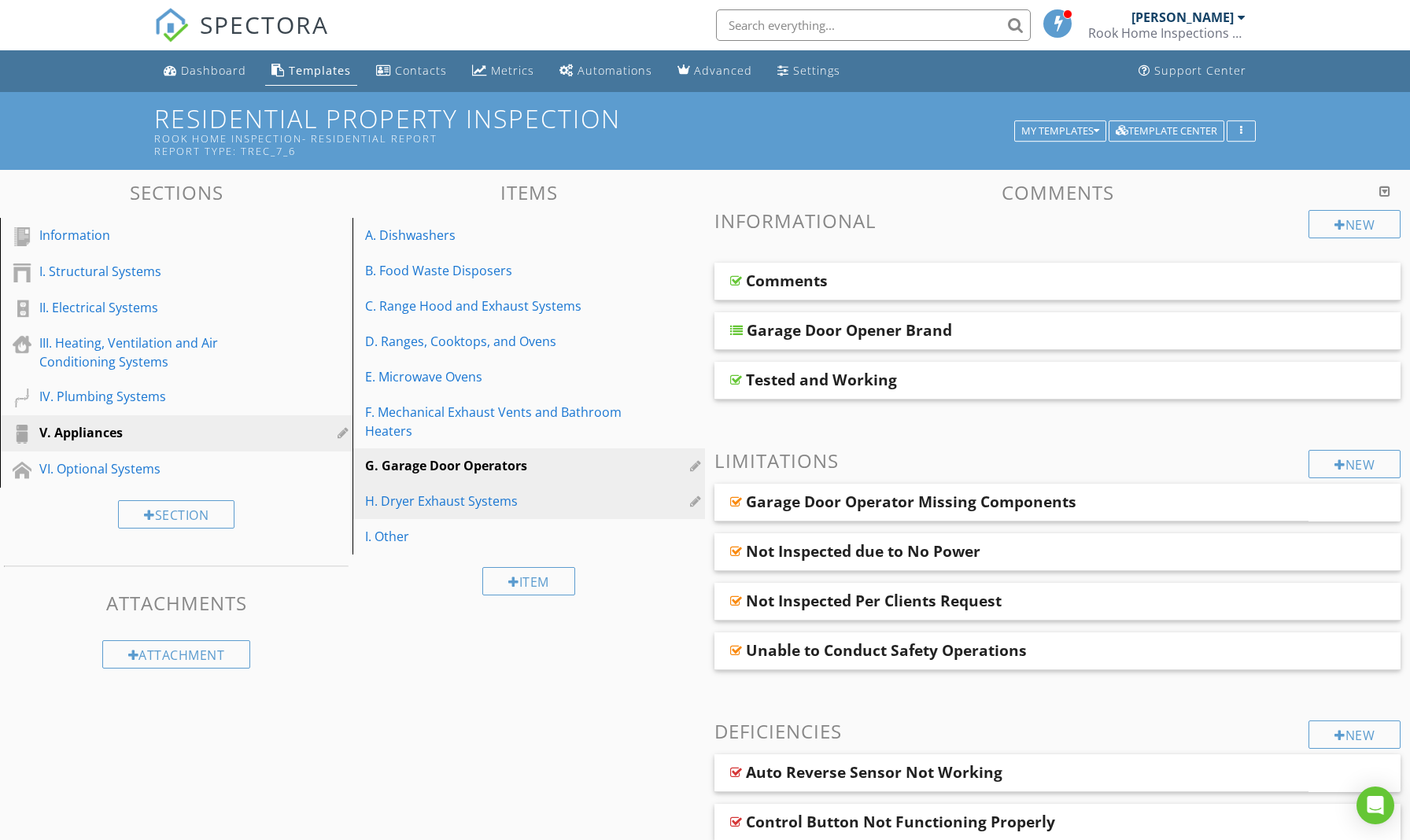
click at [445, 507] on div "H. Dryer Exhaust Systems" at bounding box center [501, 501] width 273 height 19
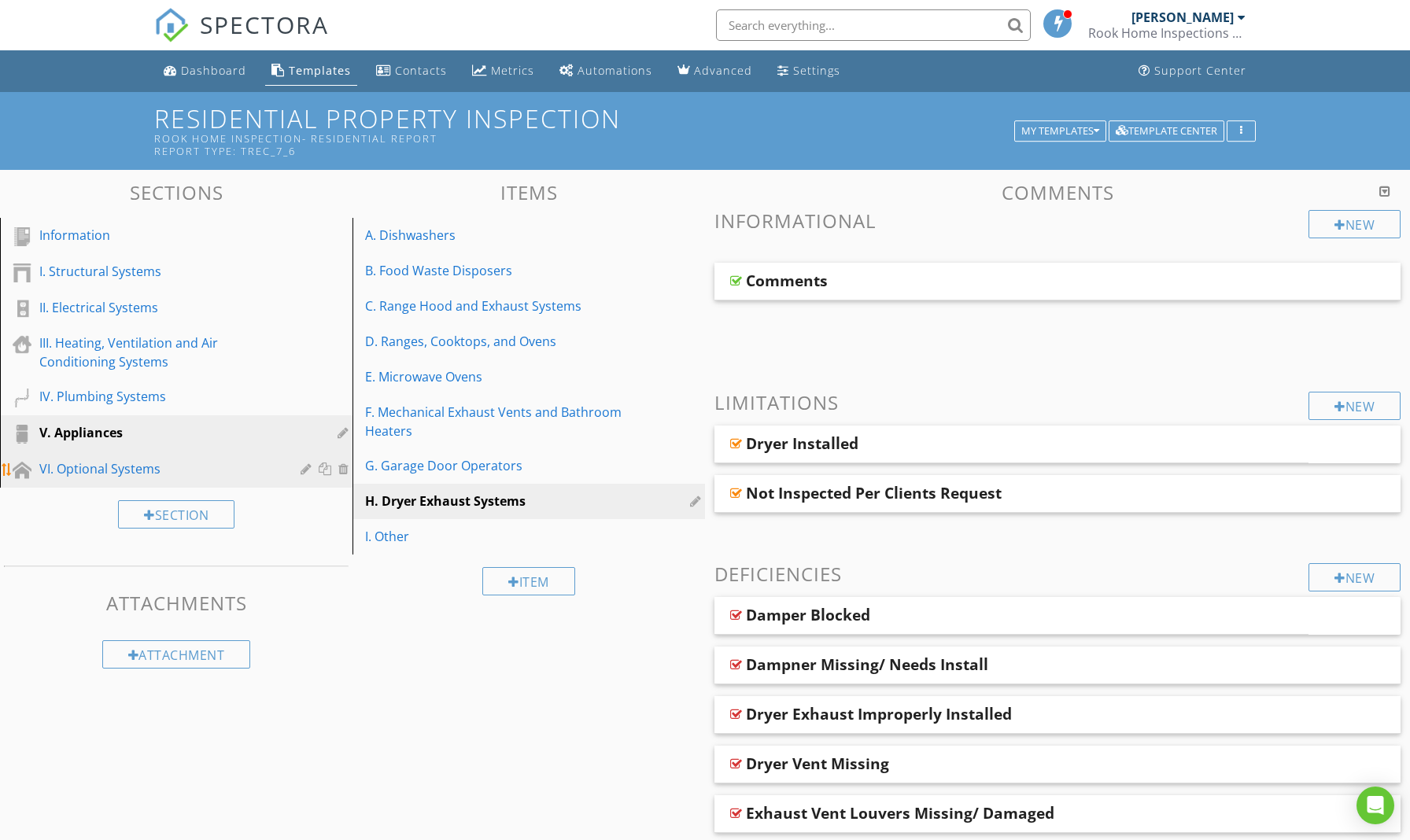
click at [137, 471] on div "VI. Optional Systems" at bounding box center [158, 469] width 238 height 19
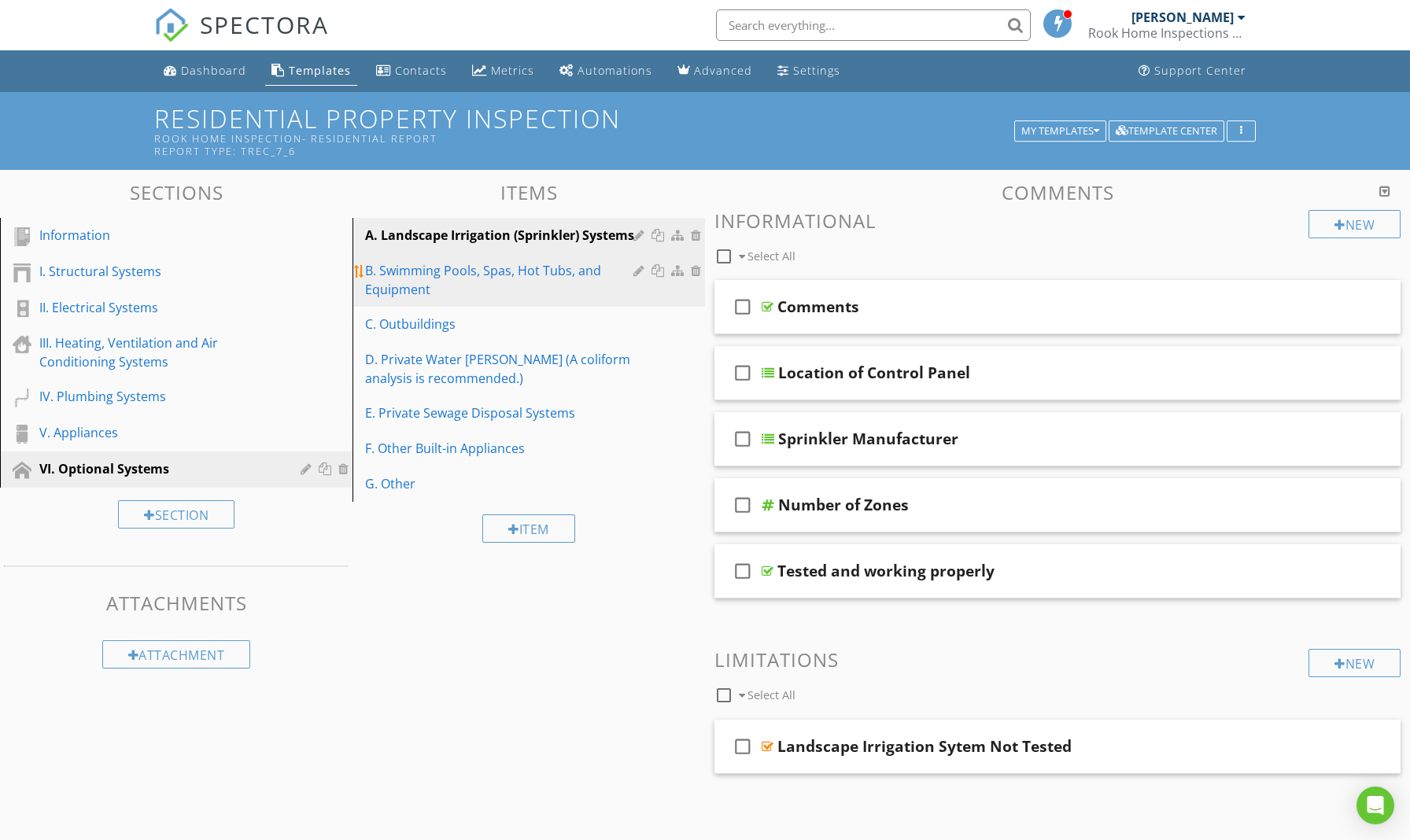
click at [425, 278] on div "B. Swimming Pools, Spas, Hot Tubs, and Equipment" at bounding box center [501, 280] width 273 height 38
